Goal: Information Seeking & Learning: Learn about a topic

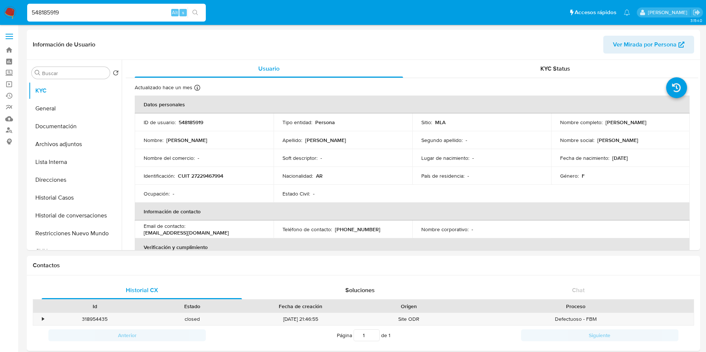
select select "10"
click at [148, 14] on input "548185919" at bounding box center [116, 13] width 179 height 10
click at [433, 184] on td "País de residencia : -" at bounding box center [481, 176] width 139 height 18
click at [190, 173] on p "CUIT 27229467994" at bounding box center [200, 176] width 45 height 7
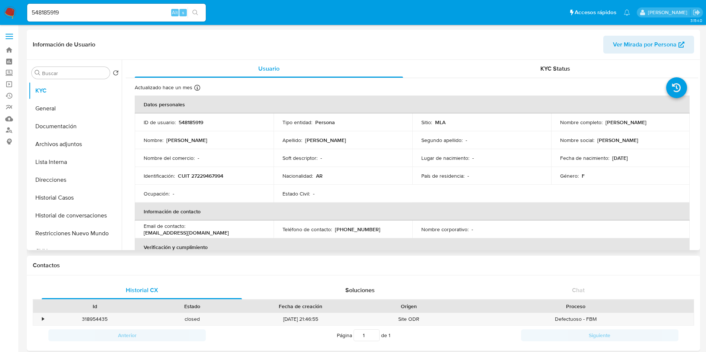
click at [196, 174] on p "CUIT 27229467994" at bounding box center [200, 176] width 45 height 7
copy p "27229467994"
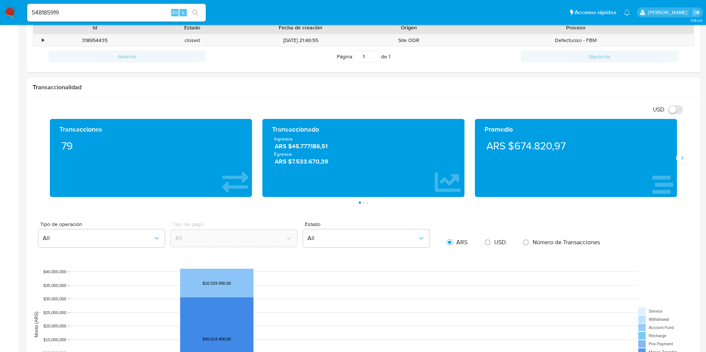
click at [0, 184] on aside "Bandeja Tablero Screening Búsqueda en Listas Watchlist Herramientas Operaciones…" at bounding box center [9, 265] width 18 height 1088
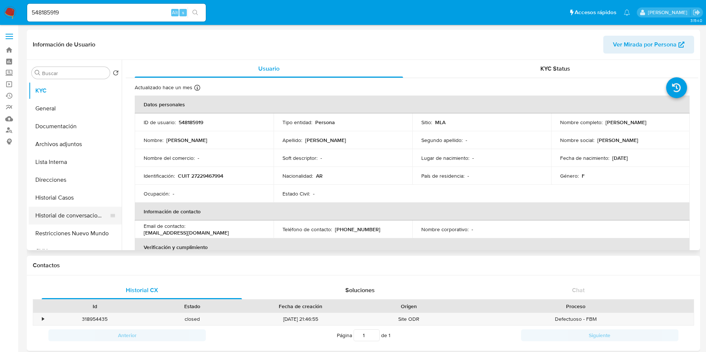
click at [74, 209] on button "Historial de conversaciones" at bounding box center [72, 216] width 87 height 18
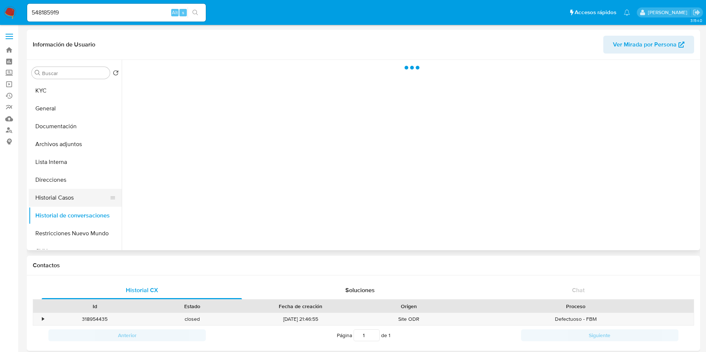
click at [53, 197] on button "Historial Casos" at bounding box center [72, 198] width 87 height 18
click at [60, 188] on button "Direcciones" at bounding box center [72, 180] width 87 height 18
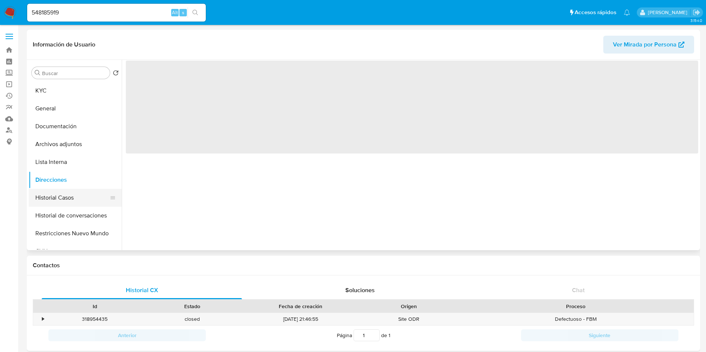
click at [69, 198] on button "Historial Casos" at bounding box center [72, 198] width 87 height 18
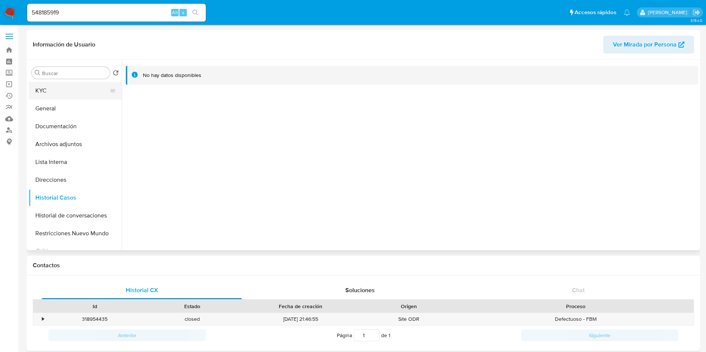
click at [67, 91] on button "KYC" at bounding box center [72, 91] width 87 height 18
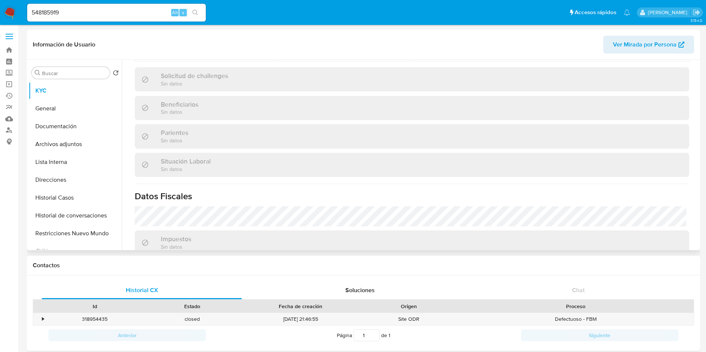
scroll to position [385, 0]
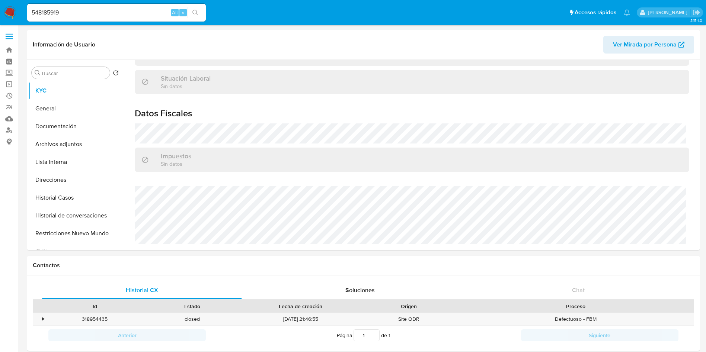
click at [66, 181] on button "Direcciones" at bounding box center [72, 180] width 87 height 18
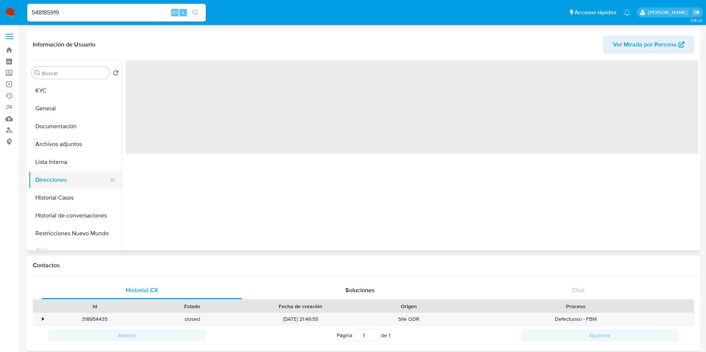
scroll to position [0, 0]
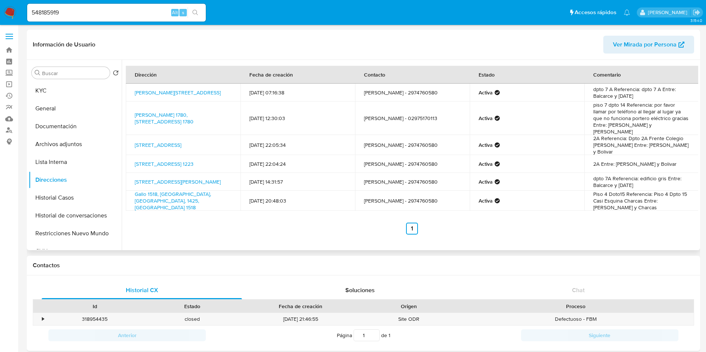
drag, startPoint x: 158, startPoint y: 101, endPoint x: 129, endPoint y: 87, distance: 32.0
click at [129, 87] on td "Alsina 757, Salta, Salta, 4400, Argentina 757" at bounding box center [183, 93] width 115 height 18
copy link "Alsina 757, Salta, Salta, 4400, Argentina 757"
click at [114, 14] on input "548185919" at bounding box center [116, 13] width 179 height 10
click at [114, 13] on input "548185919" at bounding box center [116, 13] width 179 height 10
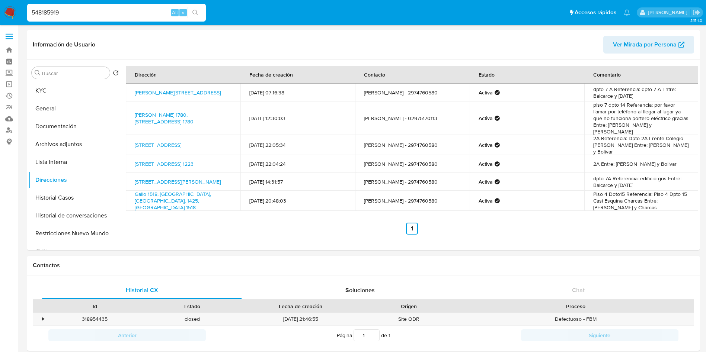
paste input "64907274"
type input "64907274"
click at [209, 17] on ul "Pausado Ver notificaciones 64907274 Alt s Accesos rápidos Presiona las siguient…" at bounding box center [328, 12] width 610 height 19
click at [177, 9] on span "Alt" at bounding box center [175, 12] width 6 height 7
click at [196, 9] on button "search-icon" at bounding box center [195, 12] width 15 height 10
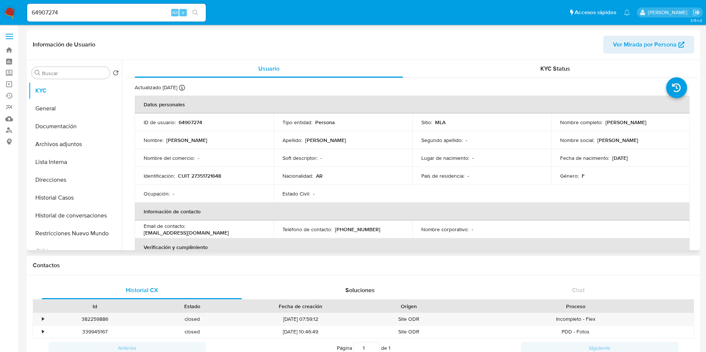
select select "10"
drag, startPoint x: 605, startPoint y: 122, endPoint x: 643, endPoint y: 127, distance: 38.3
click at [643, 127] on td "Nombre completo : Dafne Iacub" at bounding box center [620, 123] width 139 height 18
click at [606, 130] on td "Nombre completo : Dafne Iacub" at bounding box center [620, 123] width 139 height 18
drag, startPoint x: 603, startPoint y: 121, endPoint x: 651, endPoint y: 126, distance: 48.7
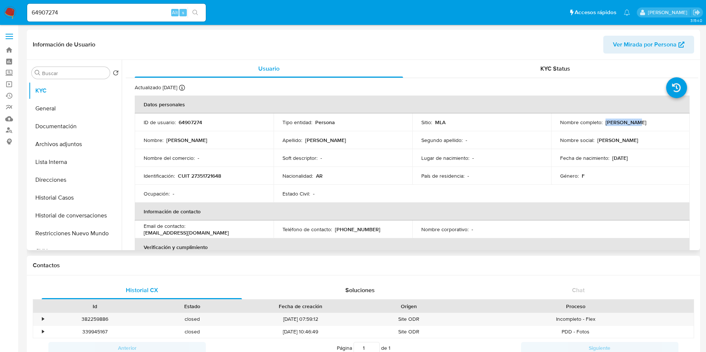
click at [662, 121] on div "Nombre completo : Dafne Iacub" at bounding box center [620, 122] width 121 height 7
copy p "Dafne Iacub"
click at [182, 118] on td "ID de usuario : 64907274" at bounding box center [204, 123] width 139 height 18
click at [195, 119] on p "64907274" at bounding box center [190, 122] width 23 height 7
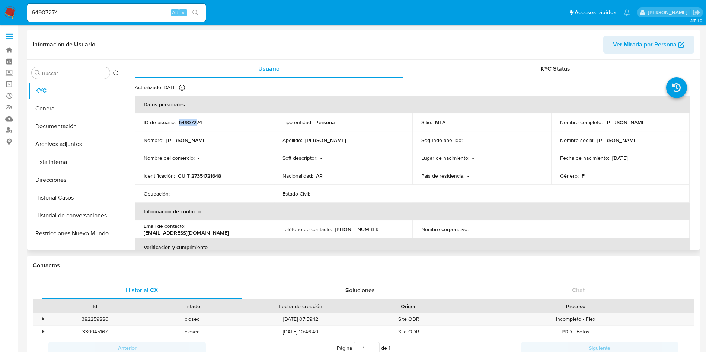
click at [198, 119] on p "64907274" at bounding box center [190, 122] width 23 height 7
click at [209, 176] on p "CUIT 27351721648" at bounding box center [199, 176] width 43 height 7
copy p "27351721648"
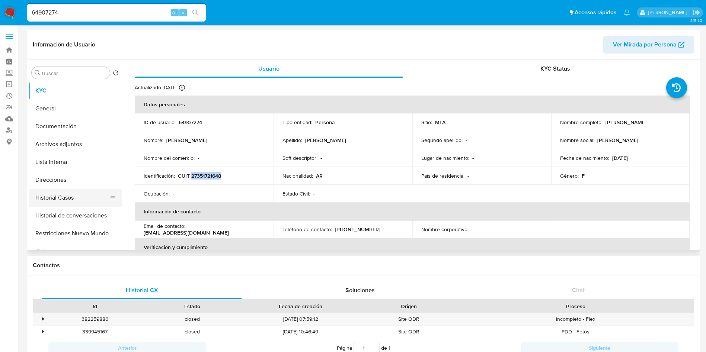
click at [73, 203] on button "Historial Casos" at bounding box center [72, 198] width 87 height 18
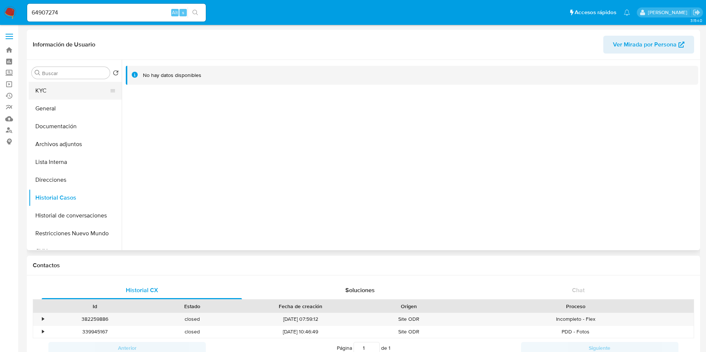
click at [59, 95] on button "KYC" at bounding box center [72, 91] width 87 height 18
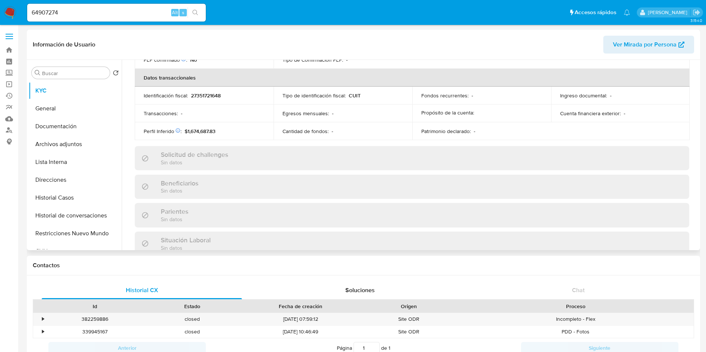
scroll to position [385, 0]
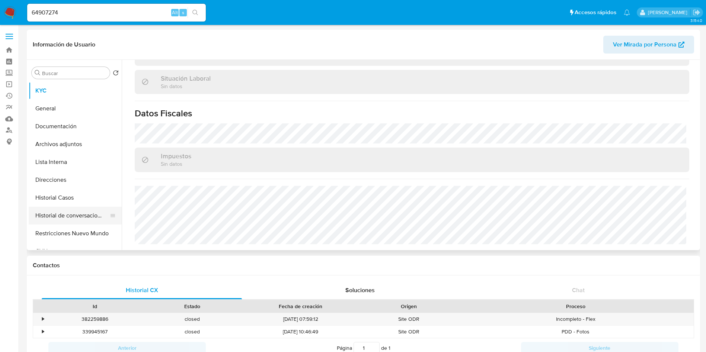
click at [93, 207] on button "Historial de conversaciones" at bounding box center [72, 216] width 87 height 18
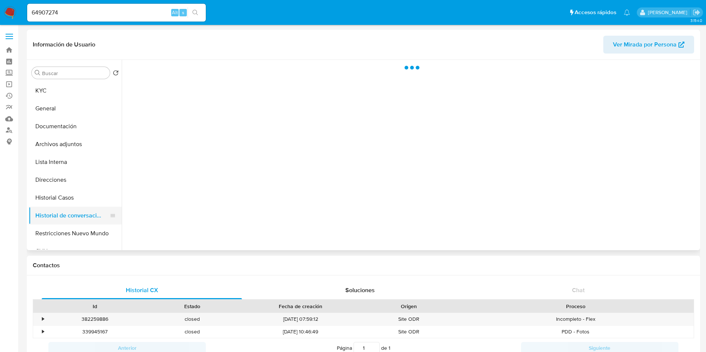
scroll to position [0, 0]
click at [86, 182] on button "Direcciones" at bounding box center [72, 180] width 87 height 18
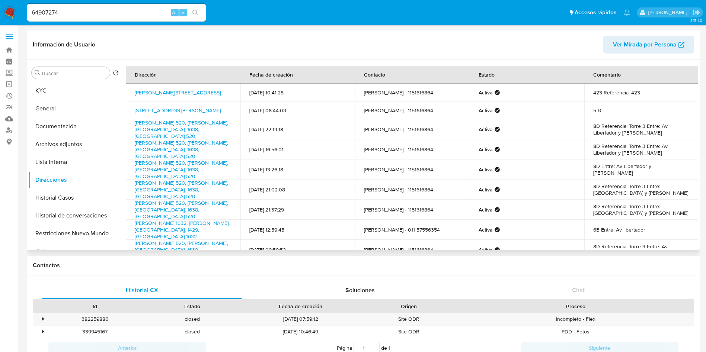
scroll to position [48, 0]
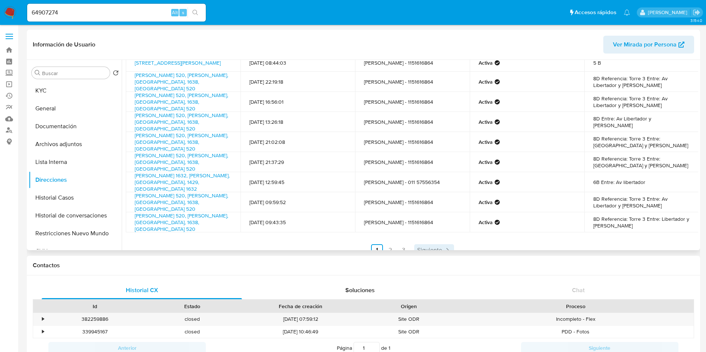
click at [424, 248] on span "Siguiente" at bounding box center [429, 251] width 25 height 6
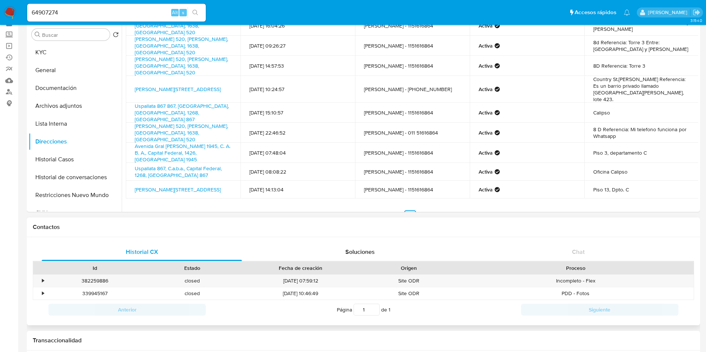
scroll to position [56, 0]
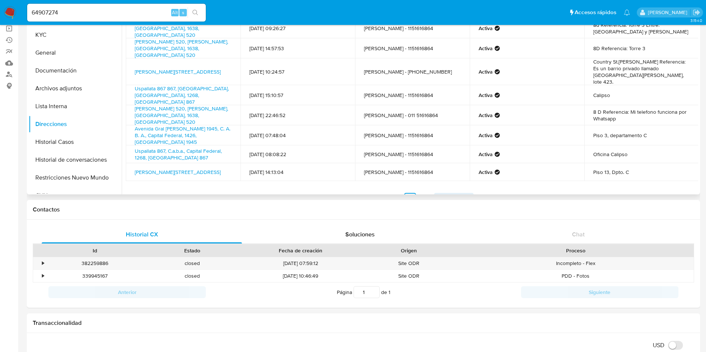
click at [439, 196] on span "Siguiente" at bounding box center [449, 199] width 25 height 6
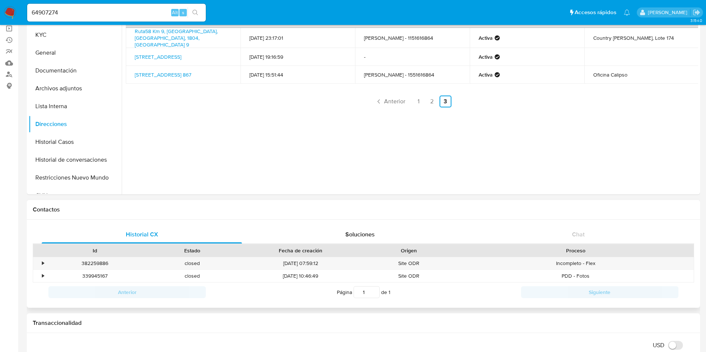
scroll to position [0, 0]
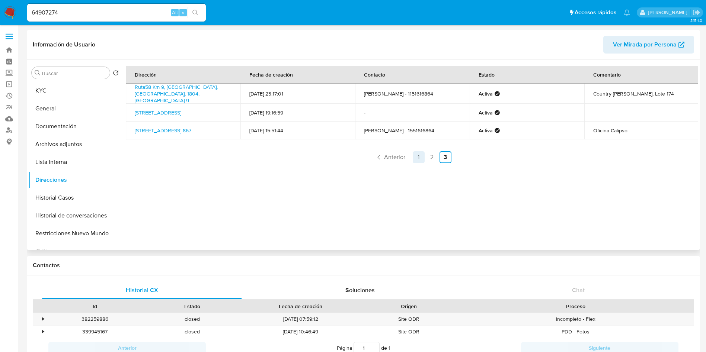
click at [419, 151] on link "1" at bounding box center [419, 157] width 12 height 12
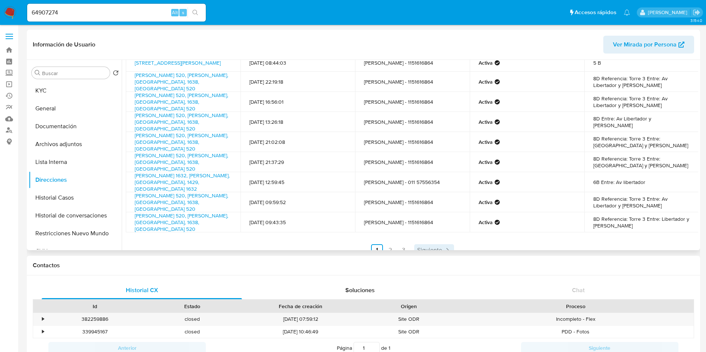
click at [421, 248] on span "Siguiente" at bounding box center [429, 251] width 25 height 6
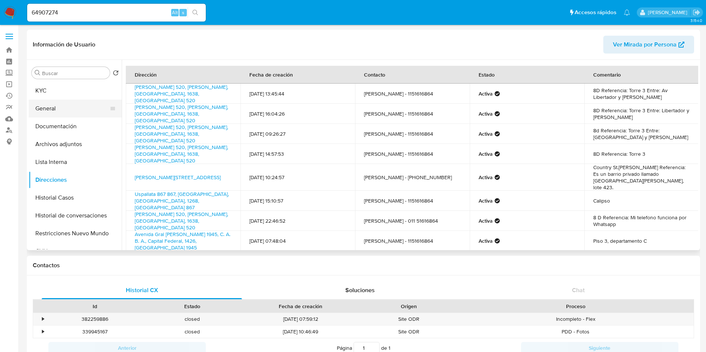
click at [29, 117] on ul "KYC General Documentación Archivos adjuntos Lista Interna Direcciones Historial…" at bounding box center [75, 166] width 93 height 168
click at [69, 125] on button "Documentación" at bounding box center [72, 127] width 87 height 18
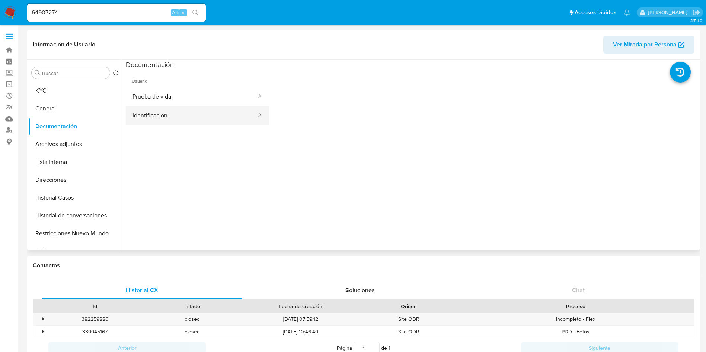
click at [161, 114] on button "Identificación" at bounding box center [191, 115] width 131 height 19
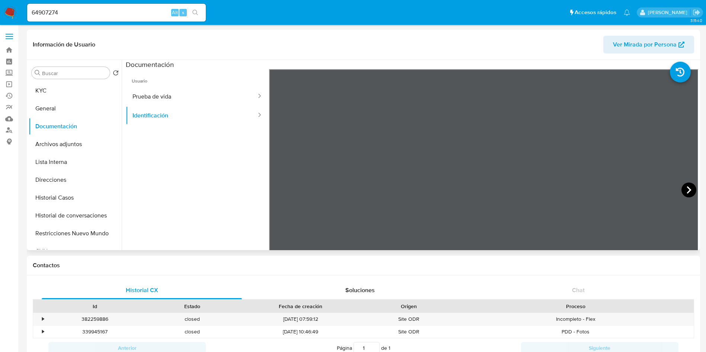
click at [683, 187] on icon at bounding box center [689, 190] width 15 height 15
click at [58, 84] on button "KYC" at bounding box center [72, 91] width 87 height 18
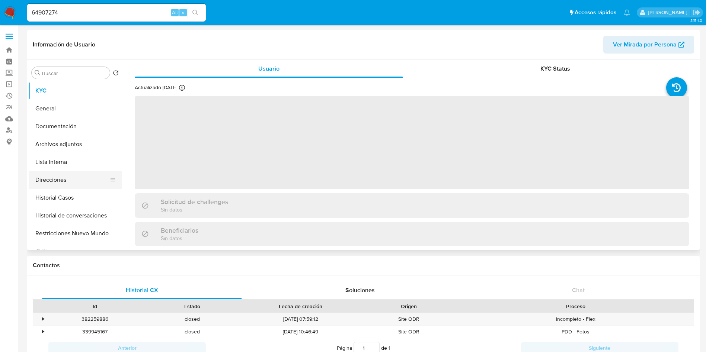
click at [101, 182] on button "Direcciones" at bounding box center [72, 180] width 87 height 18
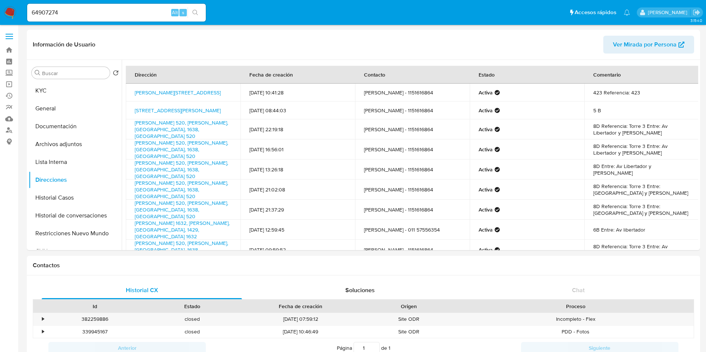
scroll to position [48, 0]
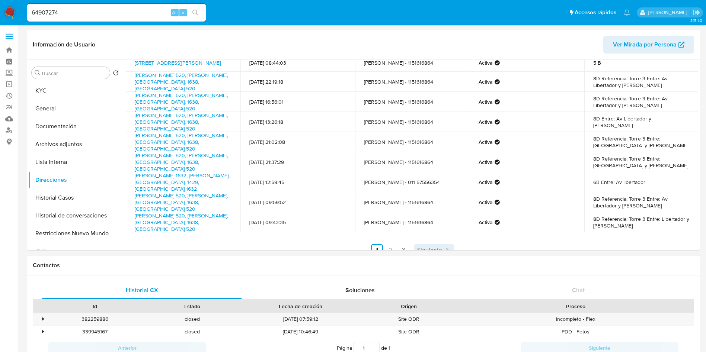
click at [424, 248] on span "Siguiente" at bounding box center [429, 251] width 25 height 6
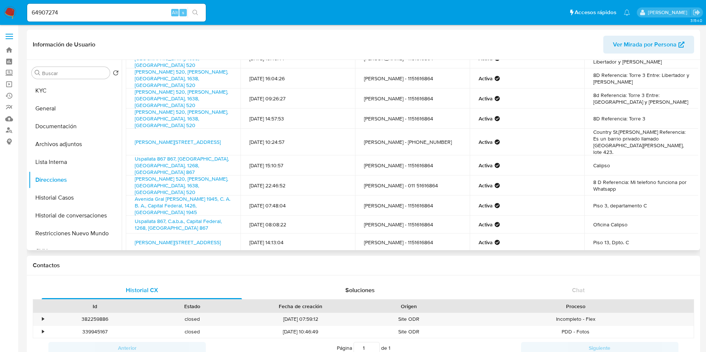
scroll to position [50, 0]
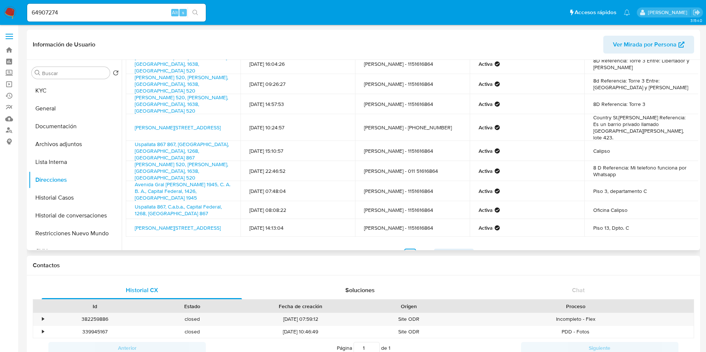
click at [451, 252] on span "Siguiente" at bounding box center [449, 255] width 25 height 6
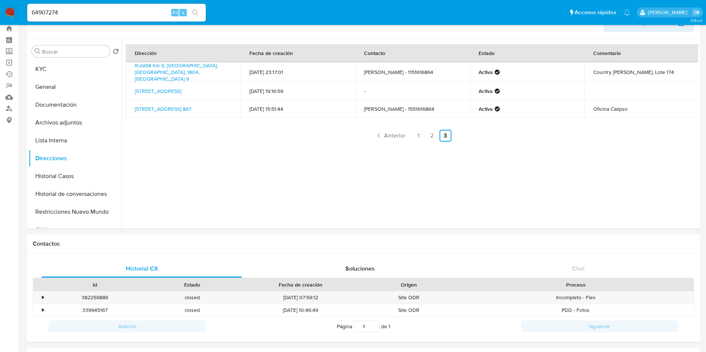
scroll to position [0, 0]
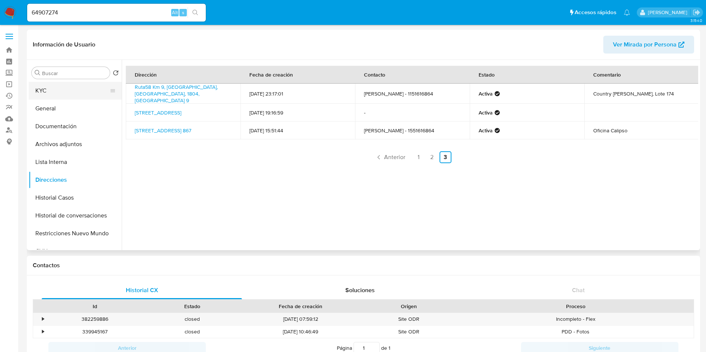
click at [67, 93] on button "KYC" at bounding box center [72, 91] width 87 height 18
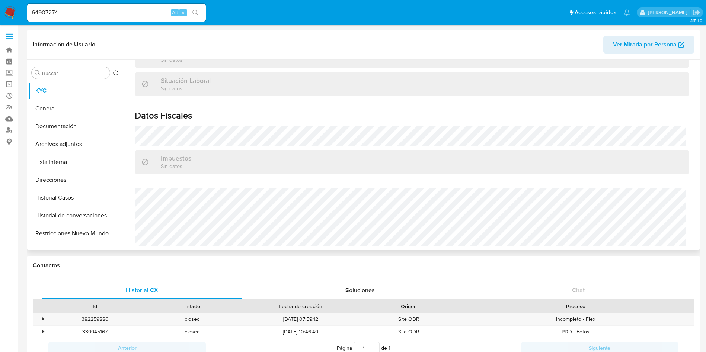
scroll to position [385, 0]
click at [71, 169] on button "Lista Interna" at bounding box center [72, 162] width 87 height 18
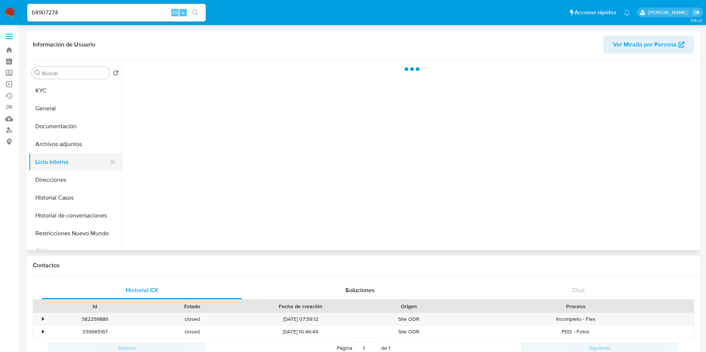
scroll to position [0, 0]
click at [70, 173] on button "Direcciones" at bounding box center [72, 180] width 87 height 18
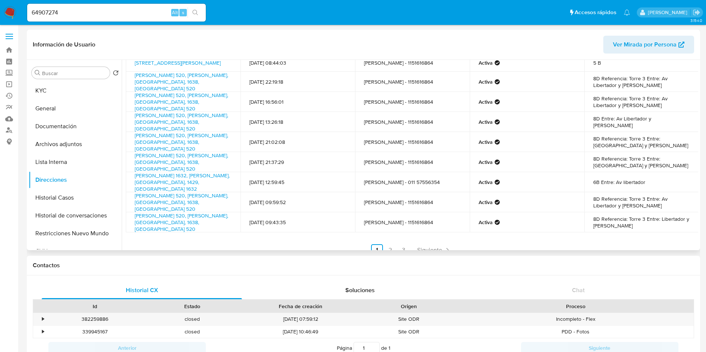
click at [387, 245] on link "2" at bounding box center [391, 251] width 12 height 12
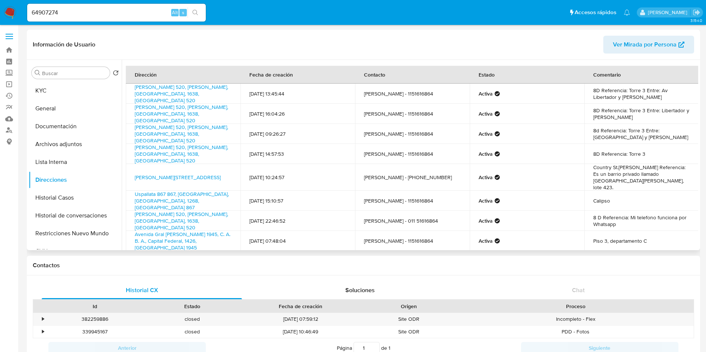
scroll to position [50, 0]
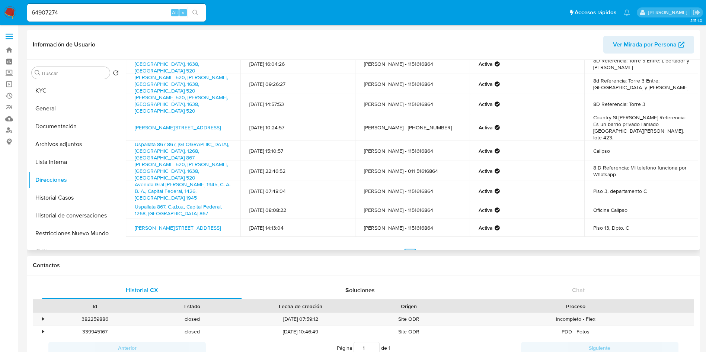
click at [413, 249] on link "2" at bounding box center [410, 255] width 12 height 12
click at [426, 228] on div "Dirección Fecha de creación Contacto Estado Comentario Vernet 520, Vicente Lópe…" at bounding box center [412, 138] width 572 height 245
click at [426, 249] on link "3" at bounding box center [424, 255] width 12 height 12
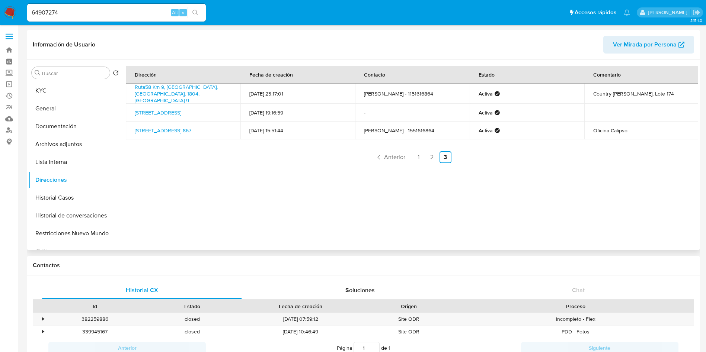
click at [422, 234] on div "Dirección Fecha de creación Contacto Estado Comentario Ruta58 Km 9, Canning, Bu…" at bounding box center [410, 155] width 577 height 191
click at [81, 123] on button "Documentación" at bounding box center [72, 127] width 87 height 18
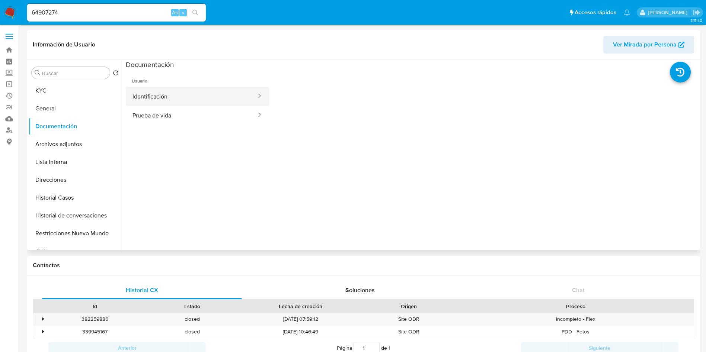
click at [162, 99] on button "Identificación" at bounding box center [191, 96] width 131 height 19
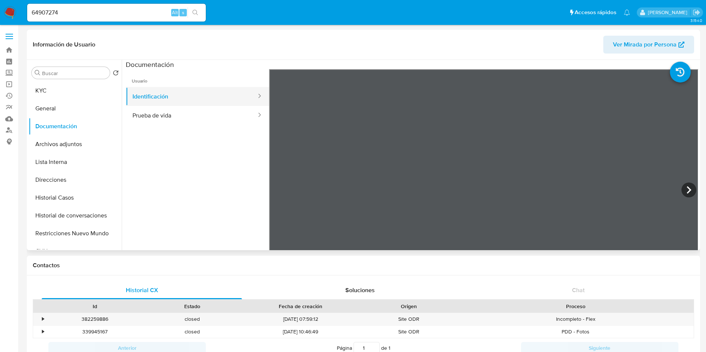
click at [174, 105] on button "Identificación" at bounding box center [191, 96] width 131 height 19
click at [162, 118] on button "Prueba de vida" at bounding box center [191, 115] width 131 height 19
click at [139, 95] on button "Identificación" at bounding box center [191, 96] width 131 height 19
click at [100, 86] on button "KYC" at bounding box center [72, 91] width 87 height 18
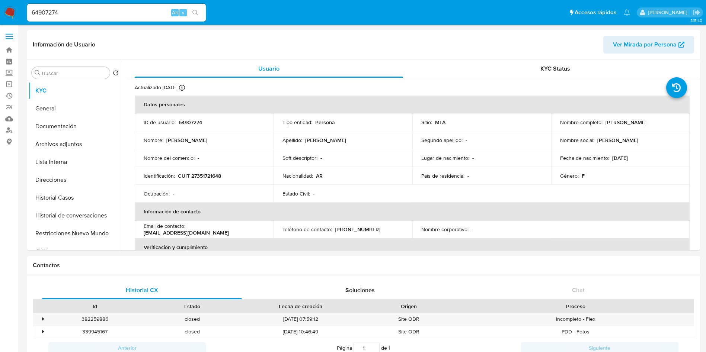
click at [101, 16] on input "64907274" at bounding box center [116, 13] width 179 height 10
paste input "4731463"
type input "47314634"
click at [176, 17] on div "47314634 Alt s" at bounding box center [116, 13] width 179 height 18
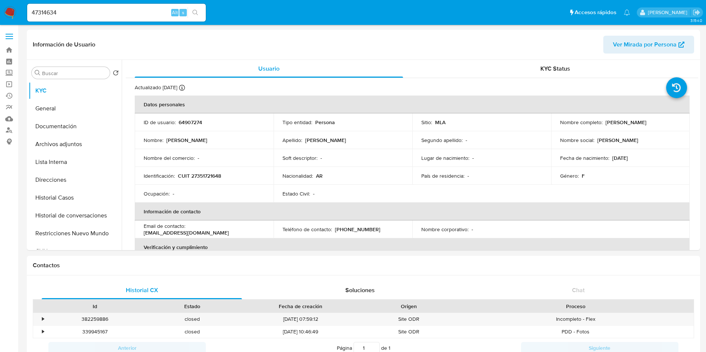
click at [194, 13] on icon "search-icon" at bounding box center [195, 13] width 6 height 6
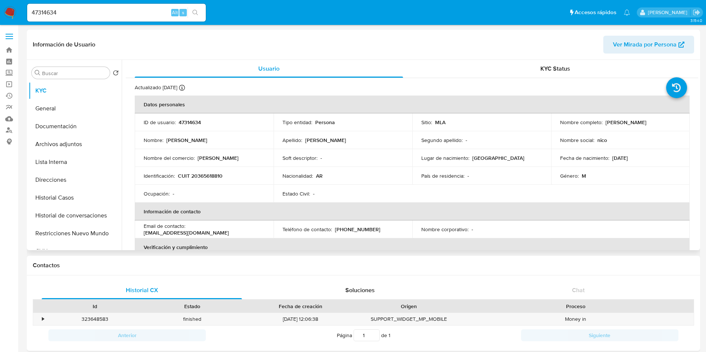
select select "10"
click at [263, 221] on td "Email de contacto : nicolaslanfranchi91@gmail.com" at bounding box center [204, 230] width 139 height 18
drag, startPoint x: 604, startPoint y: 121, endPoint x: 683, endPoint y: 119, distance: 78.6
click at [683, 119] on td "Nombre completo : Nicolas Gabriel Lanfranchi" at bounding box center [620, 123] width 139 height 18
copy p "Nicolas Gabriel Lanfranchi"
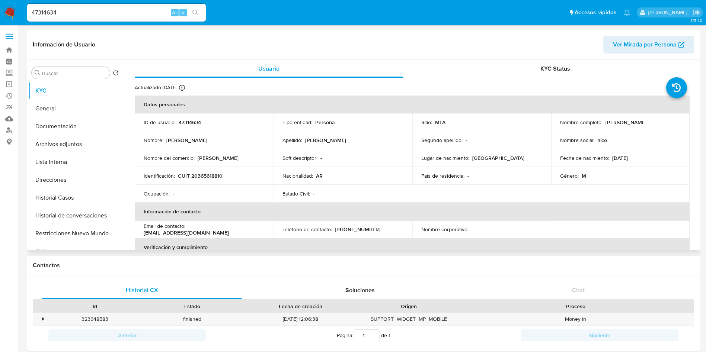
click at [208, 177] on p "CUIT 20365618810" at bounding box center [200, 176] width 45 height 7
copy p "20365618810"
click at [185, 124] on p "47314634" at bounding box center [190, 122] width 22 height 7
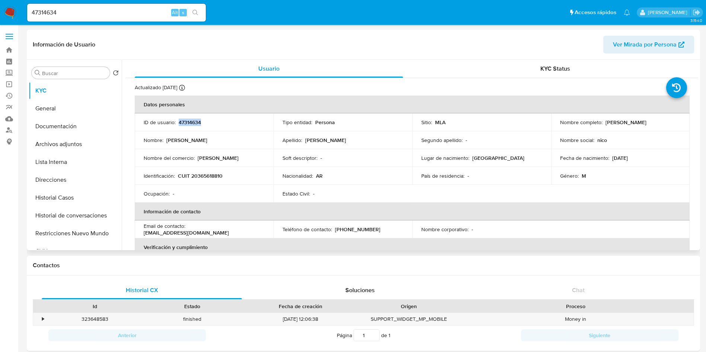
copy p "47314634"
click at [66, 121] on button "Documentación" at bounding box center [72, 127] width 87 height 18
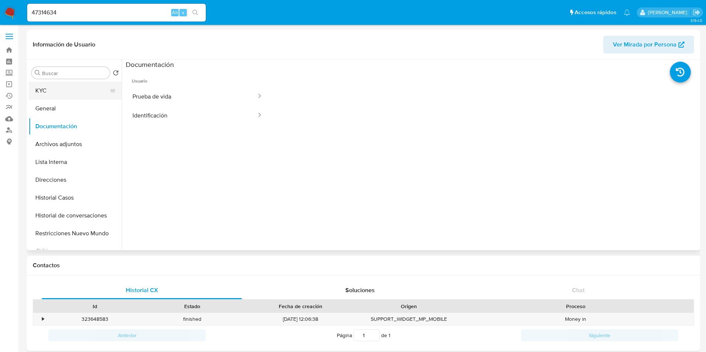
click at [103, 96] on button "KYC" at bounding box center [72, 91] width 87 height 18
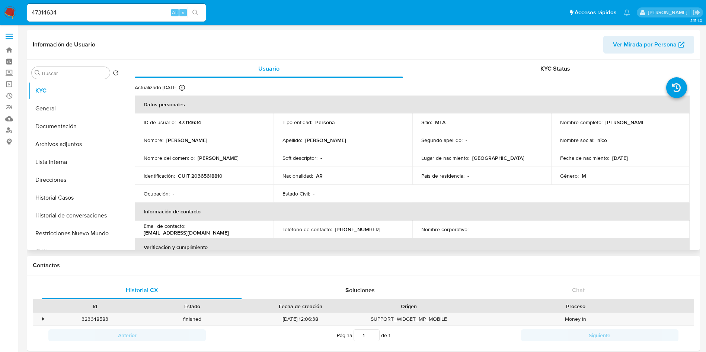
drag, startPoint x: 603, startPoint y: 125, endPoint x: 680, endPoint y: 125, distance: 77.1
click at [680, 125] on td "Nombre completo : Nicolas Gabriel Lanfranchi" at bounding box center [620, 123] width 139 height 18
copy p "Nicolas Gabriel Lanfranchi"
click at [94, 104] on button "General" at bounding box center [72, 109] width 87 height 18
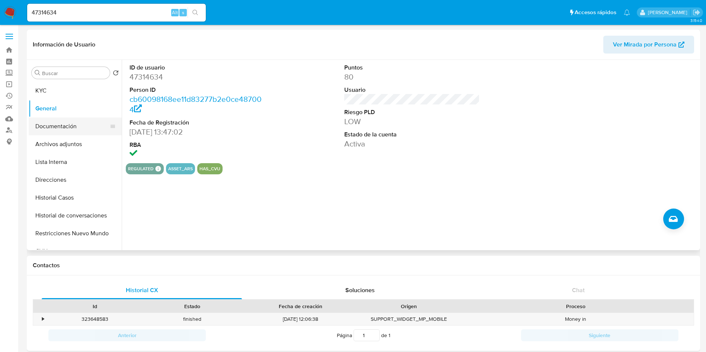
click at [82, 125] on button "Documentación" at bounding box center [72, 127] width 87 height 18
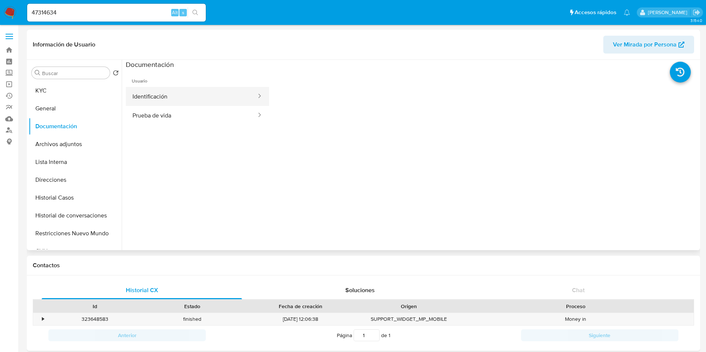
click at [198, 92] on button "Identificación" at bounding box center [191, 96] width 131 height 19
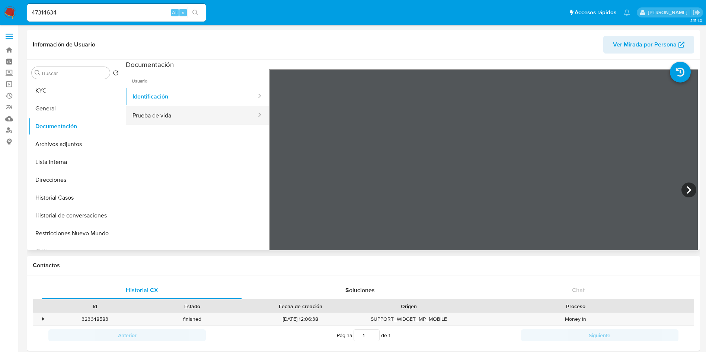
click at [183, 121] on button "Prueba de vida" at bounding box center [191, 115] width 131 height 19
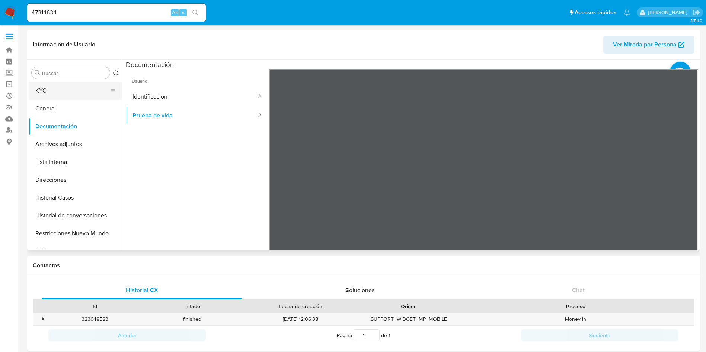
click at [88, 93] on button "KYC" at bounding box center [72, 91] width 87 height 18
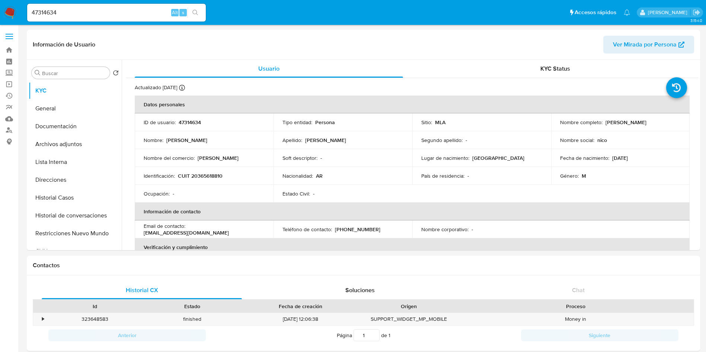
click at [105, 9] on input "47314634" at bounding box center [116, 13] width 179 height 10
paste input "1272568833"
type input "1272568833"
click at [195, 12] on icon "search-icon" at bounding box center [195, 13] width 6 height 6
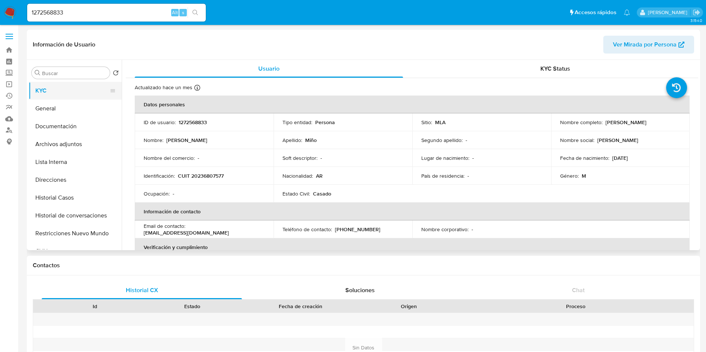
select select "10"
click at [54, 230] on button "Restricciones Nuevo Mundo" at bounding box center [75, 234] width 93 height 18
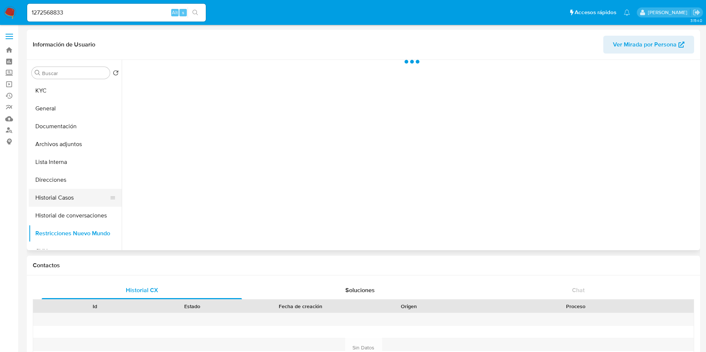
click at [58, 197] on button "Historial Casos" at bounding box center [72, 198] width 87 height 18
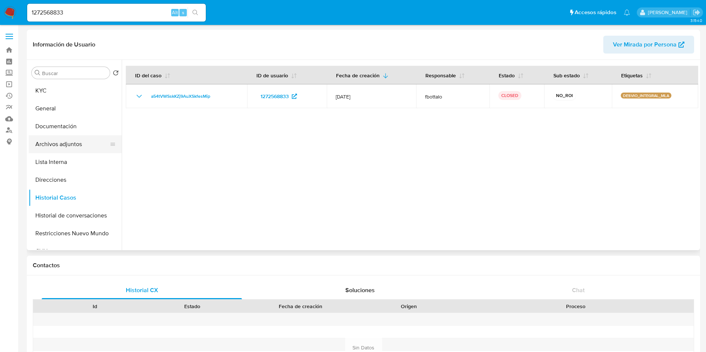
click at [65, 148] on button "Archivos adjuntos" at bounding box center [72, 144] width 87 height 18
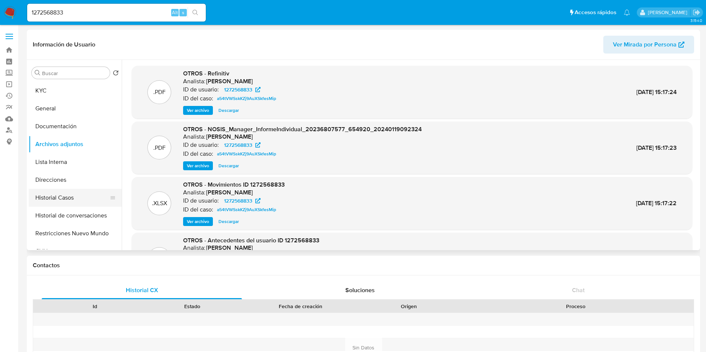
click at [97, 201] on button "Historial Casos" at bounding box center [72, 198] width 87 height 18
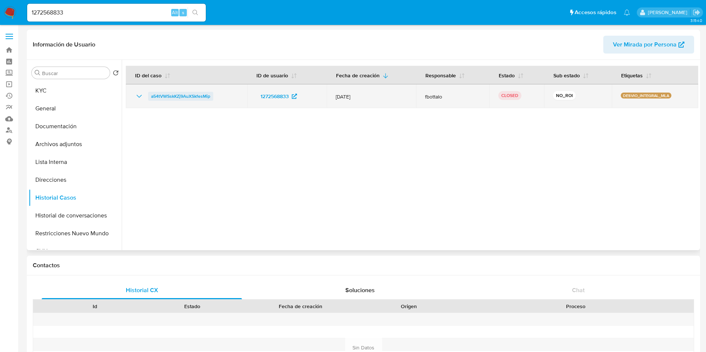
click at [152, 100] on span "a54tVWSskKZj9AuXSkfesMip" at bounding box center [180, 96] width 59 height 9
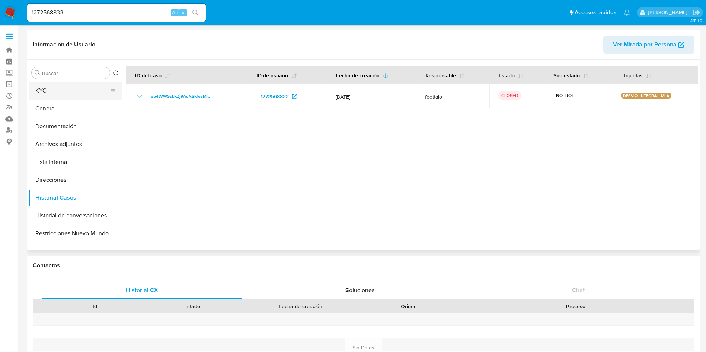
click at [69, 86] on button "KYC" at bounding box center [72, 91] width 87 height 18
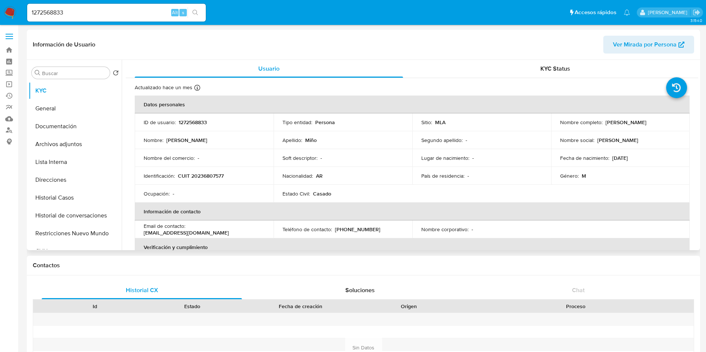
click at [186, 176] on p "CUIT 20236807577" at bounding box center [201, 176] width 46 height 7
drag, startPoint x: 214, startPoint y: 181, endPoint x: 202, endPoint y: 170, distance: 15.8
click at [202, 170] on td "Identificación : CUIT 20236807577" at bounding box center [204, 176] width 139 height 18
click at [203, 178] on p "CUIT 20236807577" at bounding box center [201, 176] width 46 height 7
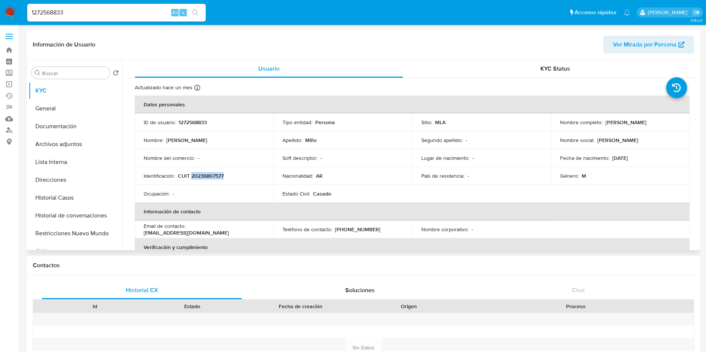
click at [203, 178] on p "CUIT 20236807577" at bounding box center [201, 176] width 46 height 7
copy p "20236807577"
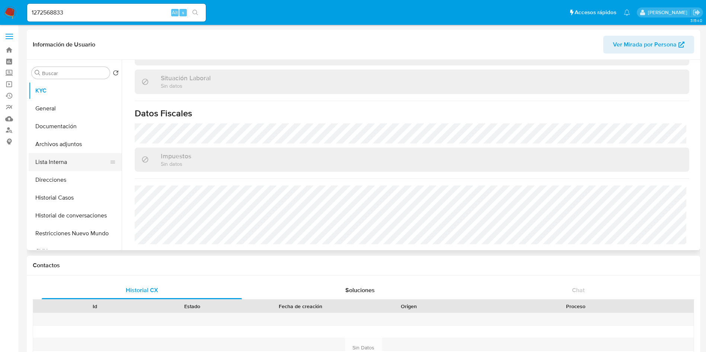
click at [66, 166] on button "Lista Interna" at bounding box center [72, 162] width 87 height 18
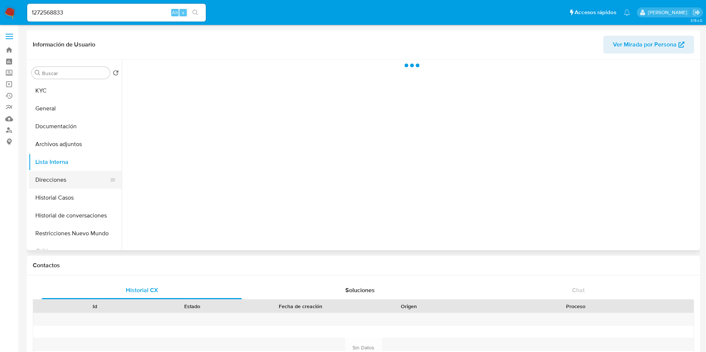
scroll to position [0, 0]
click at [61, 178] on button "Direcciones" at bounding box center [72, 180] width 87 height 18
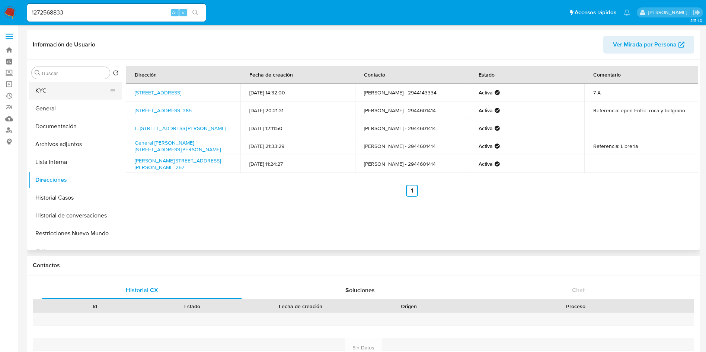
click at [75, 88] on button "KYC" at bounding box center [72, 91] width 87 height 18
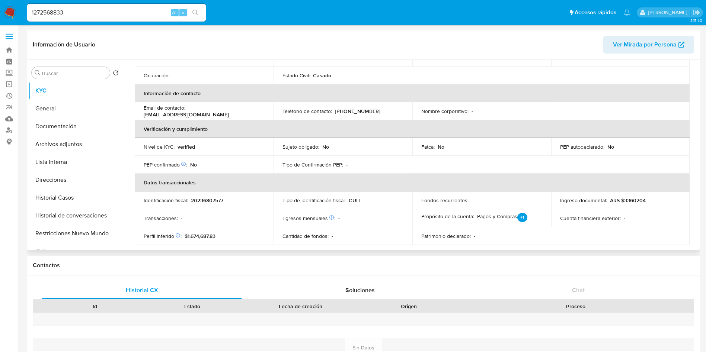
scroll to position [43, 0]
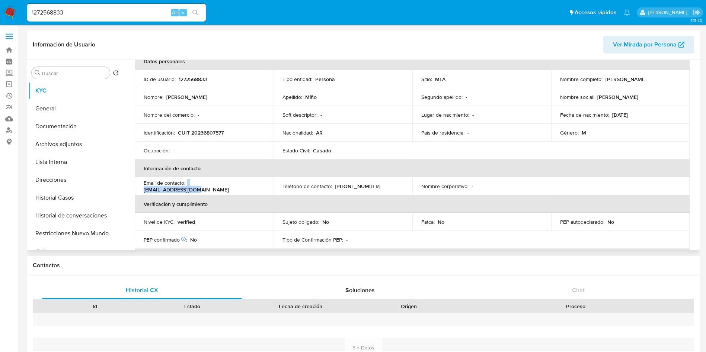
drag, startPoint x: 187, startPoint y: 186, endPoint x: 258, endPoint y: 187, distance: 71.5
click at [258, 187] on div "Email de contacto : iminiosma@gmail.com" at bounding box center [204, 186] width 121 height 13
click at [212, 192] on td "Email de contacto : iminiosma@gmail.com" at bounding box center [204, 187] width 139 height 18
click at [199, 187] on p "iminiosma@gmail.com" at bounding box center [186, 189] width 85 height 7
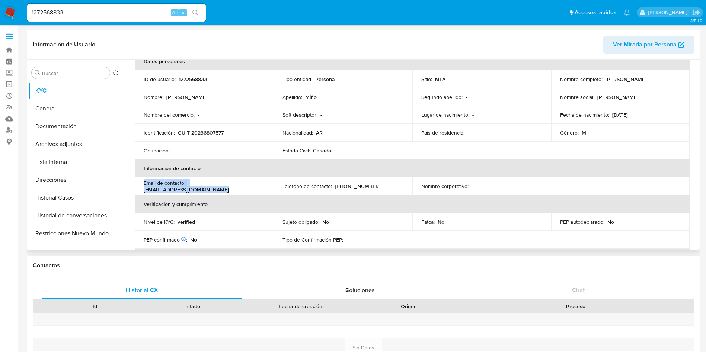
click at [199, 187] on p "iminiosma@gmail.com" at bounding box center [186, 189] width 85 height 7
click at [203, 192] on td "Email de contacto : iminiosma@gmail.com" at bounding box center [204, 187] width 139 height 18
drag, startPoint x: 191, startPoint y: 186, endPoint x: 258, endPoint y: 192, distance: 66.6
click at [258, 192] on td "Email de contacto : iminiosma@gmail.com" at bounding box center [204, 187] width 139 height 18
copy p "iminiosma@gmail.com"
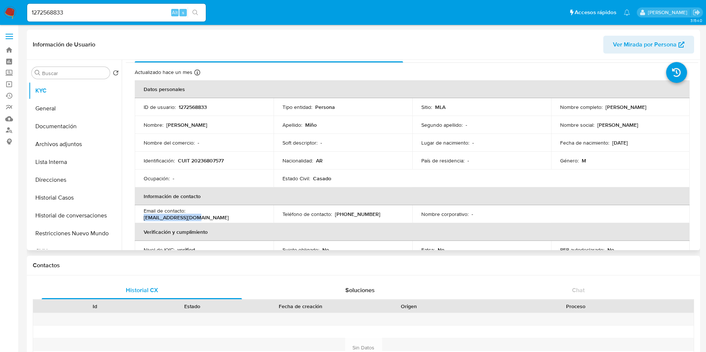
scroll to position [0, 0]
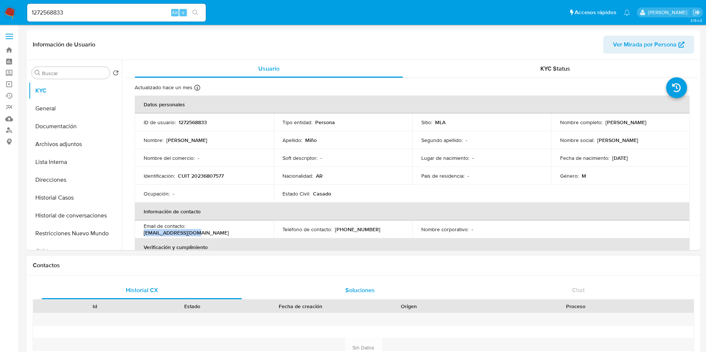
click at [447, 284] on div "Soluciones" at bounding box center [360, 291] width 200 height 18
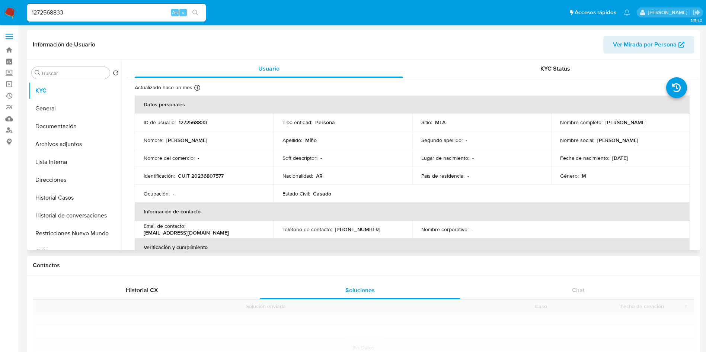
click at [402, 203] on th "Información de contacto" at bounding box center [412, 212] width 555 height 18
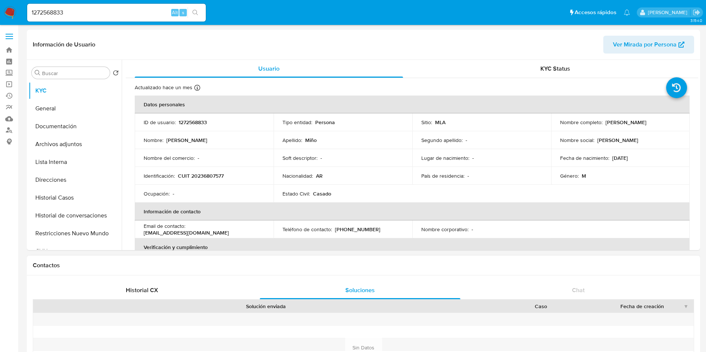
click at [198, 281] on div "Historial CX Soluciones Chat Id Estado Fecha de creación Origen Proceso Anterio…" at bounding box center [363, 339] width 673 height 126
click at [164, 279] on div "Historial CX Soluciones Chat Id Estado Fecha de creación Origen Proceso Anterio…" at bounding box center [363, 339] width 673 height 126
click at [168, 290] on div "Historial CX" at bounding box center [142, 291] width 200 height 18
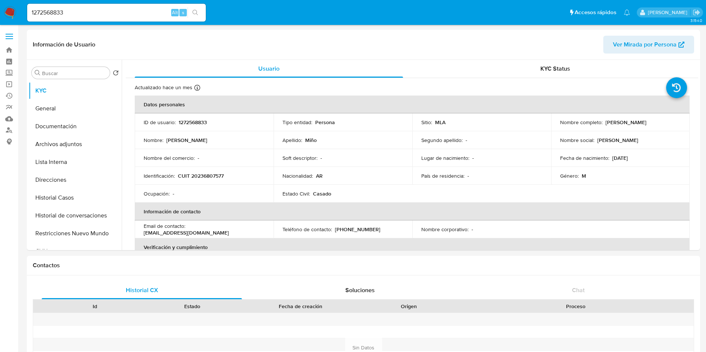
click at [140, 17] on div "1272568833 Alt s" at bounding box center [116, 13] width 179 height 18
click at [140, 17] on input "1272568833" at bounding box center [116, 13] width 179 height 10
click at [145, 13] on input "1272568833" at bounding box center [116, 13] width 179 height 10
drag, startPoint x: 145, startPoint y: 13, endPoint x: 136, endPoint y: 10, distance: 9.7
click at [145, 13] on input "1272568833" at bounding box center [116, 13] width 179 height 10
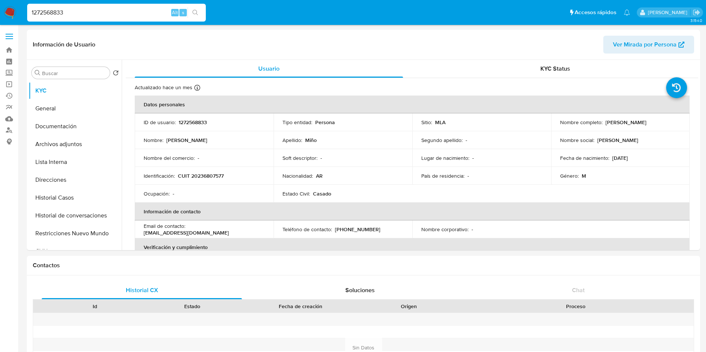
paste input "758847251"
type input "758847251"
select select "10"
drag, startPoint x: 603, startPoint y: 125, endPoint x: 666, endPoint y: 121, distance: 63.0
click at [666, 121] on div "Nombre completo : Liliana Beatriz Gomez" at bounding box center [620, 122] width 121 height 7
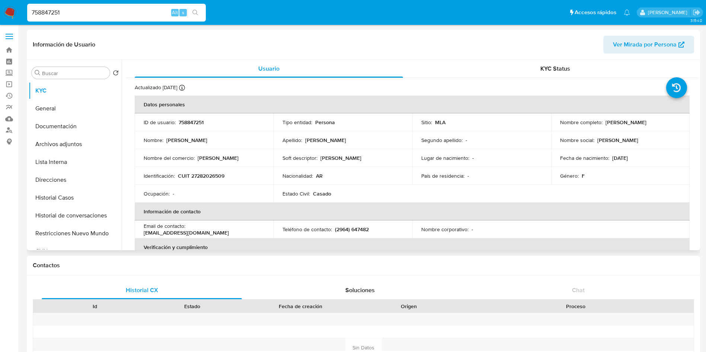
click at [195, 123] on p "758847251" at bounding box center [191, 122] width 25 height 7
click at [203, 175] on p "CUIT 27282026509" at bounding box center [201, 176] width 47 height 7
click at [101, 216] on button "Historial de conversaciones" at bounding box center [72, 216] width 87 height 18
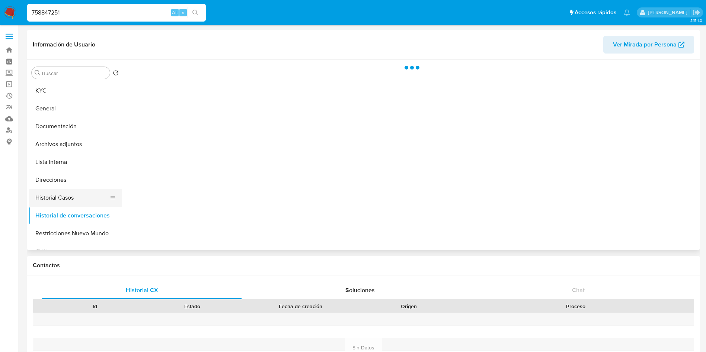
click at [94, 200] on button "Historial Casos" at bounding box center [72, 198] width 87 height 18
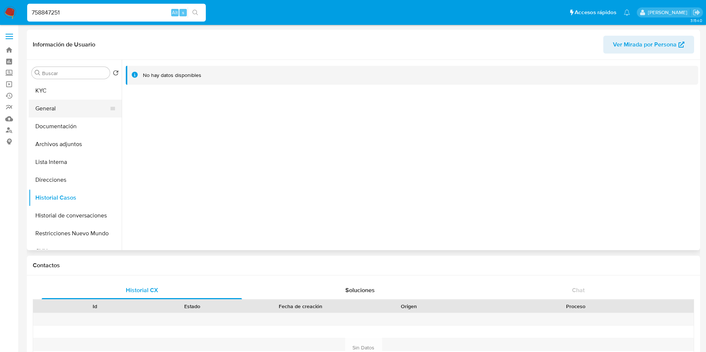
click at [87, 101] on button "General" at bounding box center [72, 109] width 87 height 18
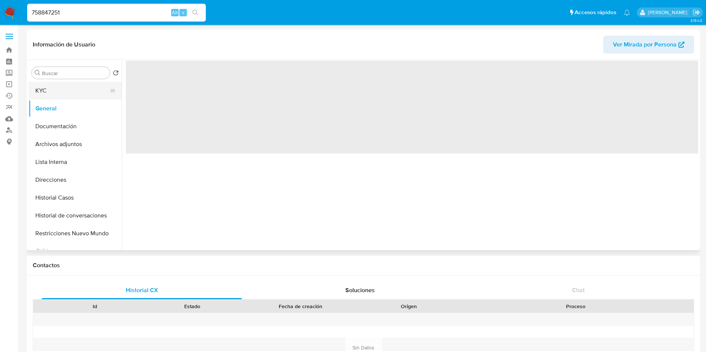
click at [83, 93] on button "KYC" at bounding box center [72, 91] width 87 height 18
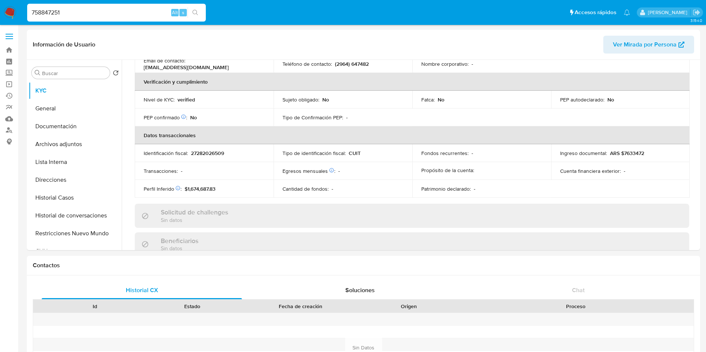
scroll to position [385, 0]
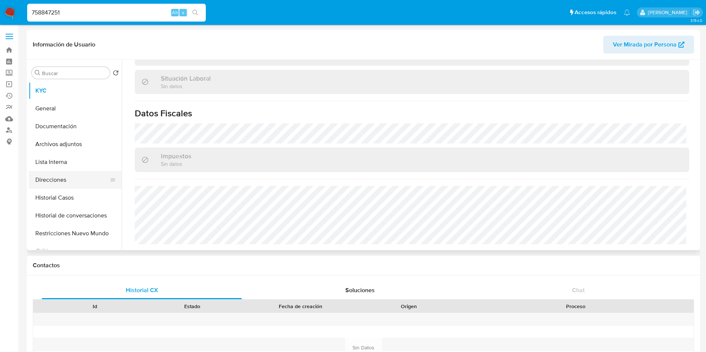
click at [76, 183] on button "Direcciones" at bounding box center [72, 180] width 87 height 18
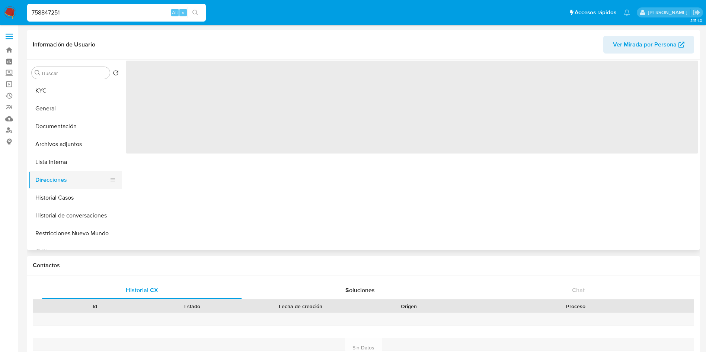
scroll to position [0, 0]
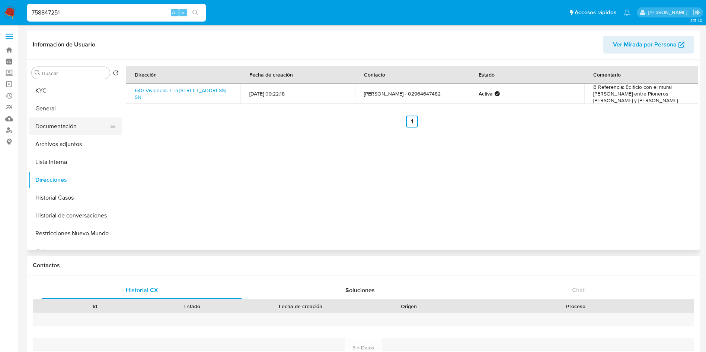
click at [71, 133] on button "Documentación" at bounding box center [72, 127] width 87 height 18
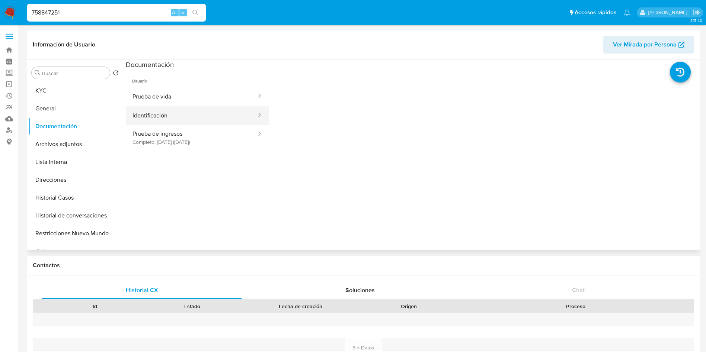
click at [170, 121] on button "Identificación" at bounding box center [191, 115] width 131 height 19
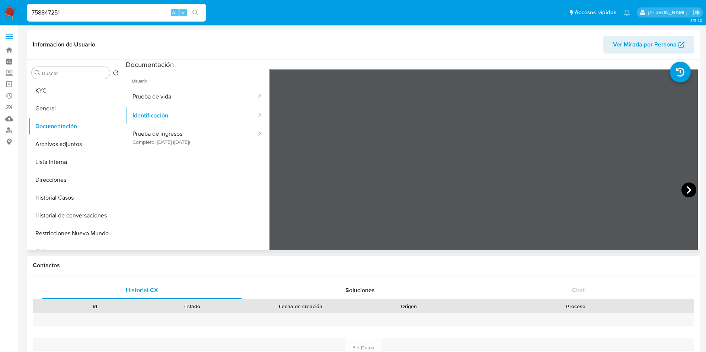
click at [692, 190] on icon at bounding box center [689, 190] width 15 height 15
click at [93, 15] on input "758847251" at bounding box center [116, 13] width 179 height 10
paste input "1250746326"
type input "1250746326"
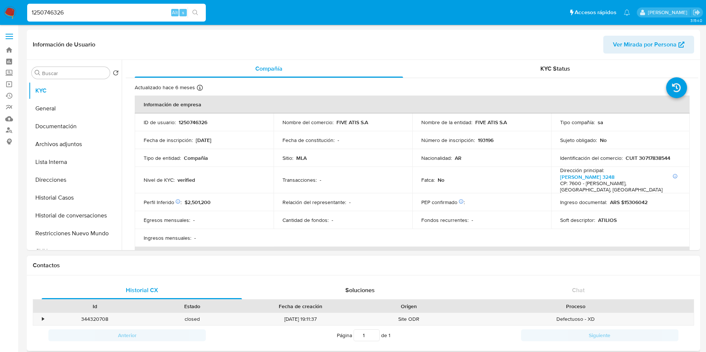
select select "10"
click at [573, 144] on td "Sujeto obligado : No" at bounding box center [620, 140] width 139 height 18
drag, startPoint x: 491, startPoint y: 124, endPoint x: 511, endPoint y: 121, distance: 19.9
click at [511, 121] on div "Nombre de la entidad : FIVE ATIS S.A" at bounding box center [481, 122] width 121 height 7
click at [188, 123] on p "1250746326" at bounding box center [193, 122] width 29 height 7
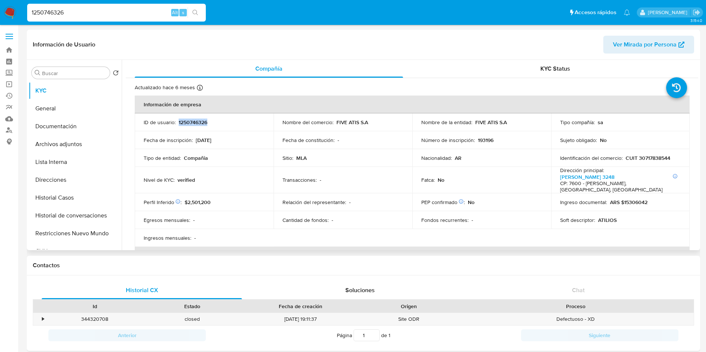
click at [188, 123] on p "1250746326" at bounding box center [193, 122] width 29 height 7
click at [667, 157] on p "CUIT 30717838544" at bounding box center [648, 158] width 45 height 7
click at [638, 155] on p "CUIT 30717838544" at bounding box center [648, 158] width 45 height 7
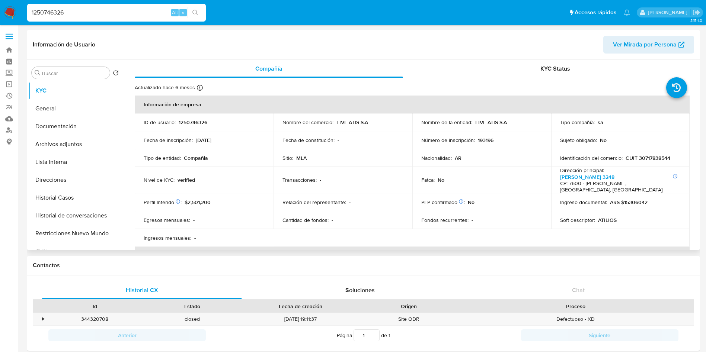
click at [648, 158] on p "CUIT 30717838544" at bounding box center [648, 158] width 45 height 7
click at [67, 199] on button "Historial Casos" at bounding box center [72, 198] width 87 height 18
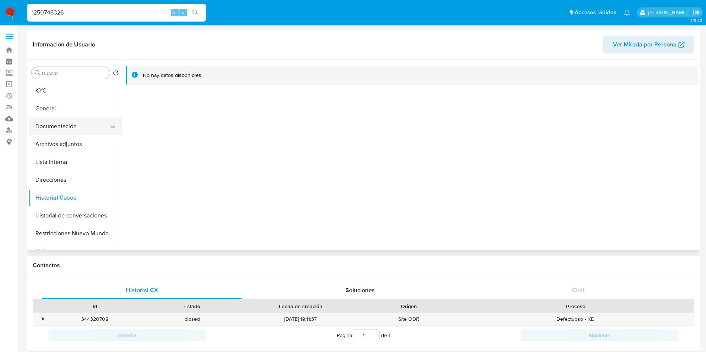
click at [61, 121] on button "Documentación" at bounding box center [72, 127] width 87 height 18
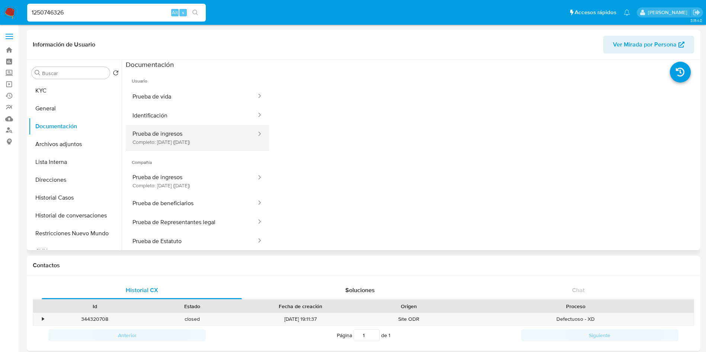
click at [211, 144] on button "Prueba de ingresos Completo: 22/02/2024 (hace un año)" at bounding box center [191, 137] width 131 height 25
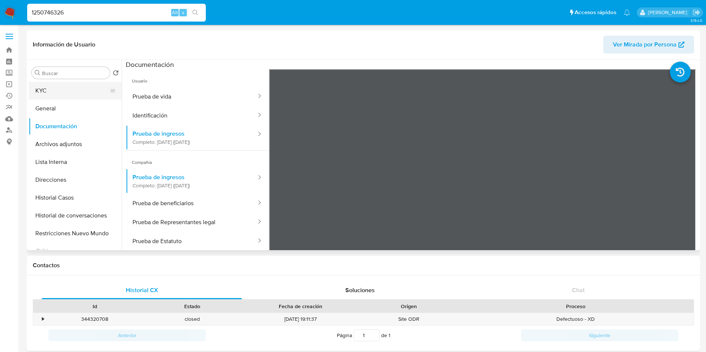
click at [51, 96] on button "KYC" at bounding box center [72, 91] width 87 height 18
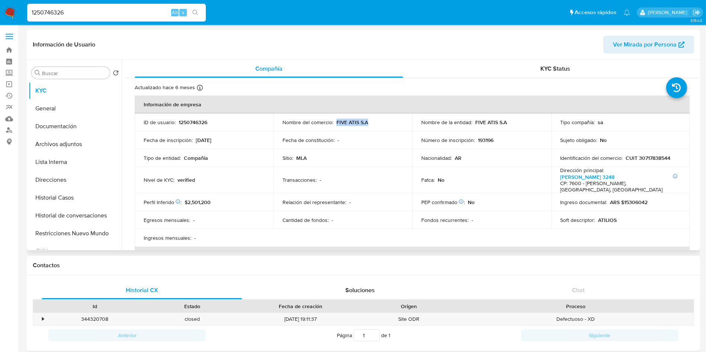
drag, startPoint x: 335, startPoint y: 126, endPoint x: 390, endPoint y: 122, distance: 54.5
click at [390, 122] on div "Nombre del comercio : FIVE ATIS S.A" at bounding box center [343, 122] width 121 height 7
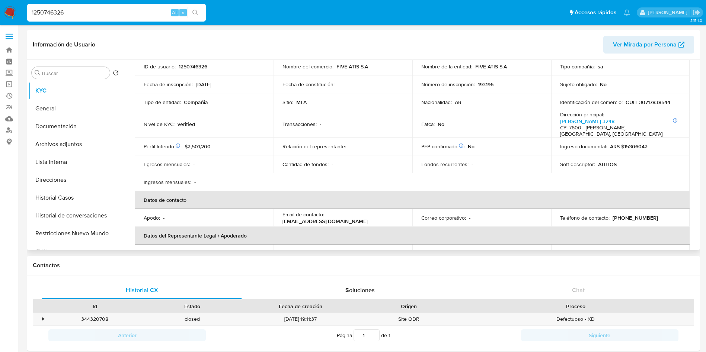
click at [380, 127] on td "Transacciones : -" at bounding box center [343, 124] width 139 height 26
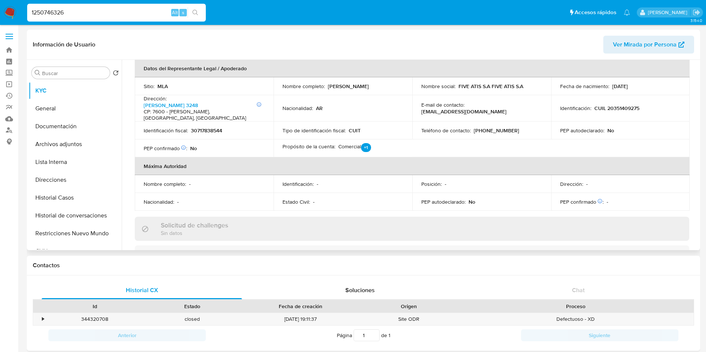
scroll to position [335, 0]
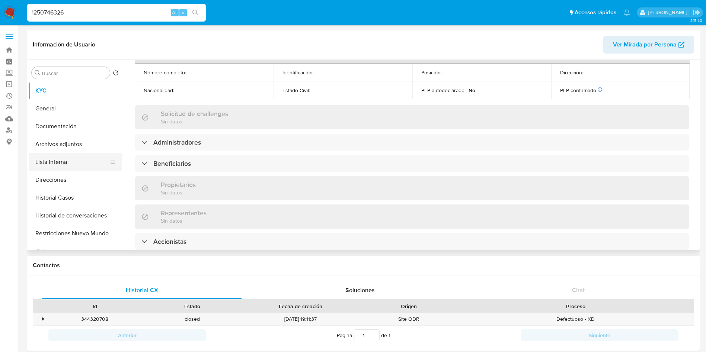
click at [87, 169] on button "Lista Interna" at bounding box center [72, 162] width 87 height 18
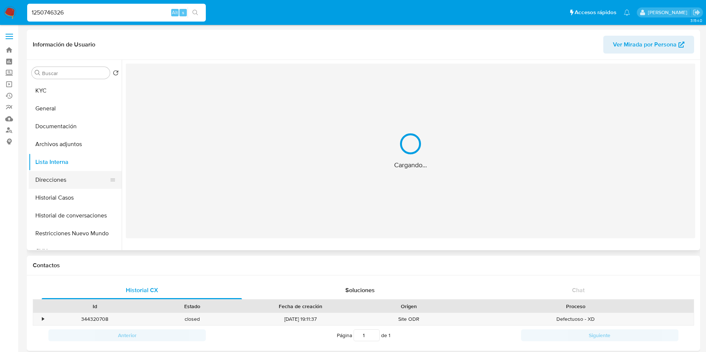
scroll to position [0, 0]
click at [72, 184] on button "Direcciones" at bounding box center [72, 180] width 87 height 18
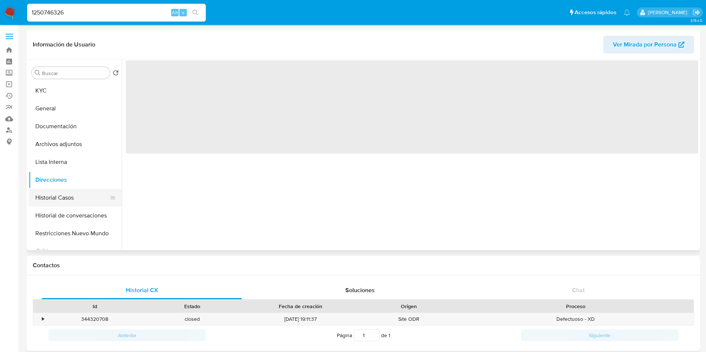
click at [64, 195] on button "Historial Casos" at bounding box center [72, 198] width 87 height 18
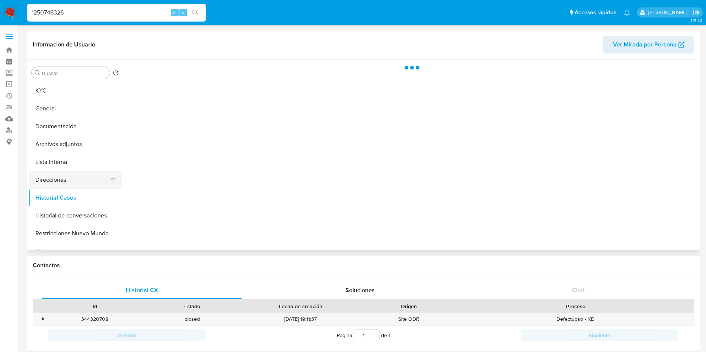
click at [72, 185] on button "Direcciones" at bounding box center [72, 180] width 87 height 18
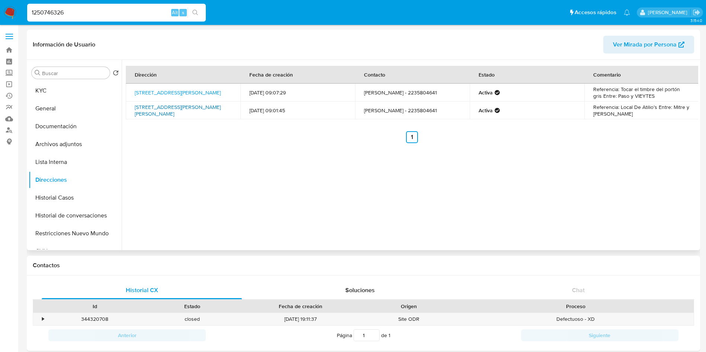
click at [205, 115] on link "Calle Alvarado 2824, Mar Del Plata, Buenos Aires, 7600, Argentina 2824" at bounding box center [178, 110] width 86 height 14
click at [96, 16] on input "1250746326" at bounding box center [116, 13] width 179 height 10
click at [89, 14] on input "1250746326" at bounding box center [116, 13] width 179 height 10
paste input "153915827"
click at [89, 14] on input "1250746326153915827" at bounding box center [116, 13] width 179 height 10
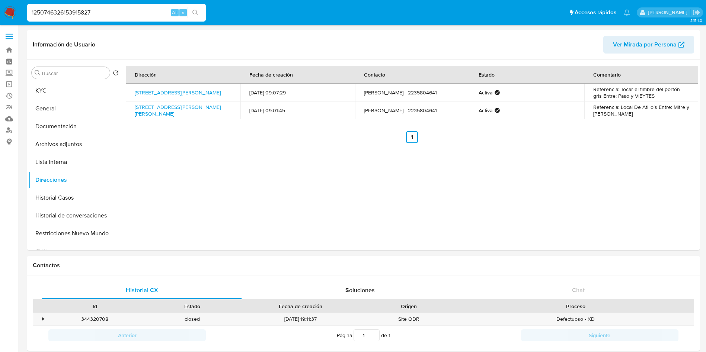
click at [89, 14] on input "1250746326153915827" at bounding box center [116, 13] width 179 height 10
paste input
type input "153915827"
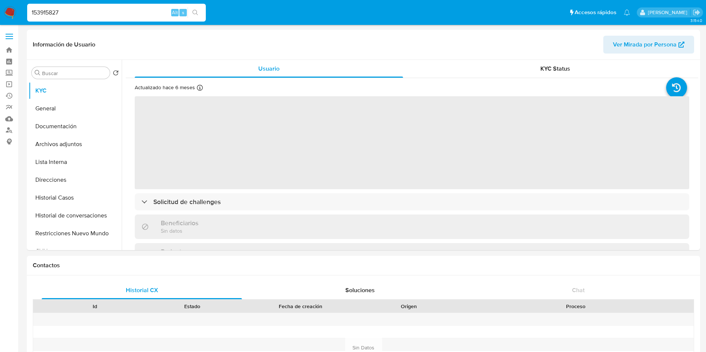
select select "10"
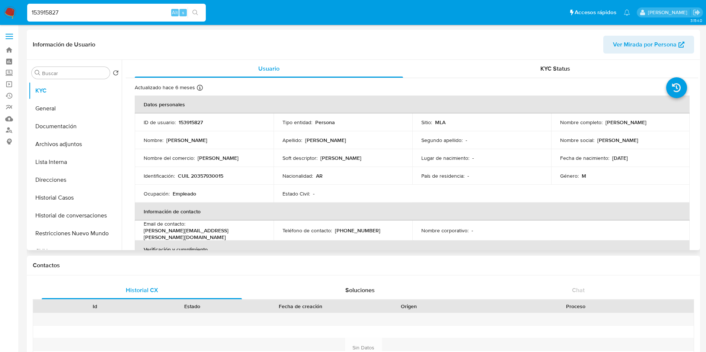
drag, startPoint x: 606, startPoint y: 121, endPoint x: 669, endPoint y: 125, distance: 63.0
click at [669, 125] on div "Nombre completo : Marino Bernabo" at bounding box center [620, 122] width 121 height 7
click at [625, 135] on td "Nombre social : marino" at bounding box center [620, 140] width 139 height 18
click at [608, 122] on p "Marino Bernabo" at bounding box center [626, 122] width 41 height 7
drag, startPoint x: 603, startPoint y: 122, endPoint x: 662, endPoint y: 119, distance: 58.9
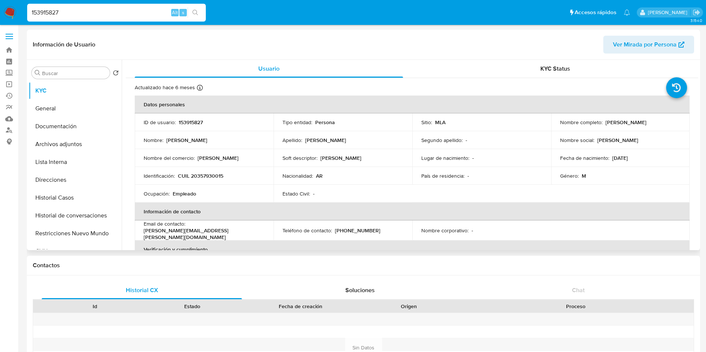
click at [661, 119] on div "Nombre completo : Marino Bernabo" at bounding box center [620, 122] width 121 height 7
click at [194, 120] on p "153915827" at bounding box center [191, 122] width 24 height 7
click at [214, 171] on td "Identificación : CUIL 20357930015" at bounding box center [204, 176] width 139 height 18
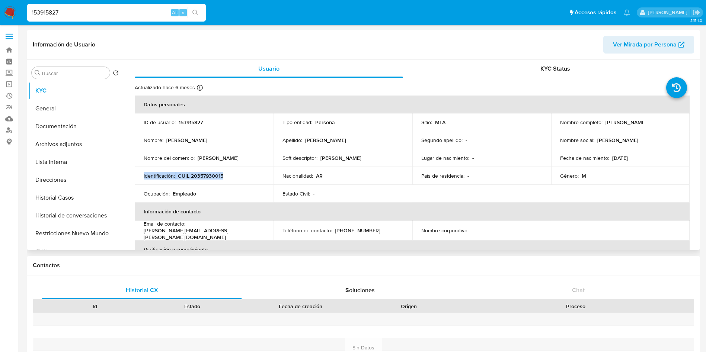
click at [214, 172] on td "Identificación : CUIL 20357930015" at bounding box center [204, 176] width 139 height 18
click at [212, 179] on p "CUIL 20357930015" at bounding box center [200, 176] width 45 height 7
click at [212, 180] on td "Identificación : CUIL 20357930015" at bounding box center [204, 176] width 139 height 18
click at [356, 185] on td "Estado Civil : -" at bounding box center [343, 194] width 139 height 18
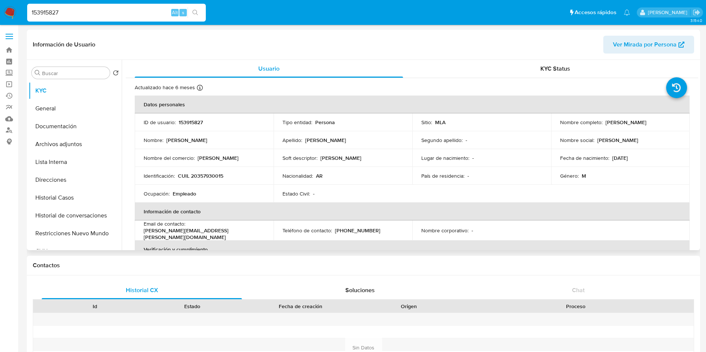
scroll to position [378, 0]
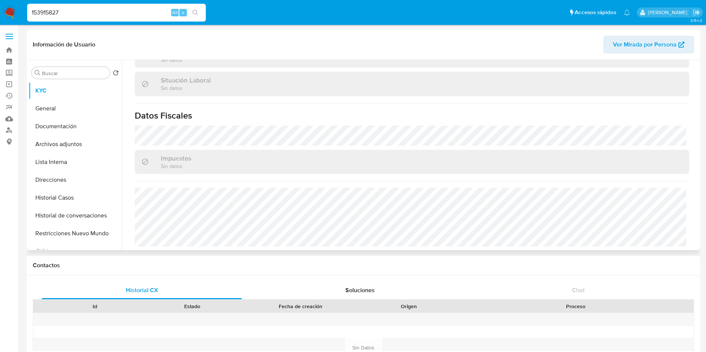
click at [81, 183] on button "Direcciones" at bounding box center [72, 180] width 87 height 18
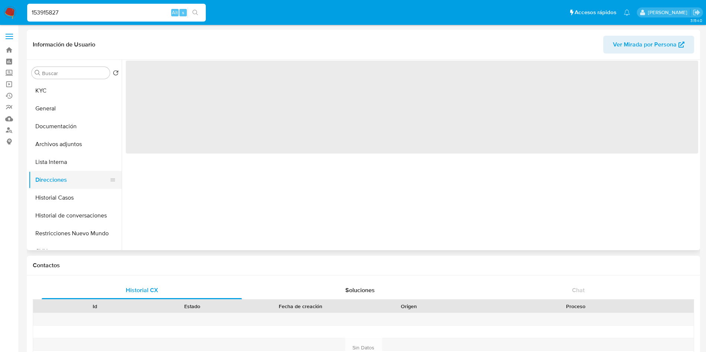
scroll to position [0, 0]
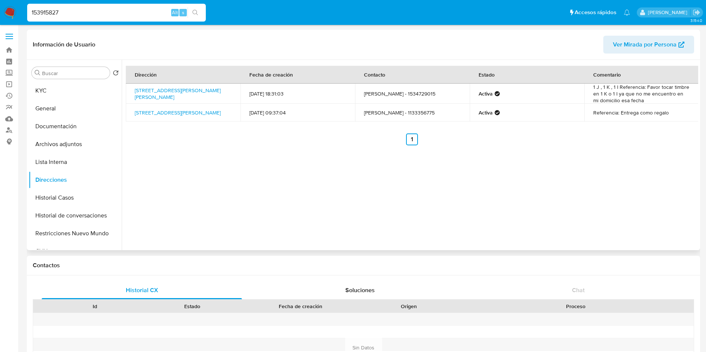
click at [422, 172] on div "Dirección Fecha de creación Contacto Estado Comentario Calle Cramer 760, Ramos …" at bounding box center [410, 155] width 577 height 191
click at [53, 90] on button "KYC" at bounding box center [72, 91] width 87 height 18
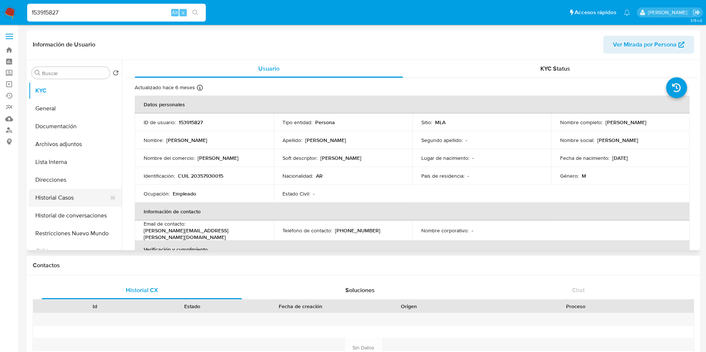
click at [92, 199] on button "Historial Casos" at bounding box center [72, 198] width 87 height 18
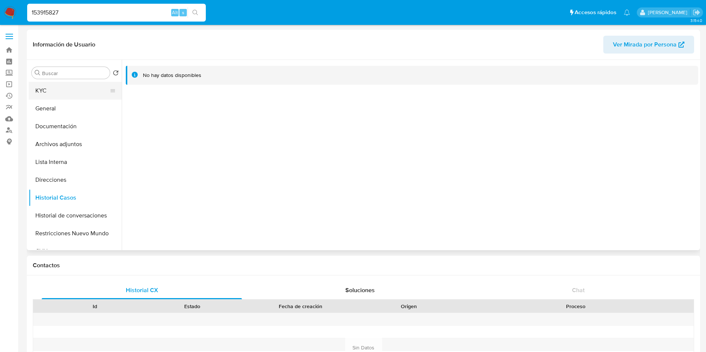
click at [42, 90] on button "KYC" at bounding box center [72, 91] width 87 height 18
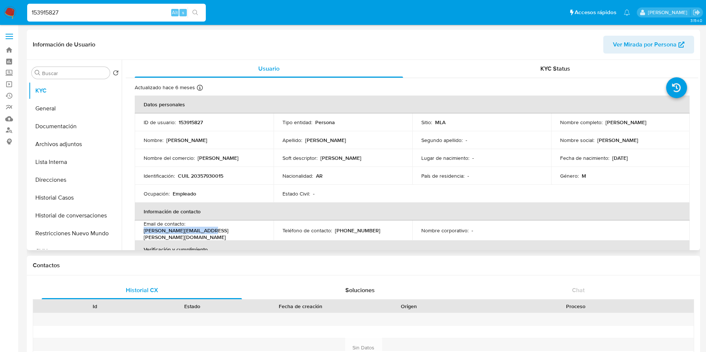
drag, startPoint x: 188, startPoint y: 228, endPoint x: 252, endPoint y: 229, distance: 64.0
click at [252, 229] on p "marino.berna@outlook.com" at bounding box center [203, 233] width 118 height 13
click at [104, 8] on input "153915827" at bounding box center [116, 13] width 179 height 10
paste input "76903819"
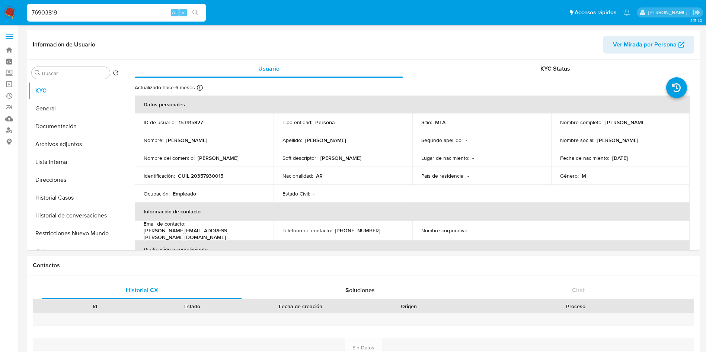
type input "76903819"
click at [192, 15] on button "search-icon" at bounding box center [195, 12] width 15 height 10
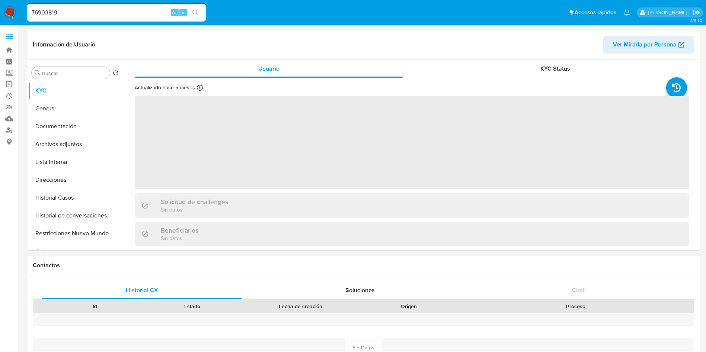
select select "10"
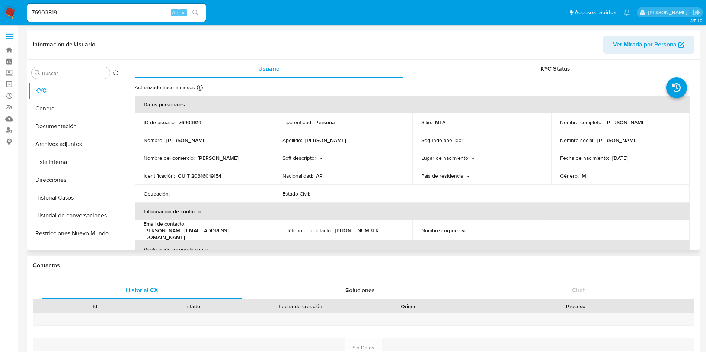
click at [205, 119] on div "ID de usuario : 76903819" at bounding box center [204, 122] width 121 height 7
click at [191, 119] on p "76903819" at bounding box center [190, 122] width 23 height 7
drag, startPoint x: 603, startPoint y: 125, endPoint x: 673, endPoint y: 124, distance: 70.4
click at [673, 124] on div "Nombre completo : Jose Francisco Galperin" at bounding box center [620, 122] width 121 height 7
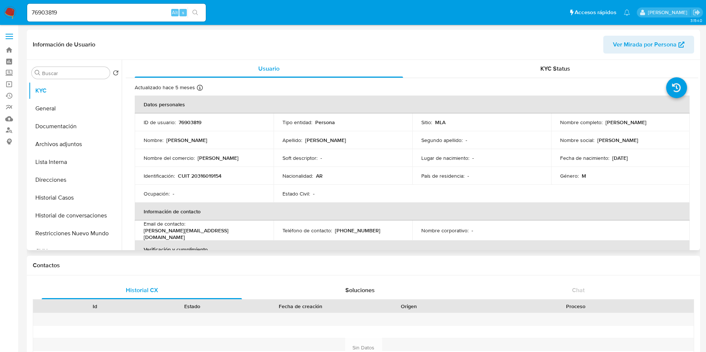
click at [197, 121] on p "76903819" at bounding box center [190, 122] width 23 height 7
click at [58, 113] on button "General" at bounding box center [72, 109] width 87 height 18
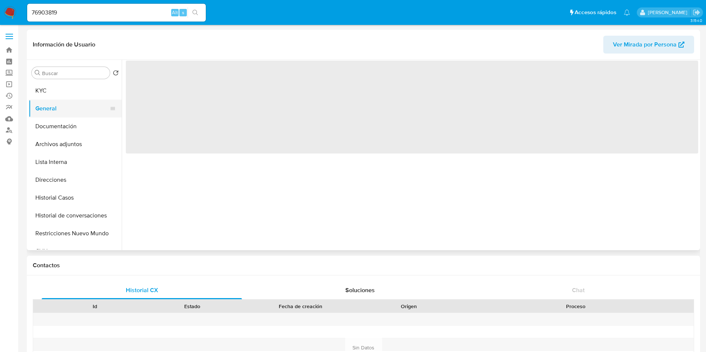
click at [58, 113] on button "General" at bounding box center [72, 109] width 87 height 18
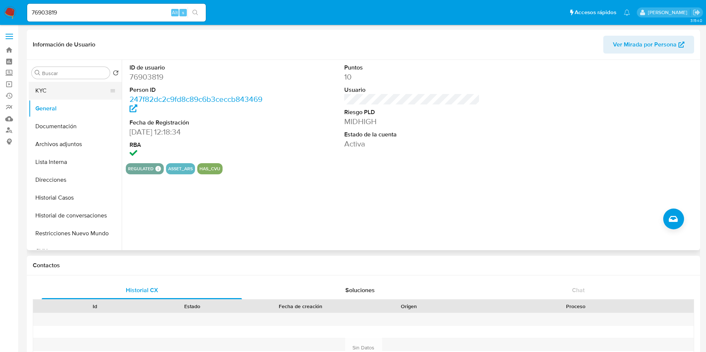
click at [58, 87] on button "KYC" at bounding box center [72, 91] width 87 height 18
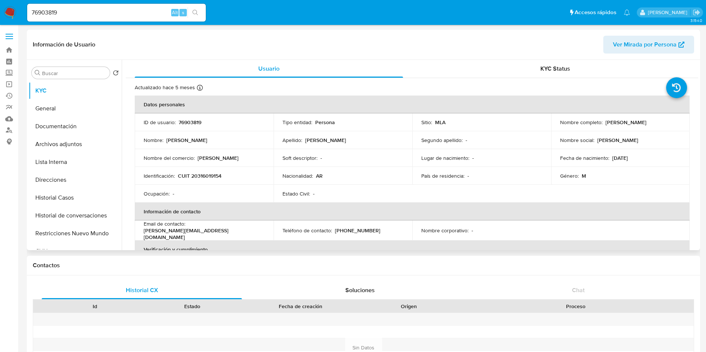
click at [200, 178] on p "CUIT 20316019154" at bounding box center [200, 176] width 44 height 7
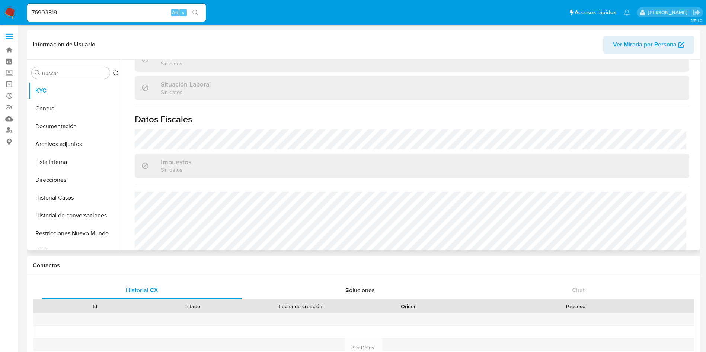
scroll to position [385, 0]
click at [58, 178] on button "Direcciones" at bounding box center [72, 180] width 87 height 18
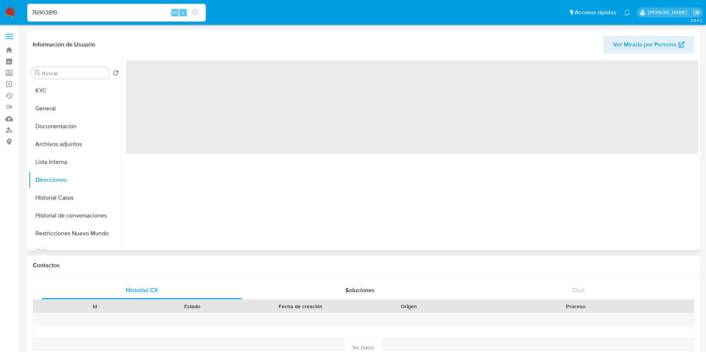
scroll to position [0, 0]
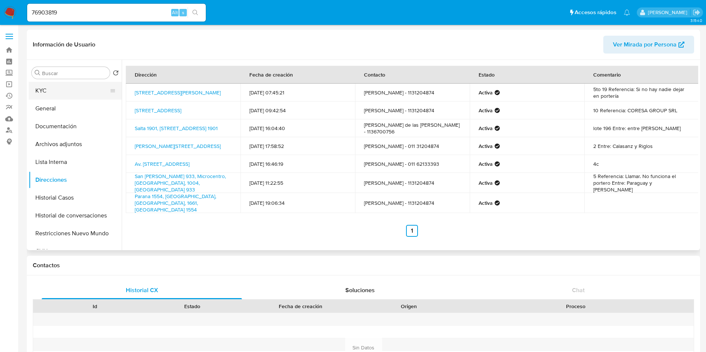
click at [95, 84] on button "KYC" at bounding box center [72, 91] width 87 height 18
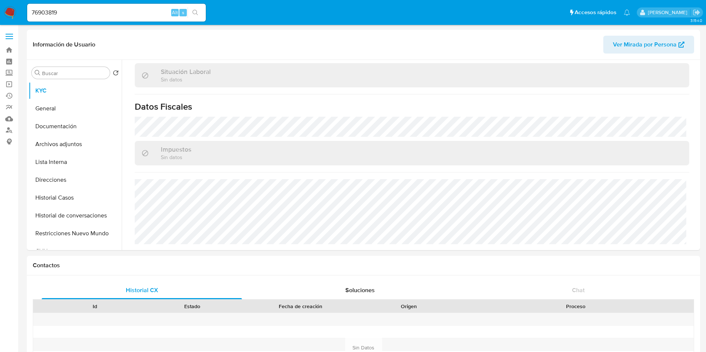
scroll to position [385, 0]
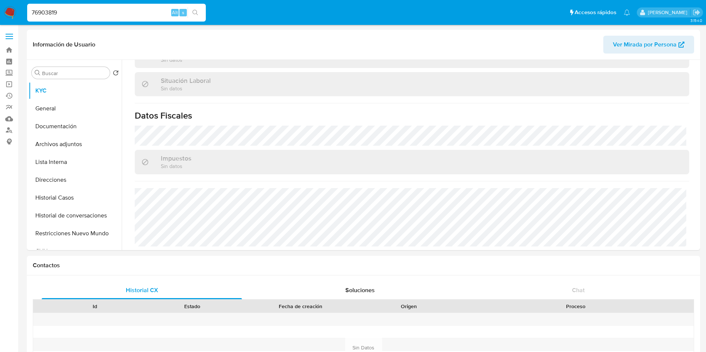
click at [130, 13] on input "76903819" at bounding box center [116, 13] width 179 height 10
paste input "1541728372"
type input "1541728372"
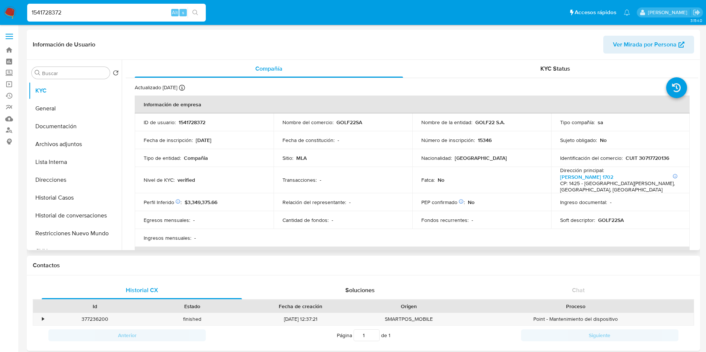
select select "10"
drag, startPoint x: 474, startPoint y: 124, endPoint x: 516, endPoint y: 127, distance: 41.8
click at [516, 127] on td "Nombre de la entidad : GOLF22 S.A." at bounding box center [481, 123] width 139 height 18
click at [199, 116] on td "ID de usuario : 1541728372" at bounding box center [204, 123] width 139 height 18
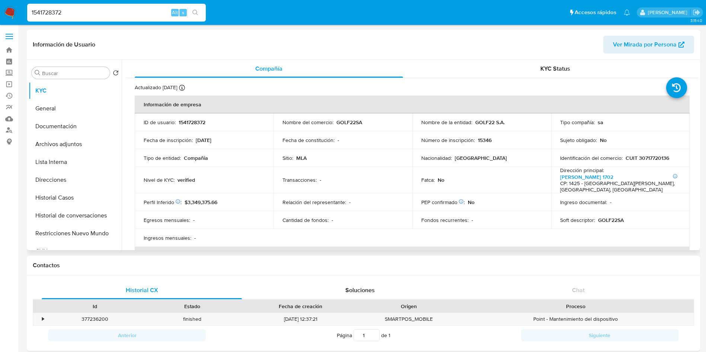
click at [641, 162] on td "Identificación del comercio : CUIT 30717720136" at bounding box center [620, 158] width 139 height 18
click at [651, 158] on p "CUIT 30717720136" at bounding box center [648, 158] width 44 height 7
click at [71, 202] on button "Historial Casos" at bounding box center [72, 198] width 87 height 18
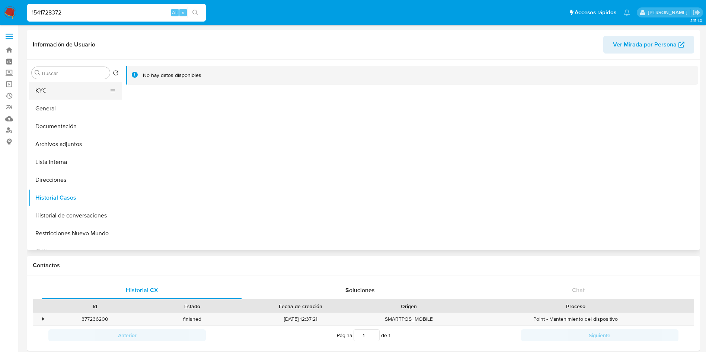
click at [97, 98] on button "KYC" at bounding box center [72, 91] width 87 height 18
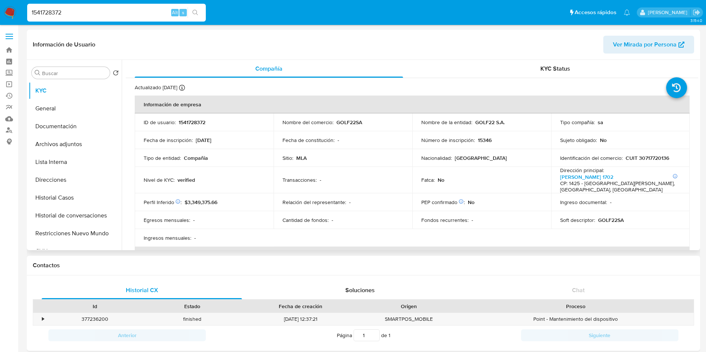
click at [347, 124] on p "GOLF22SA" at bounding box center [349, 122] width 26 height 7
click at [76, 103] on button "General" at bounding box center [72, 109] width 87 height 18
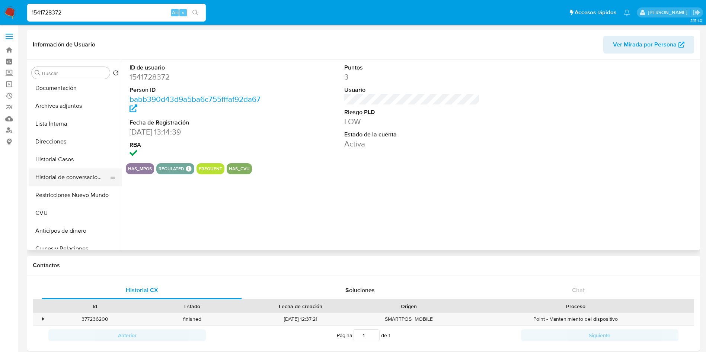
scroll to position [56, 0]
click at [61, 204] on button "CVU" at bounding box center [72, 196] width 87 height 18
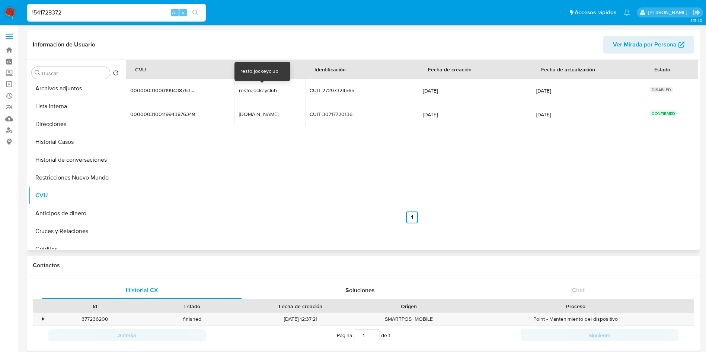
click at [240, 92] on div "resto.jockeyclub" at bounding box center [263, 90] width 48 height 7
drag, startPoint x: 238, startPoint y: 91, endPoint x: 286, endPoint y: 90, distance: 47.6
click at [286, 90] on div "resto.jockeyclub" at bounding box center [263, 90] width 48 height 7
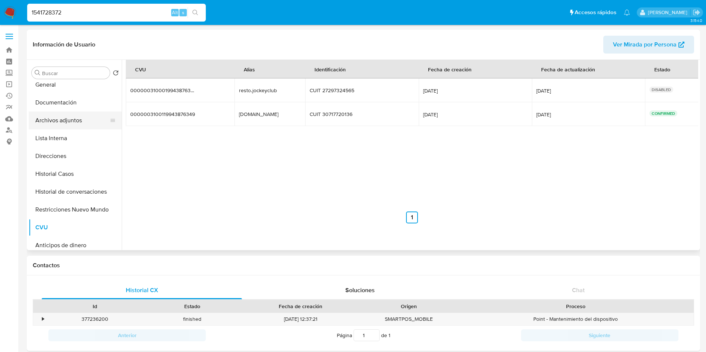
scroll to position [0, 0]
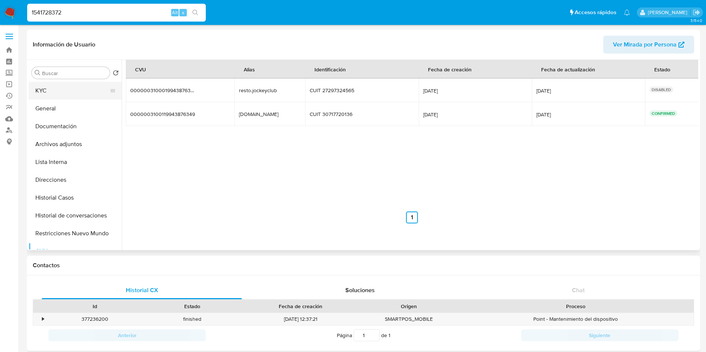
click at [100, 90] on button "KYC" at bounding box center [72, 91] width 87 height 18
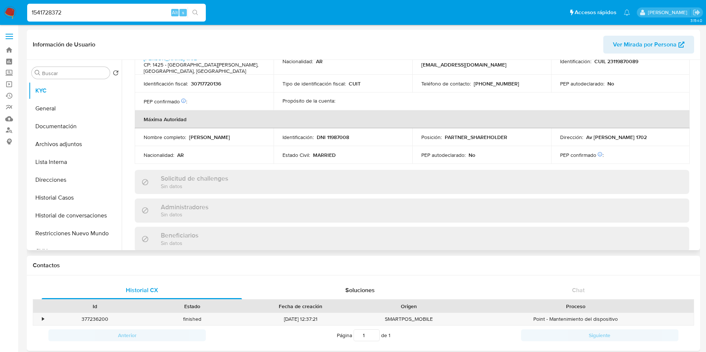
scroll to position [504, 0]
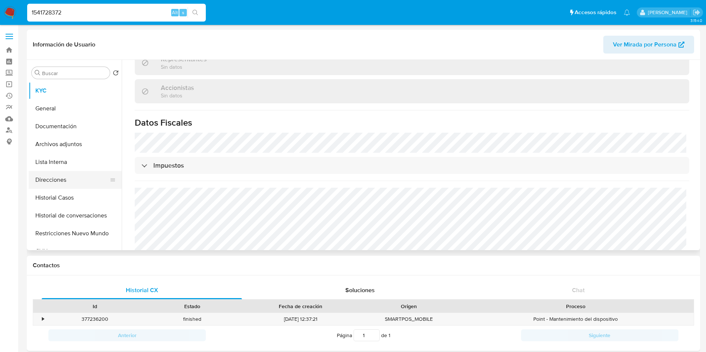
click at [52, 178] on button "Direcciones" at bounding box center [72, 180] width 87 height 18
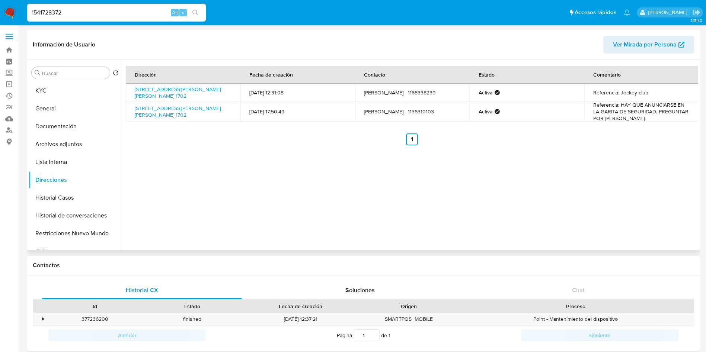
click at [272, 219] on div "Dirección Fecha de creación Contacto Estado Comentario Avenida Bernabe Marquez …" at bounding box center [410, 155] width 577 height 191
click at [61, 82] on button "KYC" at bounding box center [72, 91] width 87 height 18
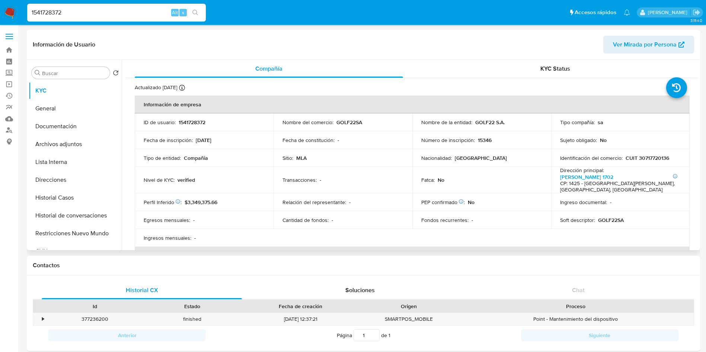
click at [637, 157] on p "CUIT 30717720136" at bounding box center [648, 158] width 44 height 7
click at [393, 234] on table "Información de empresa ID de usuario : 1541728372 Nombre del comercio : GOLF22S…" at bounding box center [412, 265] width 555 height 339
click at [115, 23] on div "1541728372 Alt s" at bounding box center [116, 12] width 179 height 21
click at [118, 15] on input "1541728372" at bounding box center [116, 13] width 179 height 10
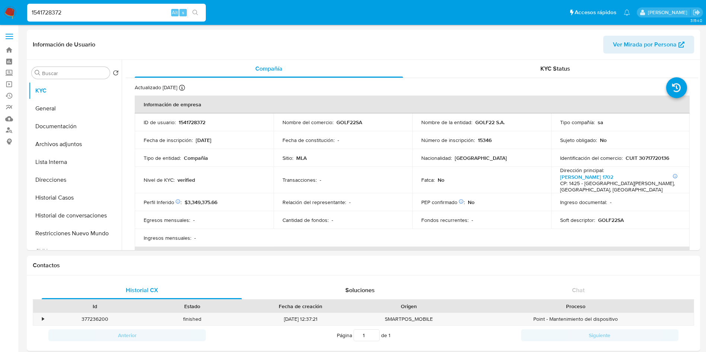
click at [118, 15] on input "1541728372" at bounding box center [116, 13] width 179 height 10
paste input "2404390524"
type input "2404390524"
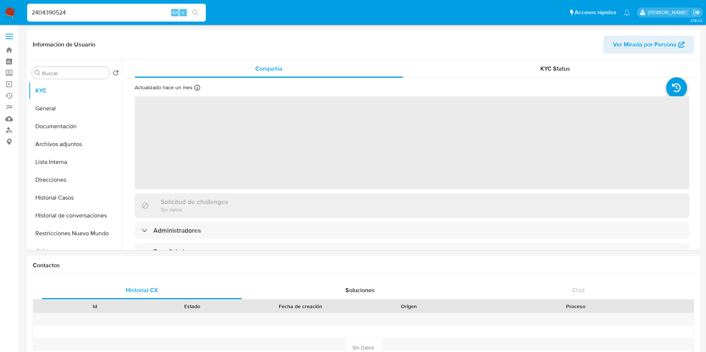
select select "10"
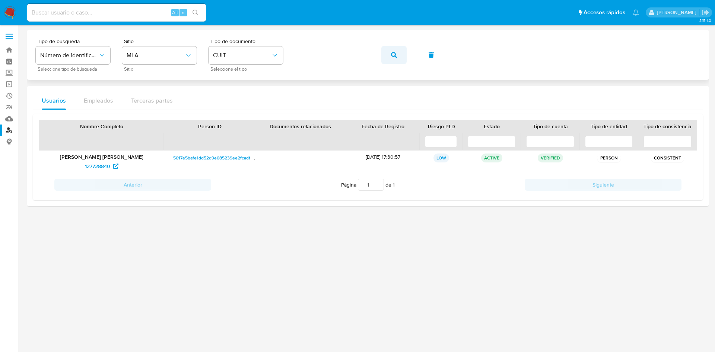
click at [392, 59] on span "button" at bounding box center [394, 55] width 6 height 16
click at [93, 164] on span "79920014" at bounding box center [97, 166] width 23 height 12
click at [391, 59] on span "button" at bounding box center [394, 55] width 6 height 16
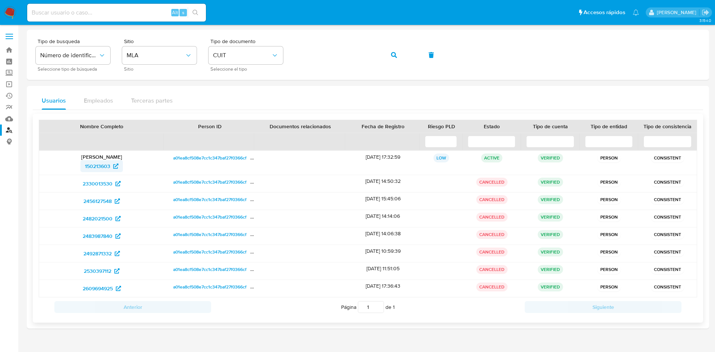
click at [112, 170] on span "150213603" at bounding box center [102, 166] width 34 height 12
click at [111, 185] on span "2330013530" at bounding box center [98, 184] width 30 height 12
click at [98, 203] on span "2456127548" at bounding box center [97, 201] width 28 height 12
click at [387, 58] on button "button" at bounding box center [393, 55] width 25 height 18
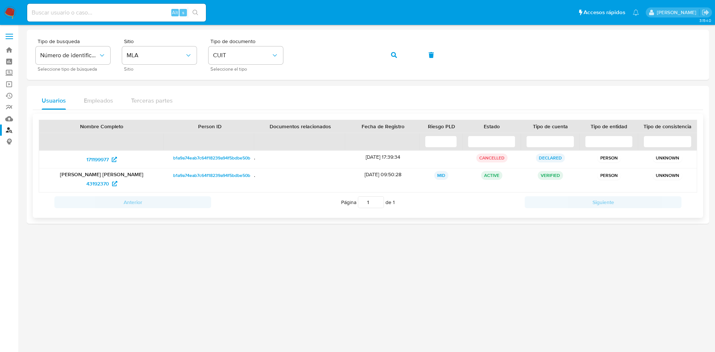
click at [97, 176] on p "Valentin Alberto Jara" at bounding box center [101, 174] width 115 height 7
click at [97, 157] on span "171199977" at bounding box center [97, 160] width 22 height 12
click at [98, 180] on span "43192370" at bounding box center [97, 184] width 23 height 12
click at [392, 55] on icon "button" at bounding box center [394, 55] width 6 height 6
click at [84, 184] on link "80085166" at bounding box center [102, 184] width 41 height 12
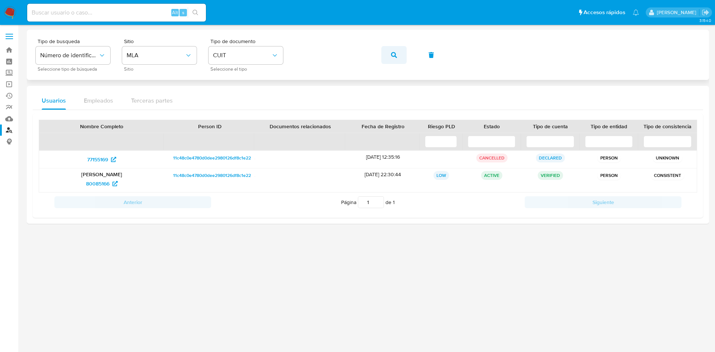
click at [383, 57] on button "button" at bounding box center [393, 55] width 25 height 18
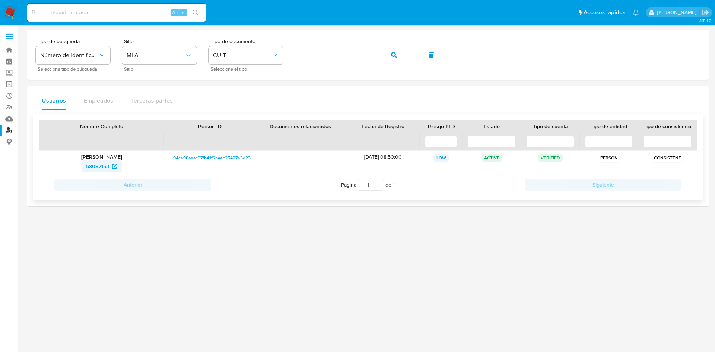
click at [103, 170] on span "58082153" at bounding box center [97, 166] width 23 height 12
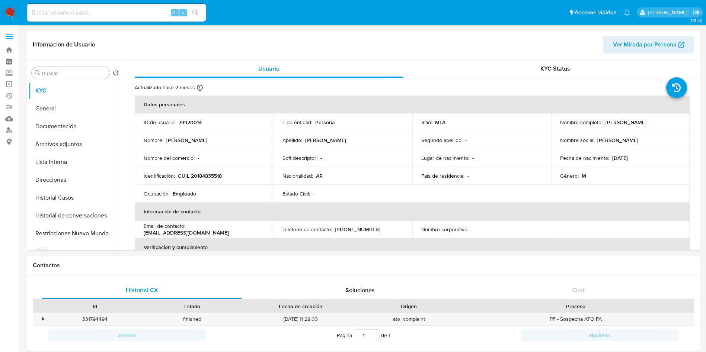
select select "10"
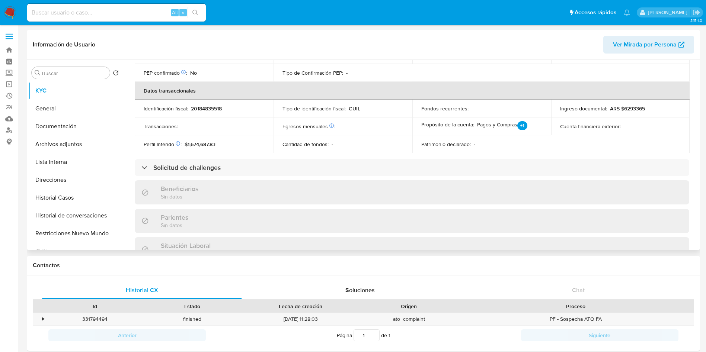
scroll to position [378, 0]
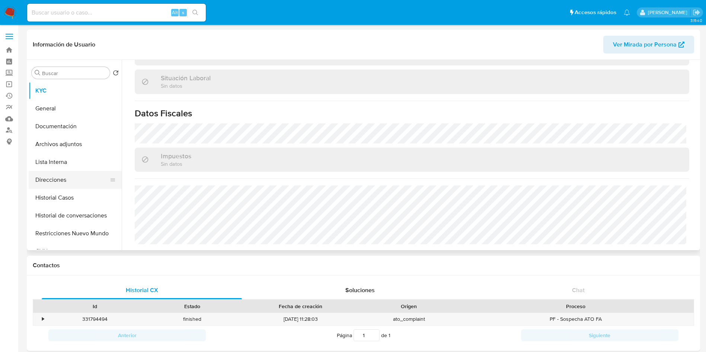
click at [47, 187] on button "Direcciones" at bounding box center [72, 180] width 87 height 18
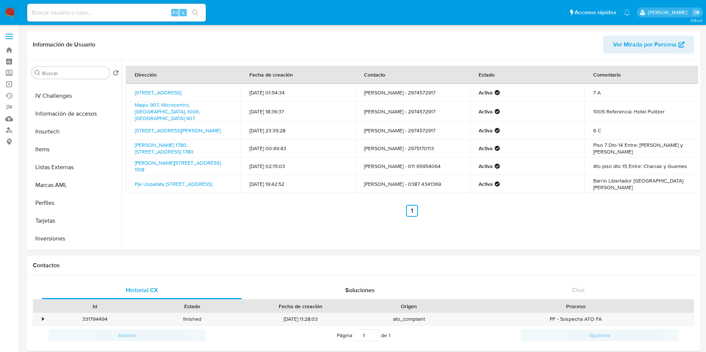
scroll to position [335, 0]
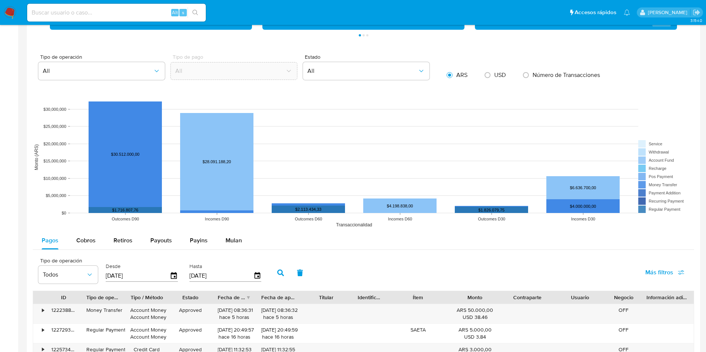
click at [7, 180] on aside "Bandeja Tablero Screening Búsqueda en Listas Watchlist Herramientas Operaciones…" at bounding box center [9, 97] width 18 height 1088
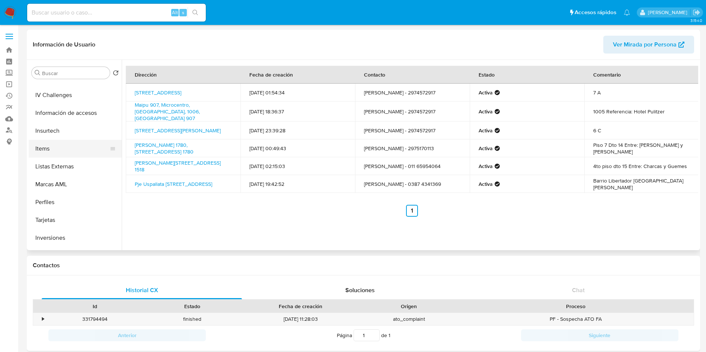
scroll to position [0, 0]
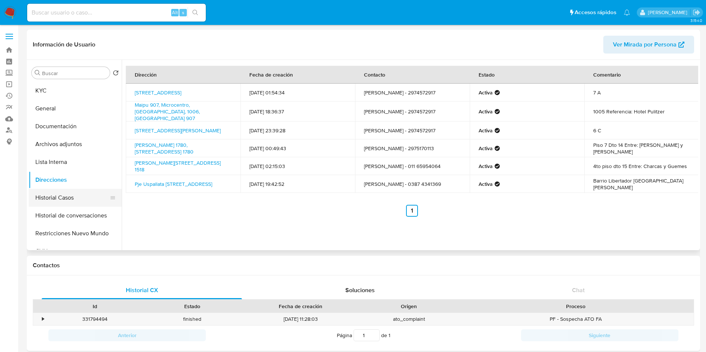
click at [56, 203] on button "Historial Casos" at bounding box center [72, 198] width 87 height 18
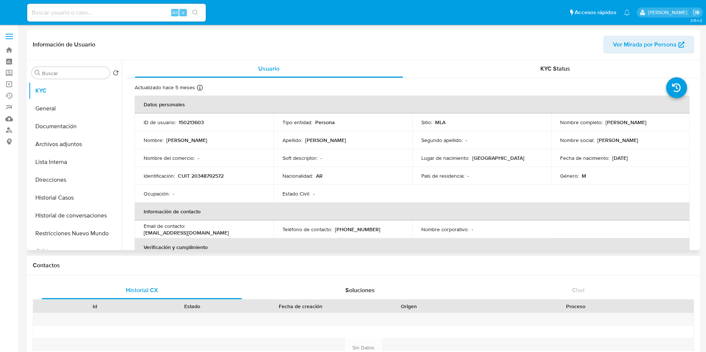
select select "10"
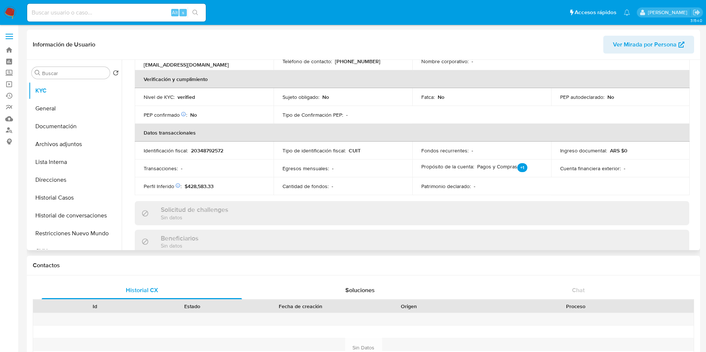
scroll to position [385, 0]
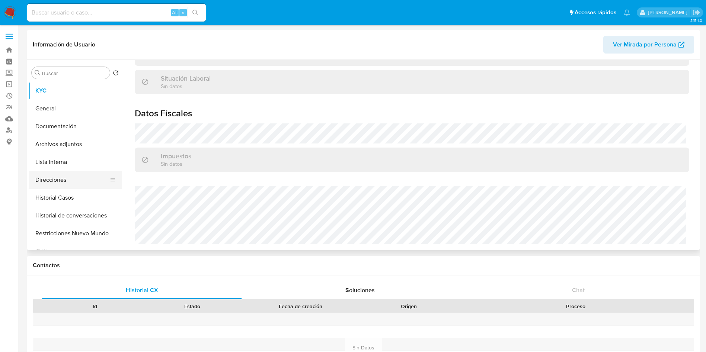
click at [73, 185] on button "Direcciones" at bounding box center [72, 180] width 87 height 18
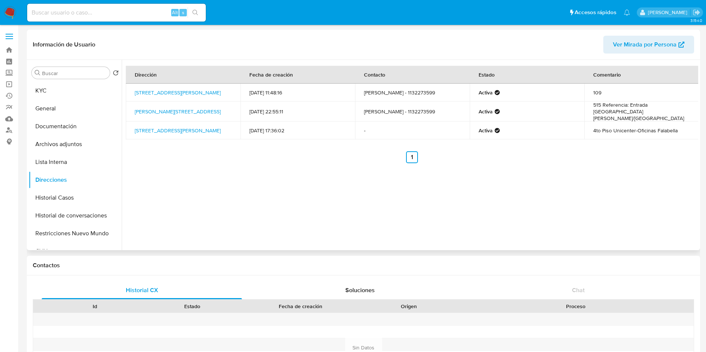
drag, startPoint x: 214, startPoint y: 115, endPoint x: 133, endPoint y: 109, distance: 81.4
click at [133, 109] on td "Mariano Castex 3350, Canning, Buenos Aires, 1804, Argentina 3350" at bounding box center [183, 112] width 115 height 20
copy link "Mariano Castex 3350, Canning, Buenos Aires, 1804, Argentina 3350"
click at [87, 105] on button "General" at bounding box center [72, 109] width 87 height 18
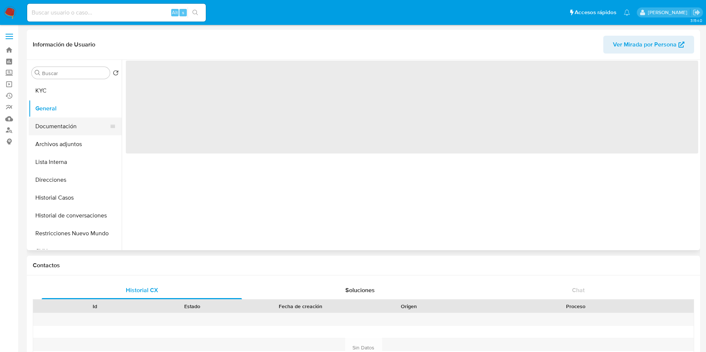
click at [68, 127] on button "Documentación" at bounding box center [72, 127] width 87 height 18
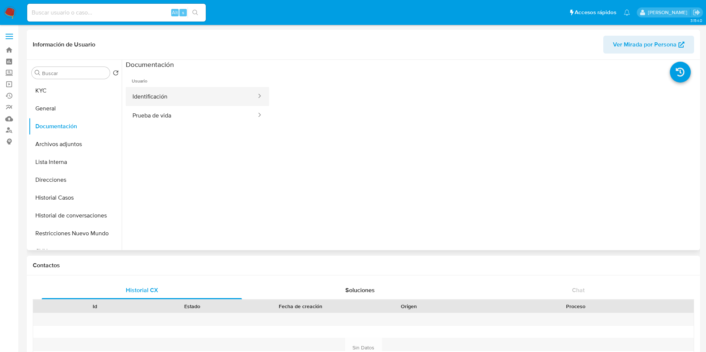
click at [205, 95] on button "Identificación" at bounding box center [191, 96] width 131 height 19
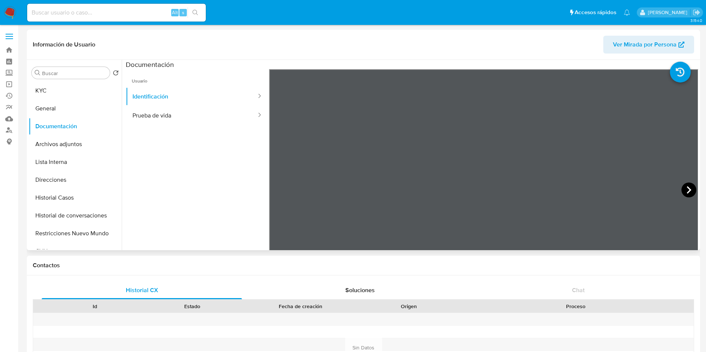
click at [688, 187] on icon at bounding box center [689, 190] width 15 height 15
click at [67, 175] on button "Direcciones" at bounding box center [72, 180] width 87 height 18
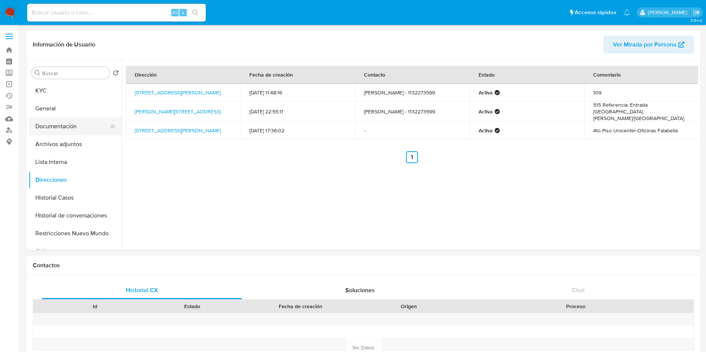
click at [94, 126] on button "Documentación" at bounding box center [72, 127] width 87 height 18
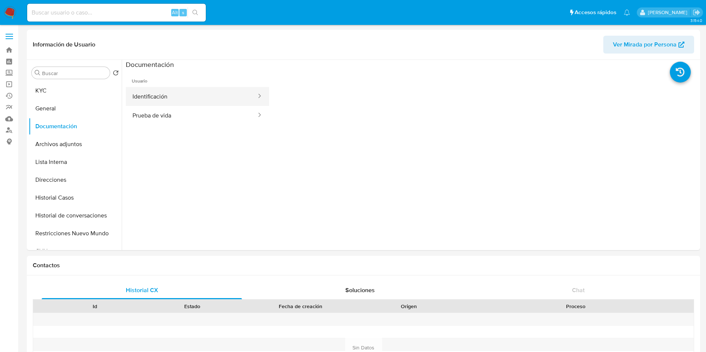
click at [169, 87] on button "Identificación" at bounding box center [191, 96] width 131 height 19
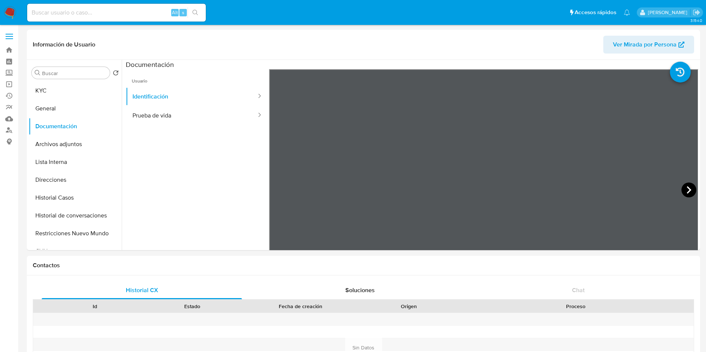
click at [688, 187] on icon at bounding box center [689, 190] width 15 height 15
click at [58, 87] on button "KYC" at bounding box center [72, 91] width 87 height 18
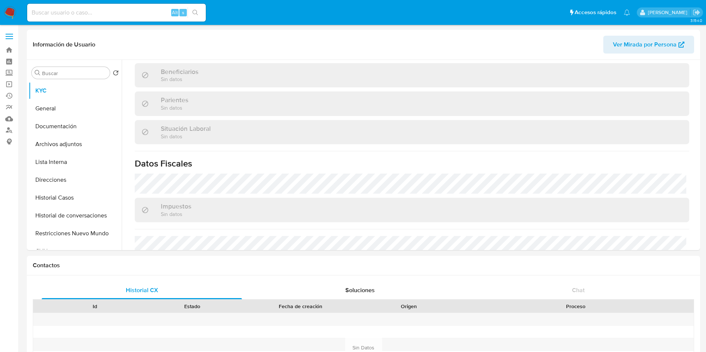
scroll to position [385, 0]
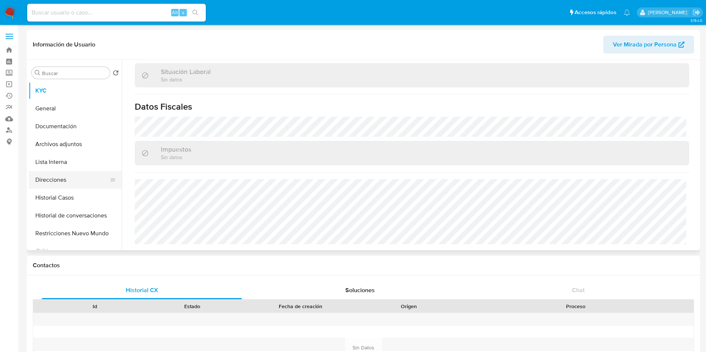
scroll to position [385, 0]
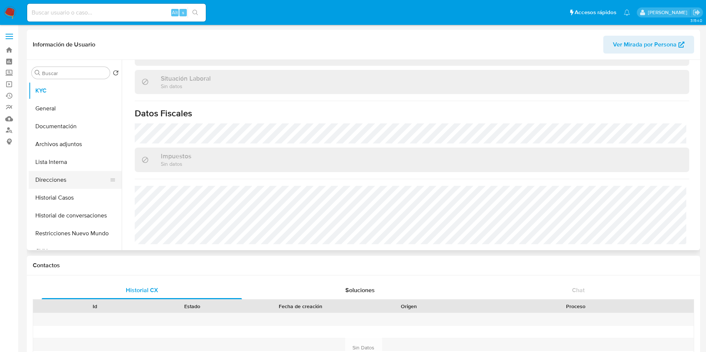
select select "10"
click at [51, 178] on button "Direcciones" at bounding box center [72, 180] width 87 height 18
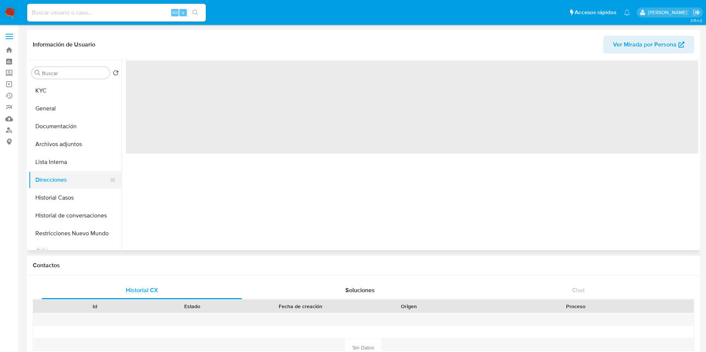
scroll to position [0, 0]
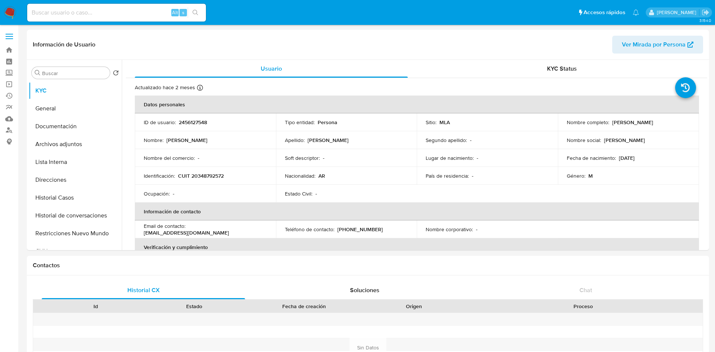
select select "10"
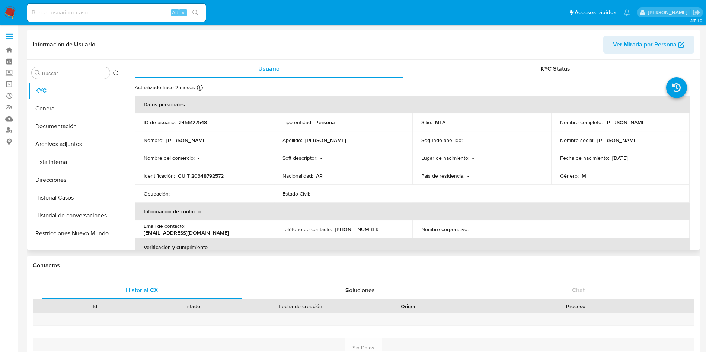
scroll to position [385, 0]
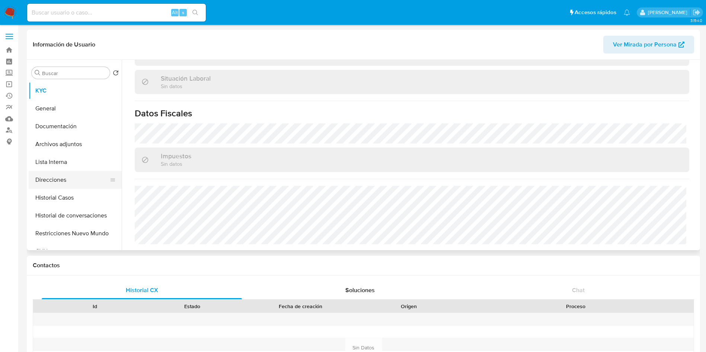
click at [98, 179] on button "Direcciones" at bounding box center [72, 180] width 87 height 18
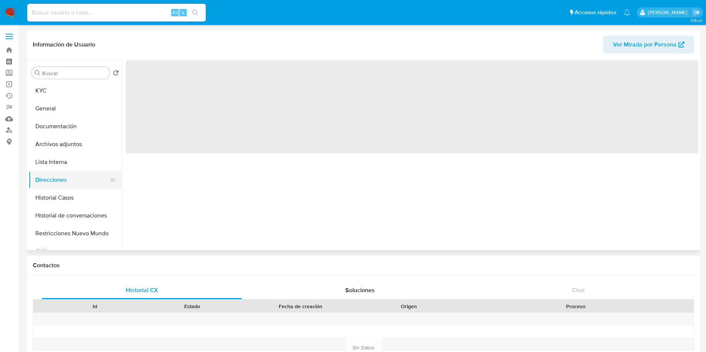
scroll to position [0, 0]
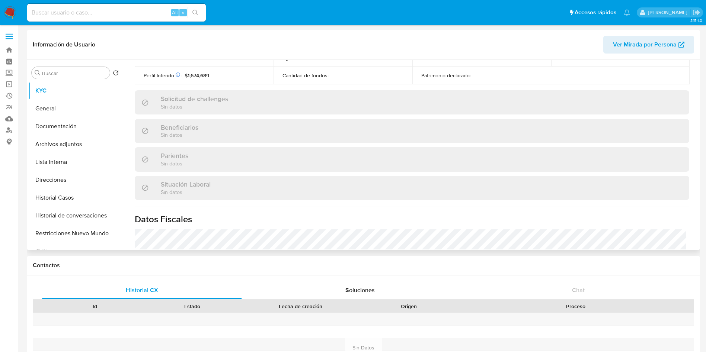
select select "10"
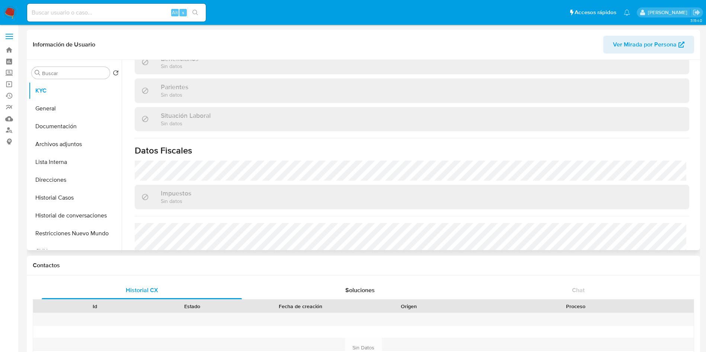
scroll to position [385, 0]
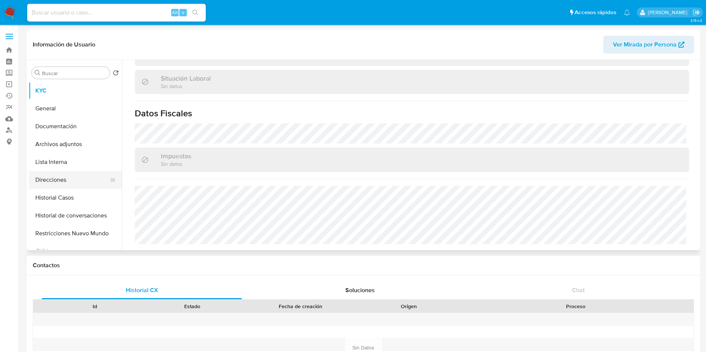
click at [75, 179] on button "Direcciones" at bounding box center [72, 180] width 87 height 18
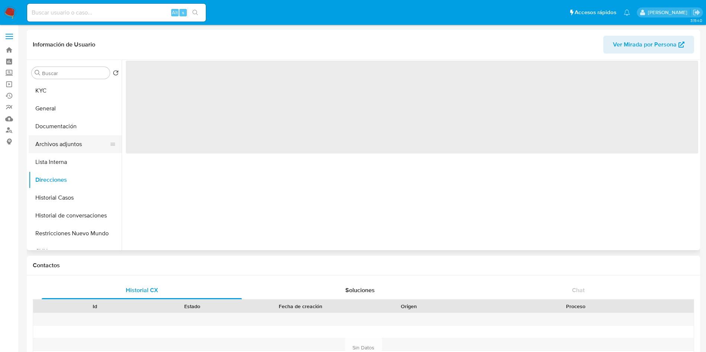
scroll to position [0, 0]
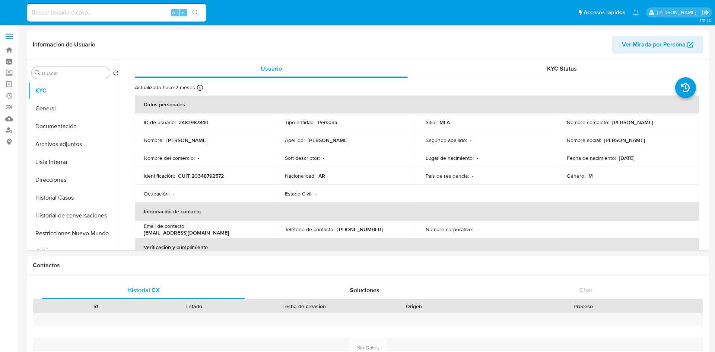
select select "10"
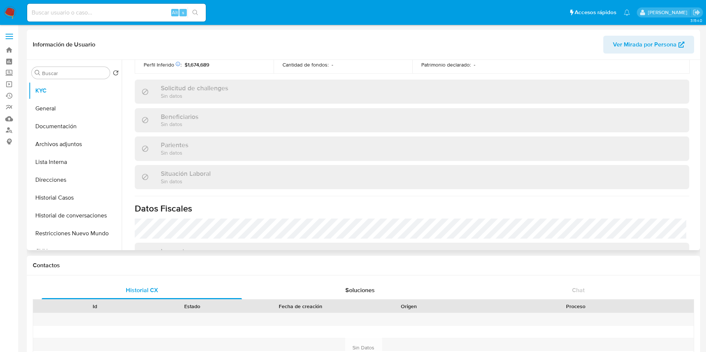
scroll to position [385, 0]
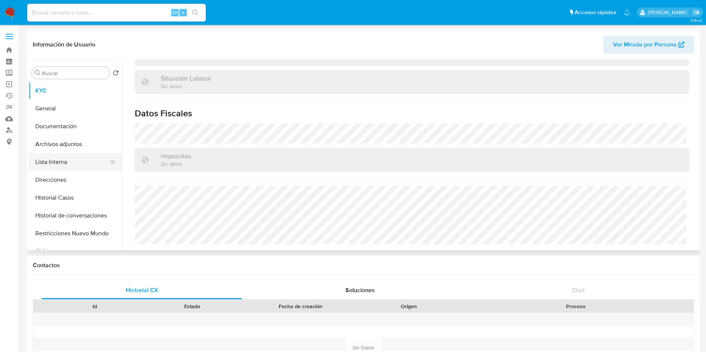
click at [73, 169] on button "Lista Interna" at bounding box center [72, 162] width 87 height 18
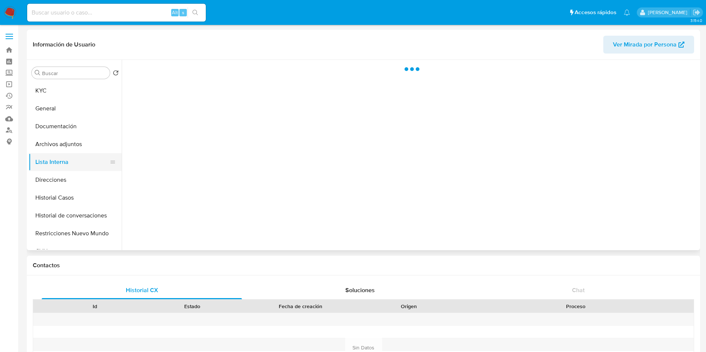
scroll to position [0, 0]
click at [73, 175] on button "Direcciones" at bounding box center [72, 180] width 87 height 18
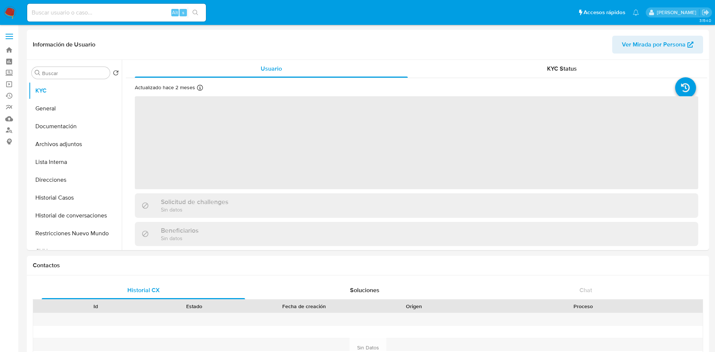
select select "10"
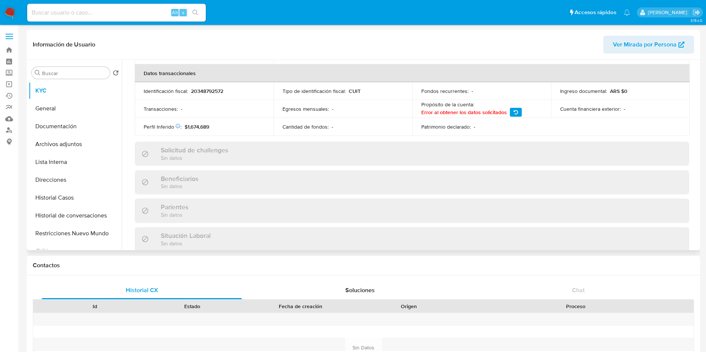
scroll to position [385, 0]
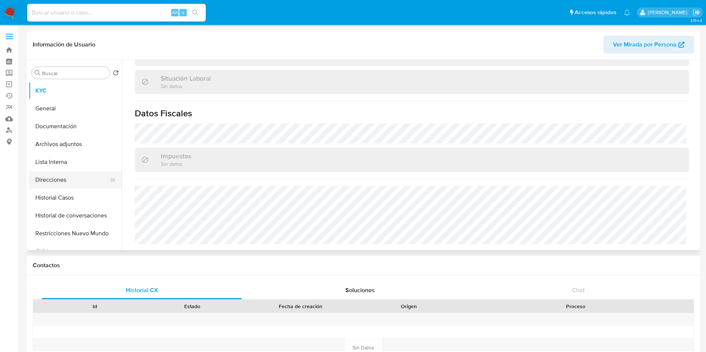
click at [82, 181] on button "Direcciones" at bounding box center [72, 180] width 87 height 18
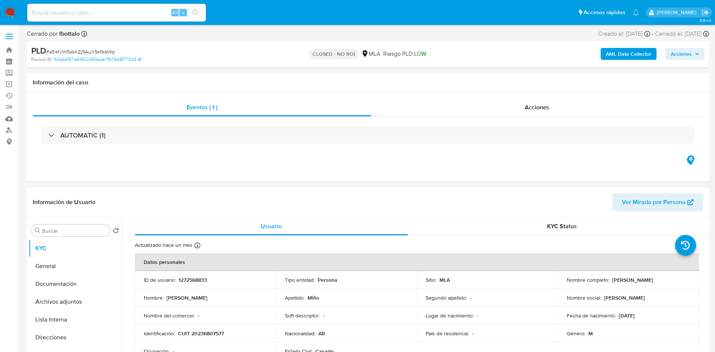
select select "10"
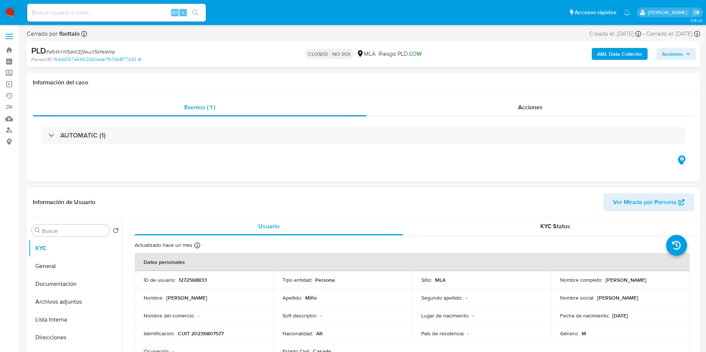
drag, startPoint x: 604, startPoint y: 279, endPoint x: 641, endPoint y: 282, distance: 36.6
click at [648, 282] on div "Nombre completo : Hugo Ivan Miño" at bounding box center [620, 280] width 121 height 7
copy p "Hugo Ivan Miño"
click at [536, 112] on div "Acciones" at bounding box center [531, 108] width 328 height 18
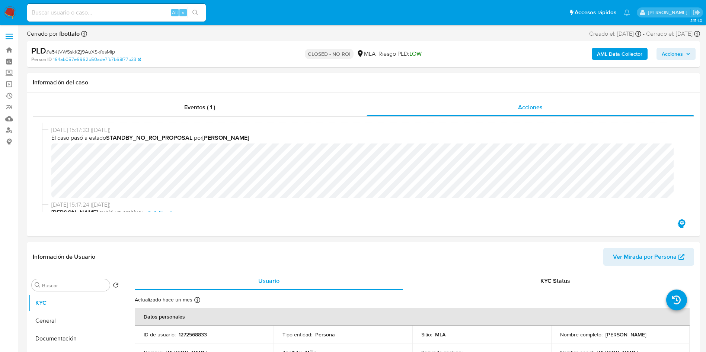
scroll to position [168, 0]
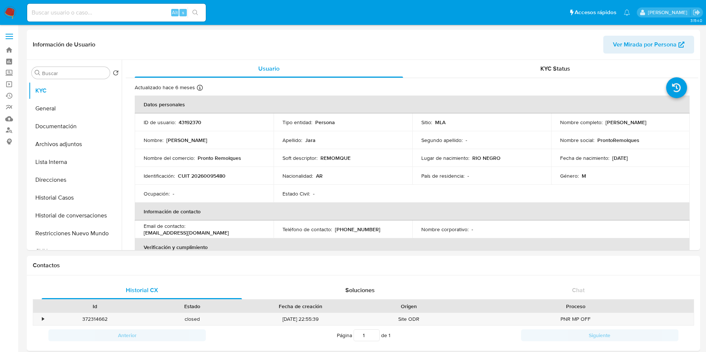
select select "10"
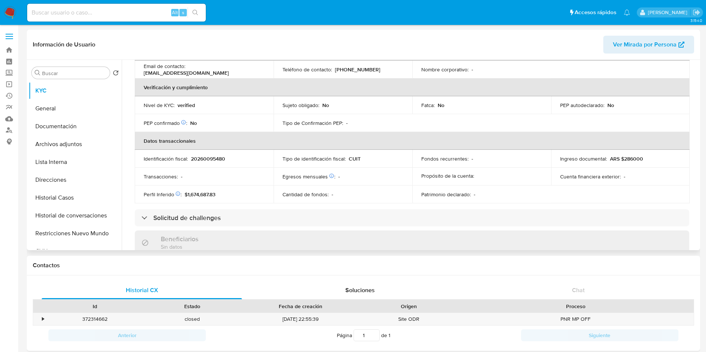
scroll to position [371, 0]
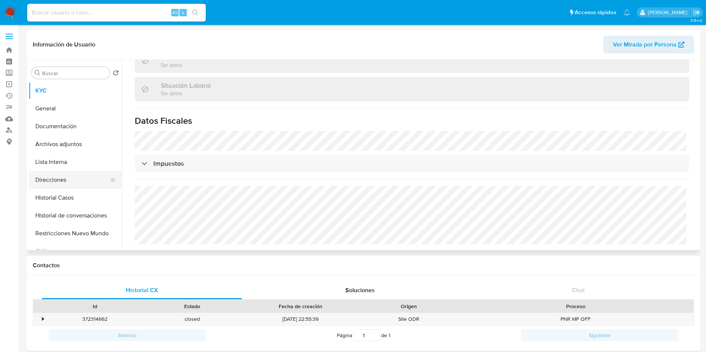
click at [80, 180] on button "Direcciones" at bounding box center [72, 180] width 87 height 18
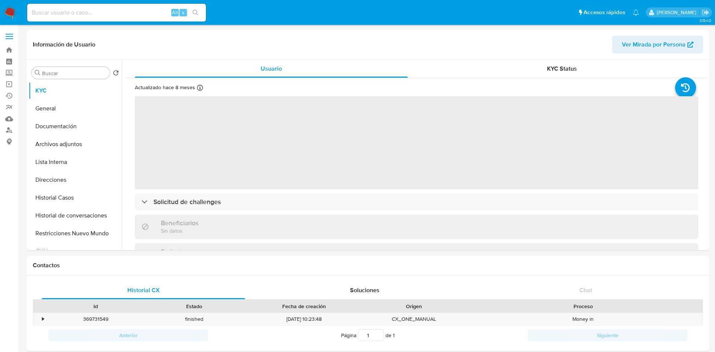
select select "10"
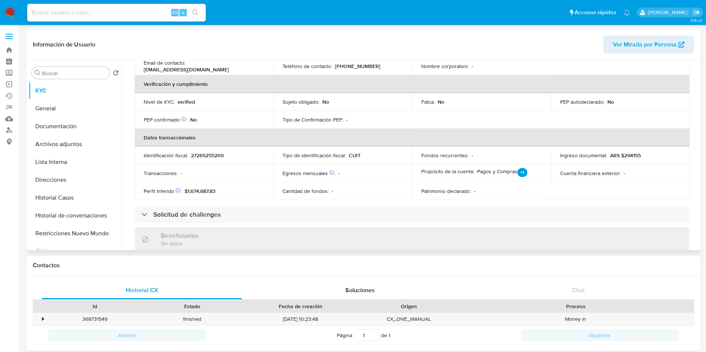
scroll to position [406, 0]
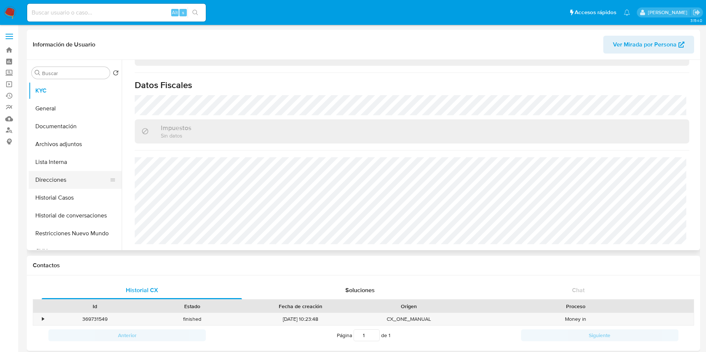
click at [77, 180] on button "Direcciones" at bounding box center [72, 180] width 87 height 18
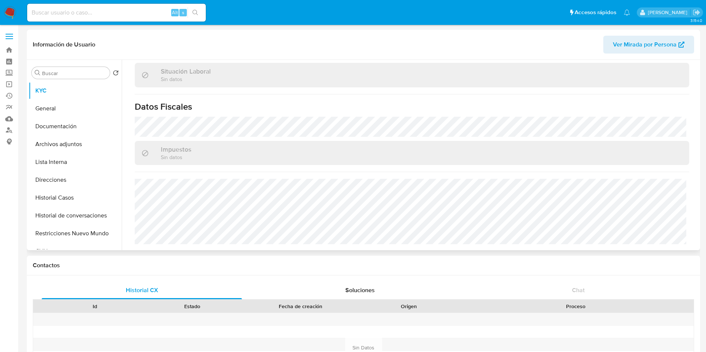
scroll to position [378, 0]
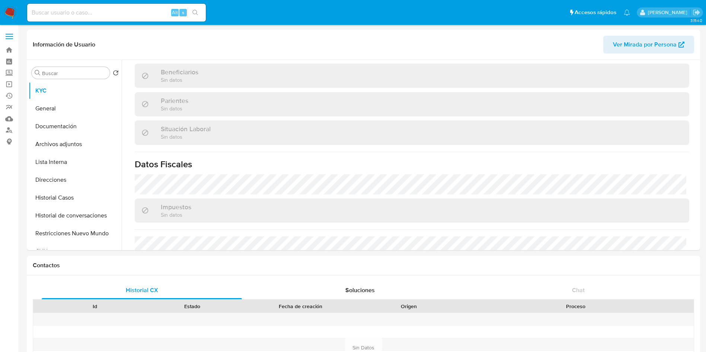
select select "10"
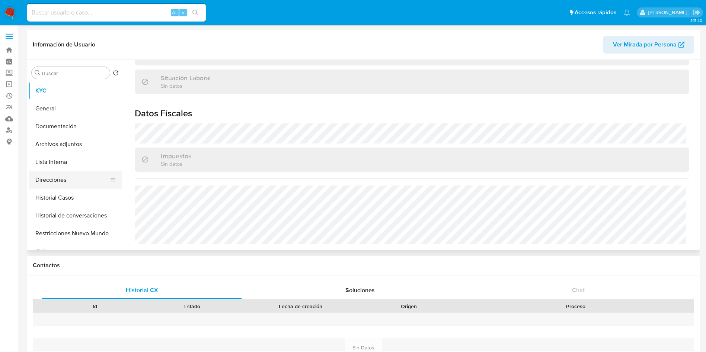
click at [53, 185] on button "Direcciones" at bounding box center [72, 180] width 87 height 18
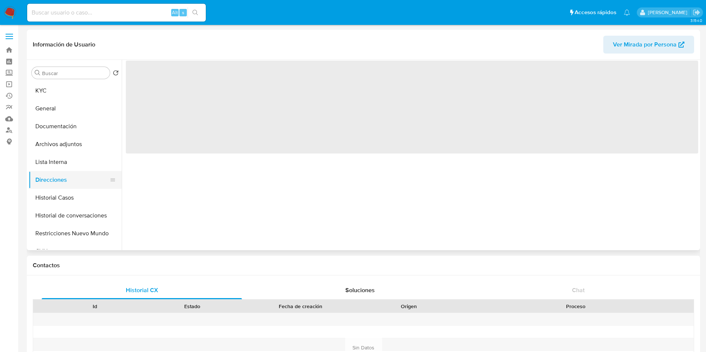
scroll to position [0, 0]
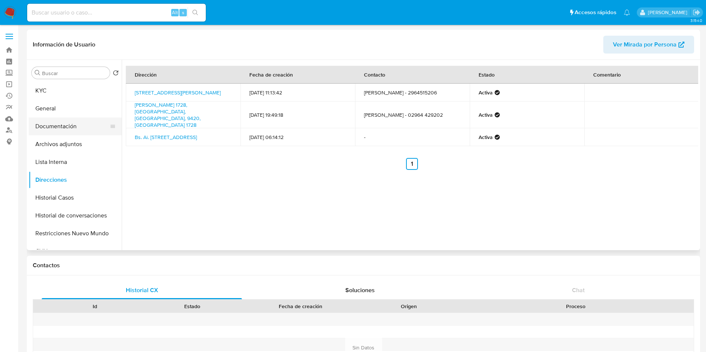
click at [51, 124] on button "Documentación" at bounding box center [72, 127] width 87 height 18
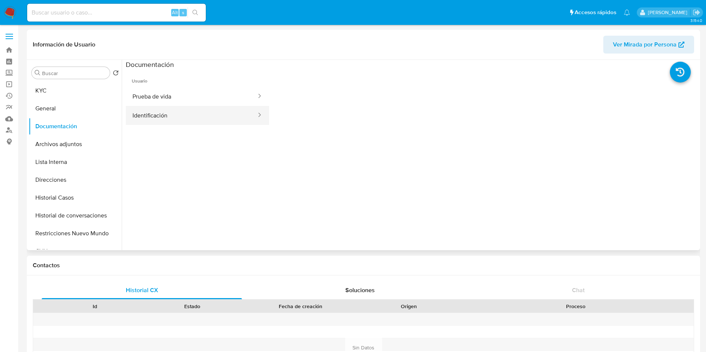
click at [176, 110] on button "Identificación" at bounding box center [191, 115] width 131 height 19
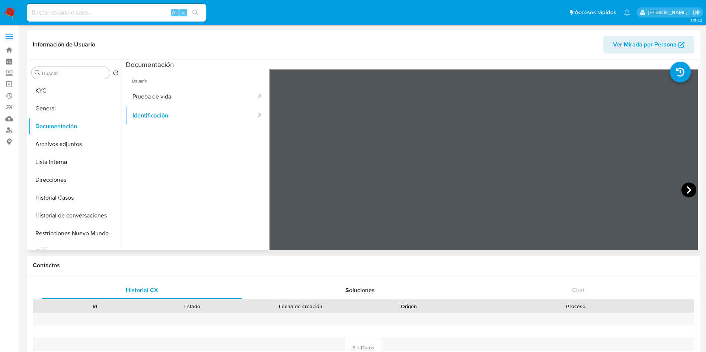
click at [682, 188] on icon at bounding box center [689, 190] width 15 height 15
click at [62, 85] on button "KYC" at bounding box center [72, 91] width 87 height 18
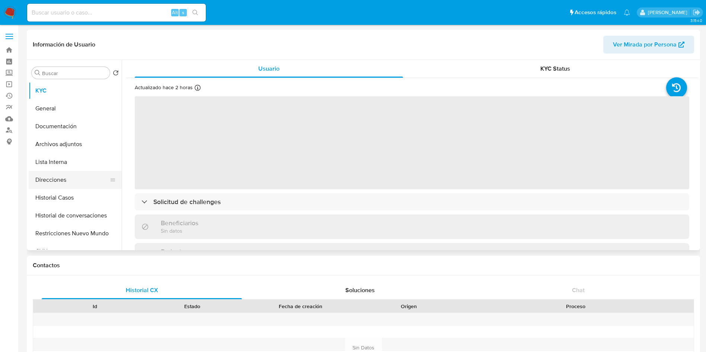
click at [66, 182] on button "Direcciones" at bounding box center [72, 180] width 87 height 18
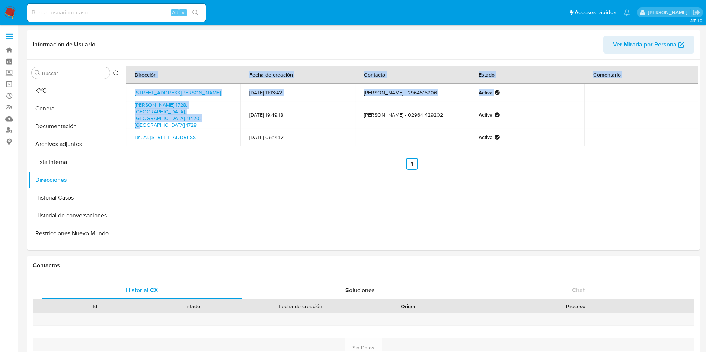
drag, startPoint x: 198, startPoint y: 114, endPoint x: 125, endPoint y: 107, distance: 72.9
click at [125, 107] on div "Dirección Fecha de creación Contacto Estado Comentario Calle Pavon 2780, Santa …" at bounding box center [410, 155] width 577 height 191
click at [207, 166] on div "Dirección Fecha de creación Contacto Estado Comentario Calle Pavon 2780, Santa …" at bounding box center [410, 155] width 577 height 191
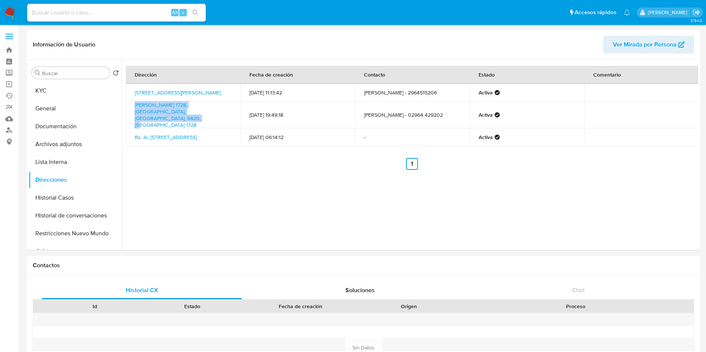
drag, startPoint x: 204, startPoint y: 113, endPoint x: 132, endPoint y: 108, distance: 72.7
click at [132, 108] on td "Luis Sica 1728, Río Grande, Tierra Del Fuego, 9420, Argentina 1728" at bounding box center [183, 115] width 115 height 27
copy link "Luis Sica 1728, Río Grande, Tierra Del Fuego, 9420, Argentina 1728"
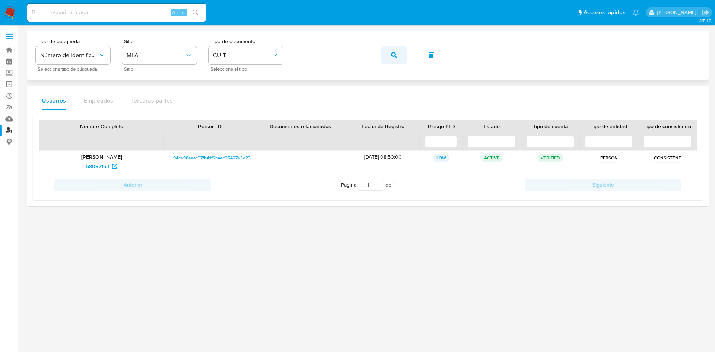
click at [401, 54] on button "button" at bounding box center [393, 55] width 25 height 18
click at [93, 164] on span "1435001402" at bounding box center [97, 166] width 29 height 12
click at [402, 55] on button "button" at bounding box center [393, 55] width 25 height 18
click at [109, 163] on span "238902044" at bounding box center [98, 166] width 28 height 12
click at [391, 53] on icon "button" at bounding box center [394, 55] width 6 height 6
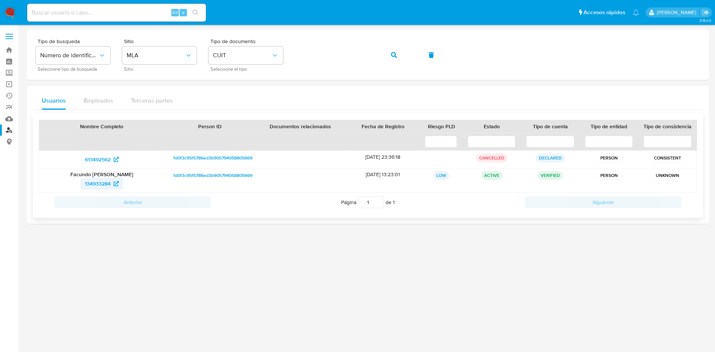
click at [95, 184] on span "134933284" at bounding box center [98, 184] width 26 height 12
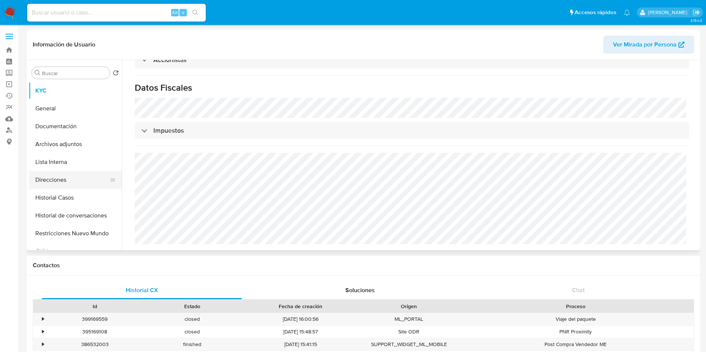
scroll to position [504, 0]
click at [97, 172] on button "Direcciones" at bounding box center [72, 180] width 87 height 18
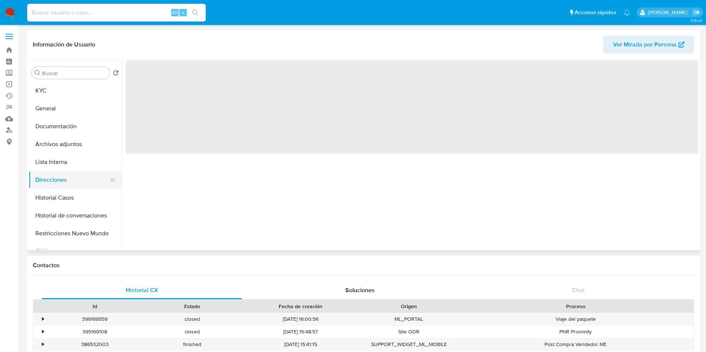
scroll to position [0, 0]
select select "10"
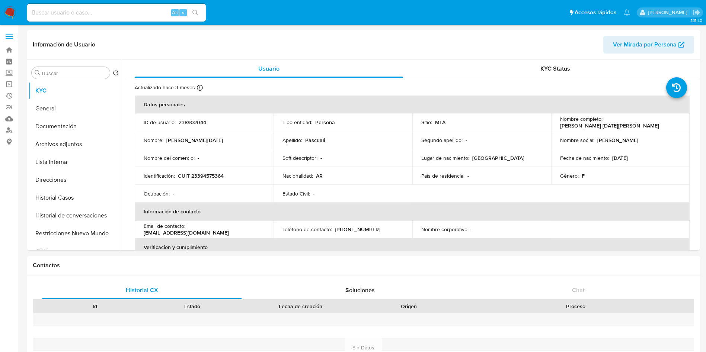
select select "10"
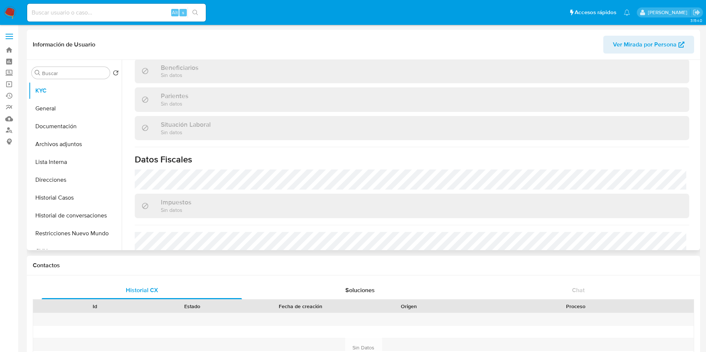
scroll to position [385, 0]
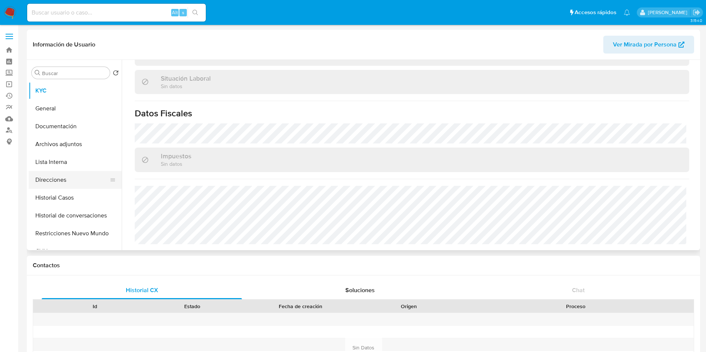
click at [53, 178] on button "Direcciones" at bounding box center [72, 180] width 87 height 18
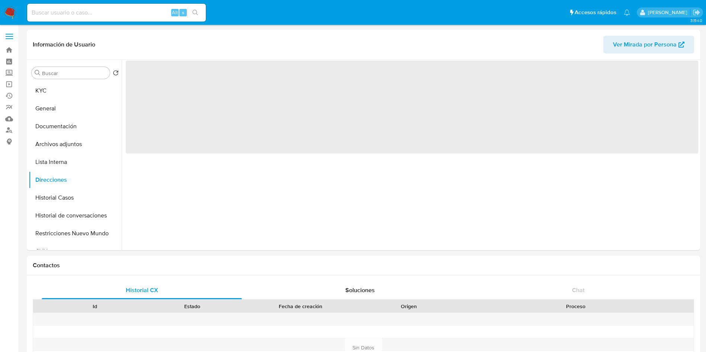
scroll to position [0, 0]
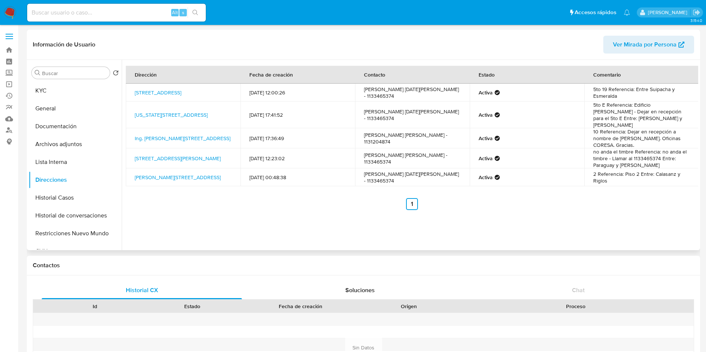
drag, startPoint x: 191, startPoint y: 97, endPoint x: 133, endPoint y: 88, distance: 58.8
click at [133, 88] on td "[STREET_ADDRESS]" at bounding box center [183, 93] width 115 height 18
copy link "[STREET_ADDRESS]"
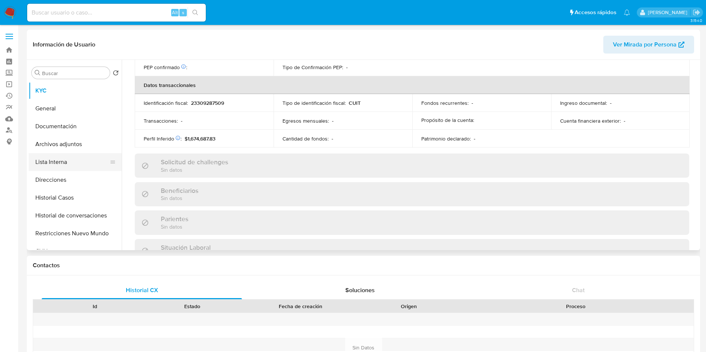
scroll to position [385, 0]
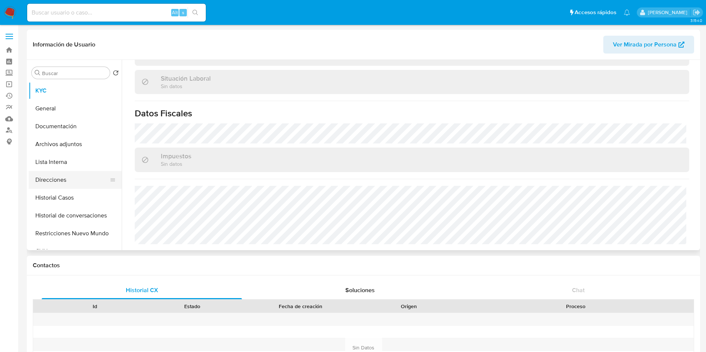
click at [73, 179] on button "Direcciones" at bounding box center [72, 180] width 87 height 18
select select "10"
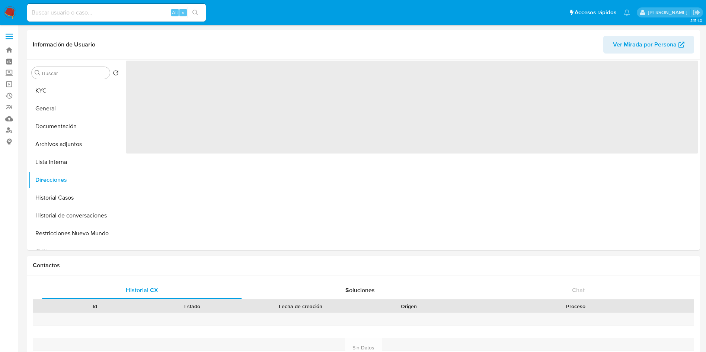
scroll to position [0, 0]
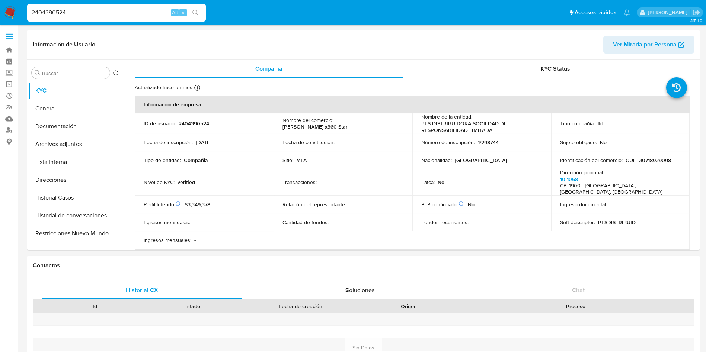
select select "10"
click at [214, 121] on div "ID de usuario : 2404390524" at bounding box center [204, 123] width 121 height 7
click at [197, 122] on p "2404390524" at bounding box center [194, 123] width 31 height 7
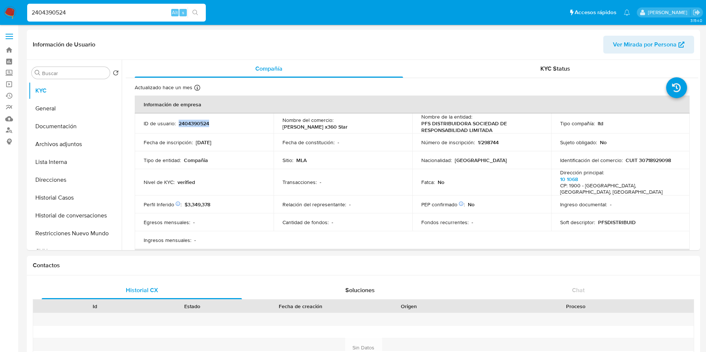
copy p "2404390524"
click at [77, 196] on button "Historial Casos" at bounding box center [72, 198] width 87 height 18
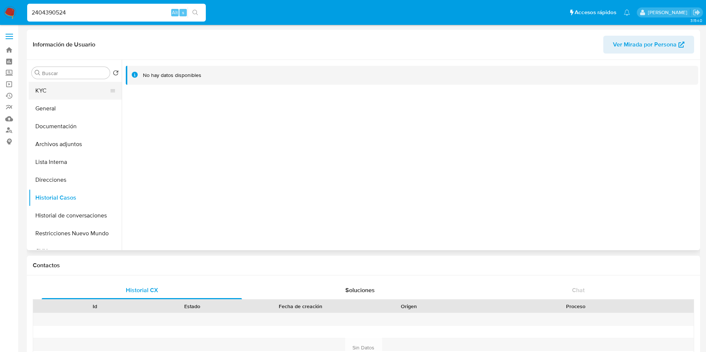
click at [104, 90] on button "KYC" at bounding box center [72, 91] width 87 height 18
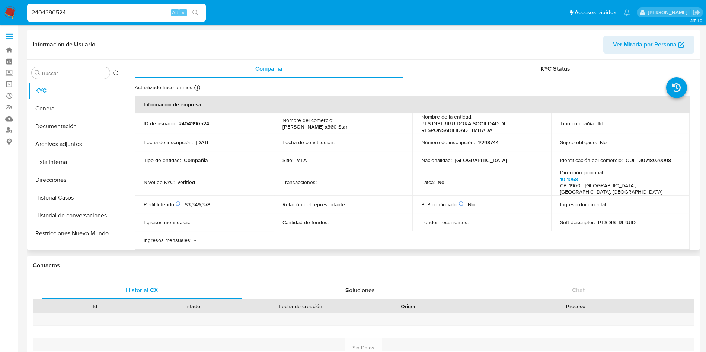
click at [644, 161] on p "CUIT 30718929098" at bounding box center [648, 160] width 45 height 7
copy p "30718929098"
click at [74, 204] on button "Historial Casos" at bounding box center [72, 198] width 87 height 18
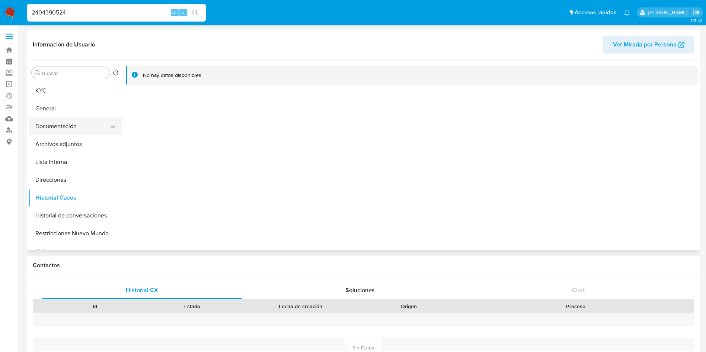
click at [100, 129] on button "Documentación" at bounding box center [72, 127] width 87 height 18
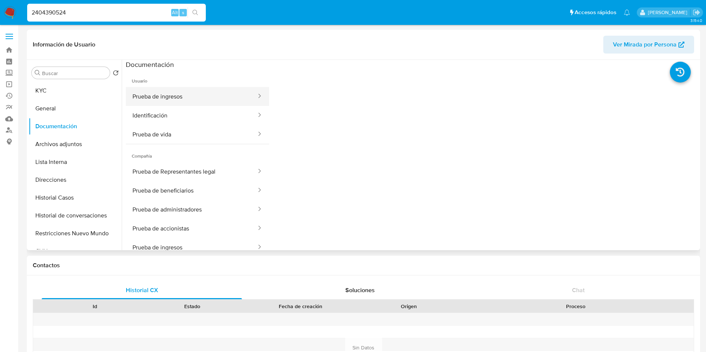
click at [204, 94] on button "Prueba de ingresos" at bounding box center [191, 96] width 131 height 19
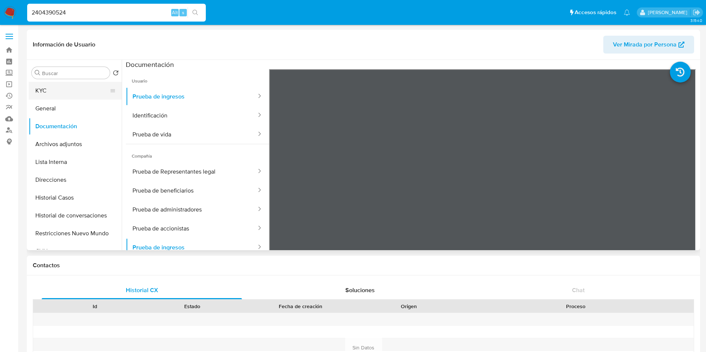
click at [84, 87] on button "KYC" at bounding box center [72, 91] width 87 height 18
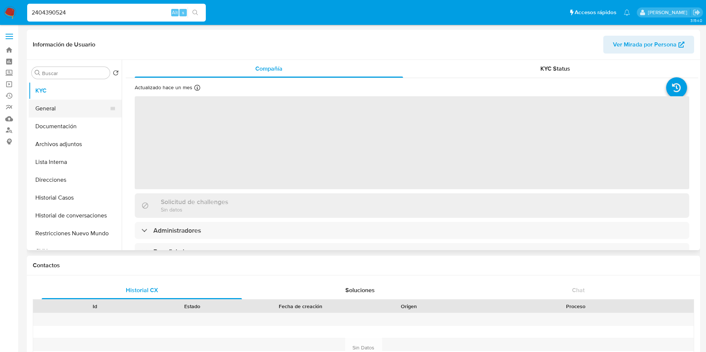
click at [73, 102] on button "General" at bounding box center [72, 109] width 87 height 18
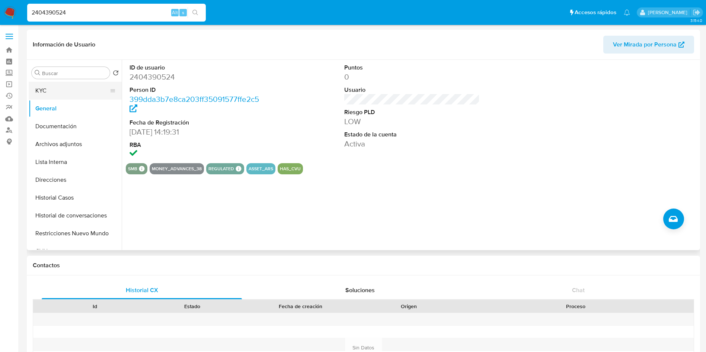
click at [44, 87] on button "KYC" at bounding box center [72, 91] width 87 height 18
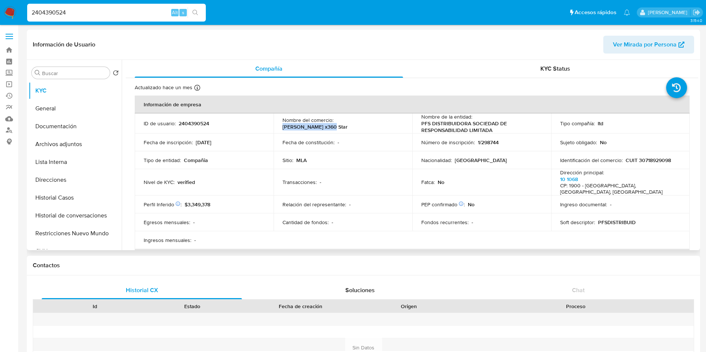
drag, startPoint x: 335, startPoint y: 126, endPoint x: 385, endPoint y: 125, distance: 50.3
click at [385, 125] on div "Nombre del comercio : Colageno x360 Star" at bounding box center [343, 123] width 121 height 13
copy p "Colageno x360 Star"
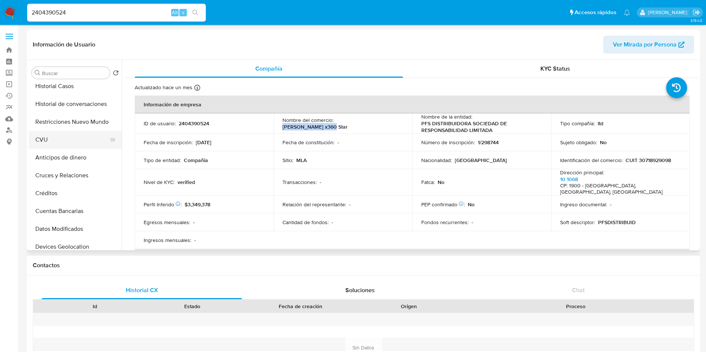
click at [58, 138] on button "CVU" at bounding box center [72, 140] width 87 height 18
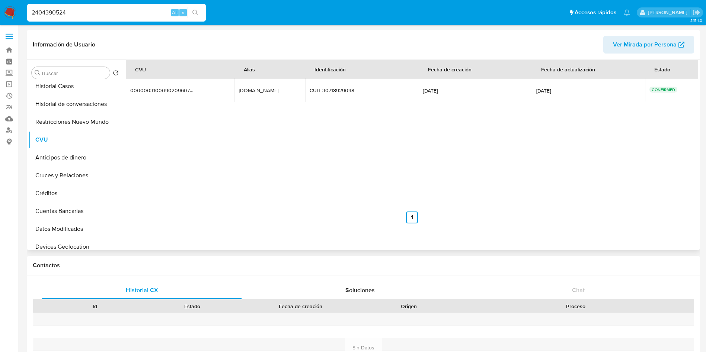
click at [239, 97] on td "PFSDISTRIBUIDORA.srl PFSDISTRIBUIDORA.srl" at bounding box center [270, 91] width 71 height 24
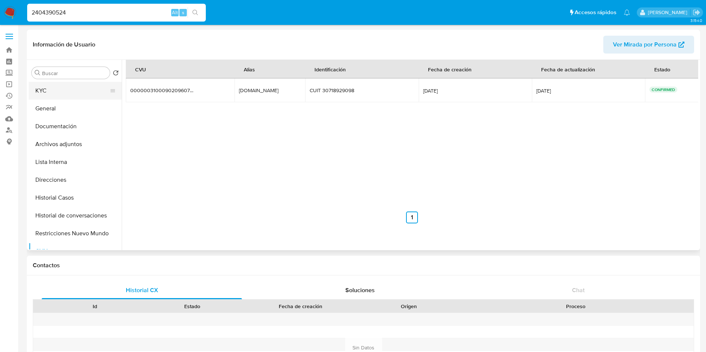
click at [89, 94] on button "KYC" at bounding box center [72, 91] width 87 height 18
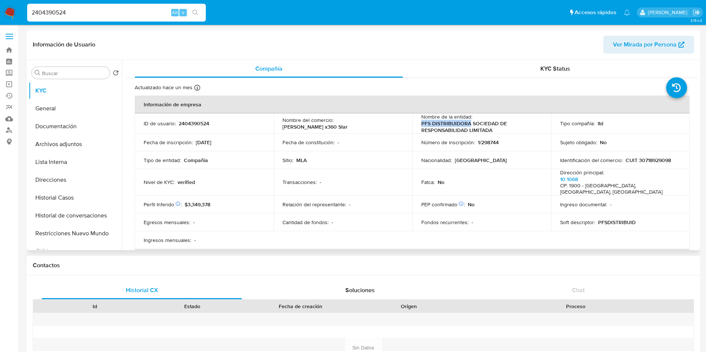
drag, startPoint x: 469, startPoint y: 126, endPoint x: 414, endPoint y: 125, distance: 55.1
click at [414, 125] on td "Nombre de la entidad : PFS DISTRIBUIDORA SOCIEDAD DE RESPONSABILIDAD LIMITADA" at bounding box center [481, 124] width 139 height 20
copy p "PFS DISTRIBUIDORA"
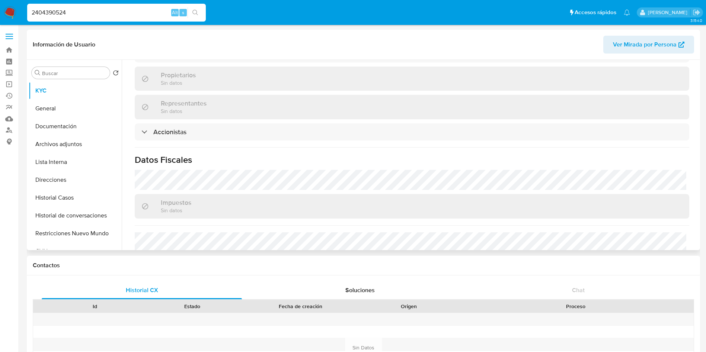
scroll to position [472, 0]
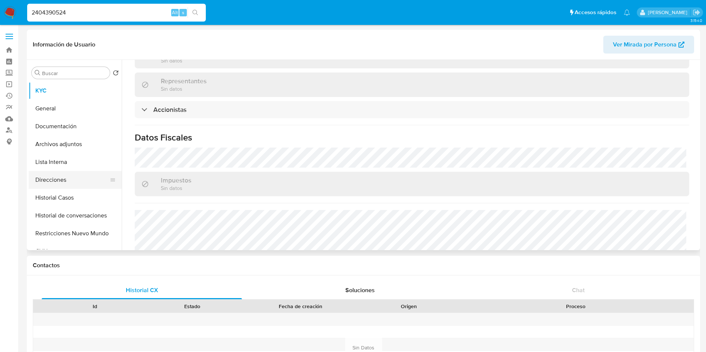
click at [96, 184] on button "Direcciones" at bounding box center [72, 180] width 87 height 18
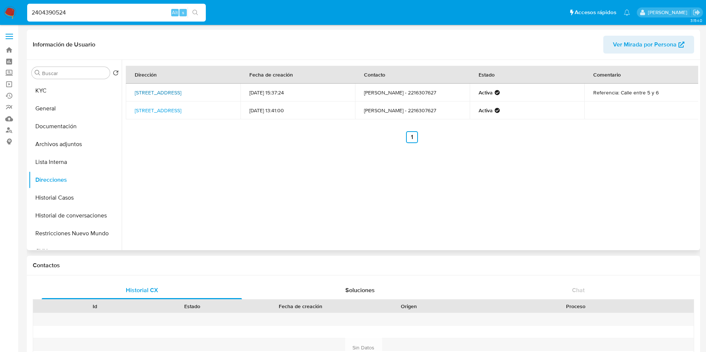
click at [163, 96] on link "Calle 61 545, La Plata, Buenos Aires, 1900, Argentina 545" at bounding box center [158, 92] width 47 height 7
click at [160, 119] on td "Calle 10 1068, La Plata, Buenos Aires, 1900, Argentina 1068" at bounding box center [183, 111] width 115 height 18
click at [163, 113] on link "Calle 10 1068, La Plata, Buenos Aires, 1900, Argentina 1068" at bounding box center [158, 110] width 47 height 7
click at [392, 209] on div "Dirección Fecha de creación Contacto Estado Comentario Calle 61 545, La Plata, …" at bounding box center [410, 155] width 577 height 191
click at [87, 84] on button "KYC" at bounding box center [72, 91] width 87 height 18
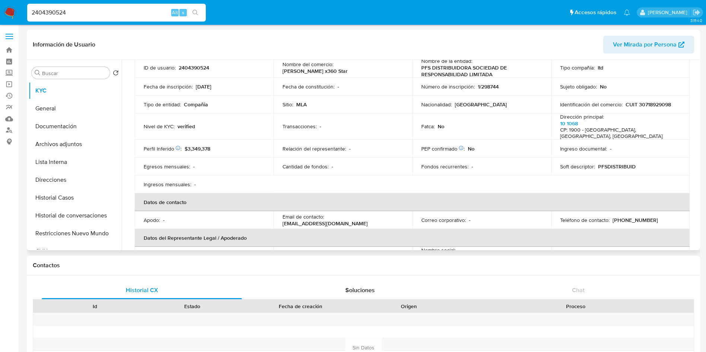
scroll to position [112, 0]
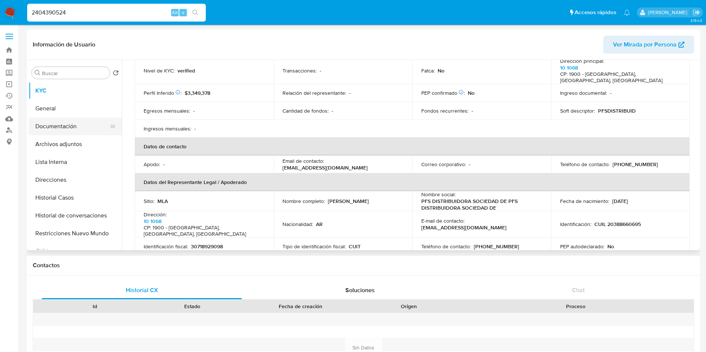
click at [79, 126] on button "Documentación" at bounding box center [72, 127] width 87 height 18
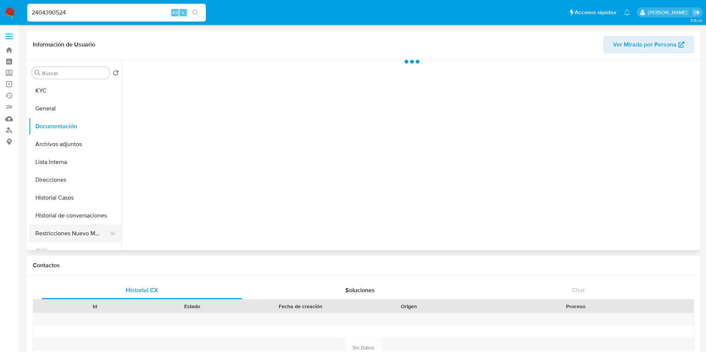
scroll to position [0, 0]
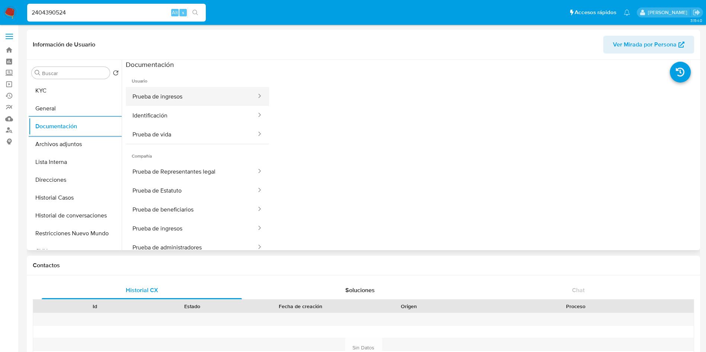
click at [185, 98] on button "Prueba de ingresos" at bounding box center [191, 96] width 131 height 19
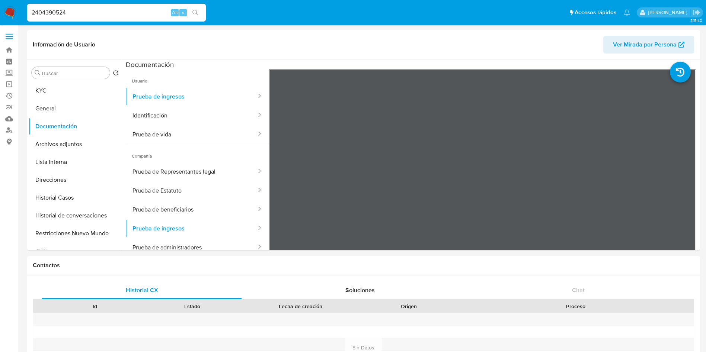
click at [121, 12] on input "2404390524" at bounding box center [116, 13] width 179 height 10
paste input "142731041"
type input "142731041"
click at [196, 10] on icon "search-icon" at bounding box center [195, 13] width 6 height 6
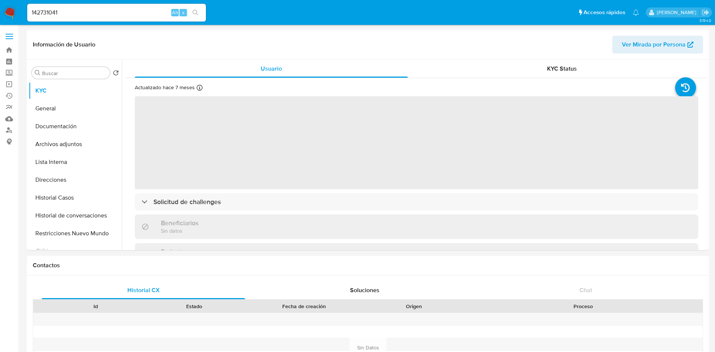
select select "10"
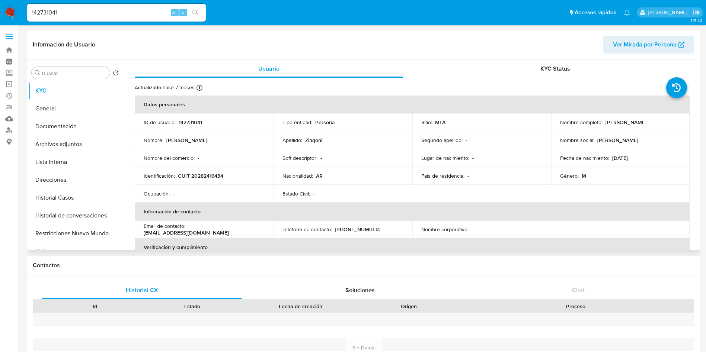
drag, startPoint x: 604, startPoint y: 122, endPoint x: 668, endPoint y: 125, distance: 63.7
click at [668, 125] on div "Nombre completo : Juan Pablo Zingoni" at bounding box center [620, 122] width 121 height 7
click at [180, 119] on p "142731041" at bounding box center [190, 122] width 23 height 7
copy p "142731041"
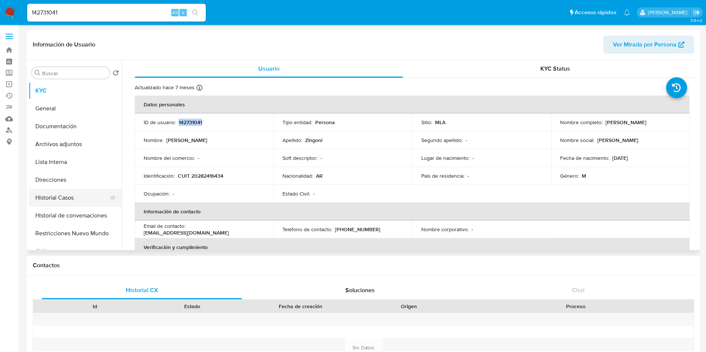
click at [90, 195] on button "Historial Casos" at bounding box center [72, 198] width 87 height 18
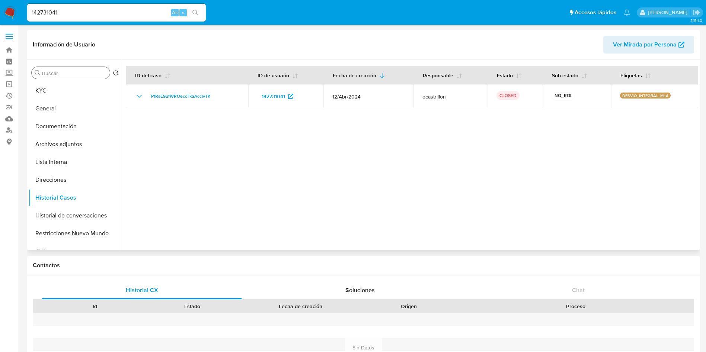
click at [55, 78] on div "Buscar" at bounding box center [71, 73] width 78 height 12
click at [59, 86] on button "KYC" at bounding box center [72, 91] width 87 height 18
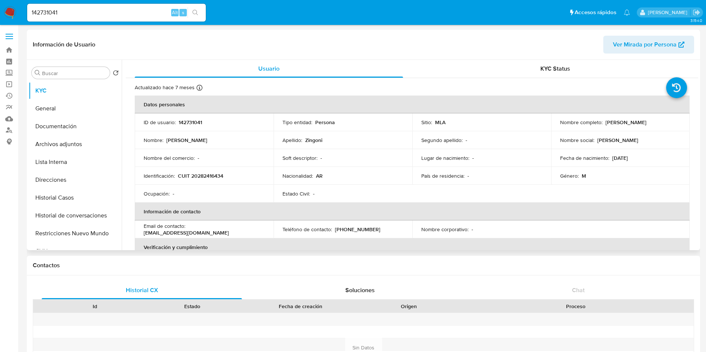
click at [227, 178] on div "Identificación : CUIT 20282416434" at bounding box center [204, 176] width 121 height 7
click at [210, 176] on p "CUIT 20282416434" at bounding box center [200, 176] width 45 height 7
copy p "20282416434"
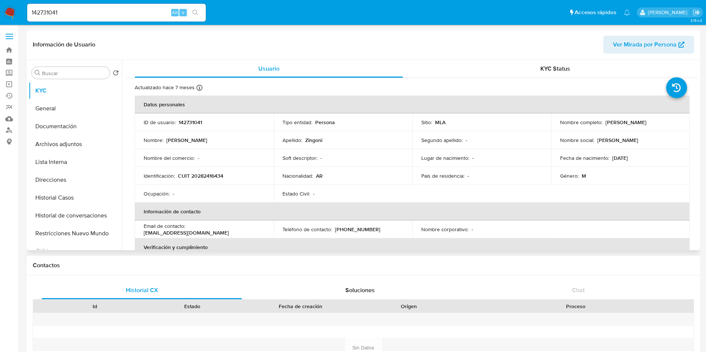
click at [325, 160] on div "Soft descriptor : -" at bounding box center [343, 158] width 121 height 7
click at [194, 173] on p "CUIT 20282416434" at bounding box center [200, 176] width 45 height 7
copy p "20282416434"
click at [419, 141] on td "Segundo apellido : -" at bounding box center [481, 140] width 139 height 18
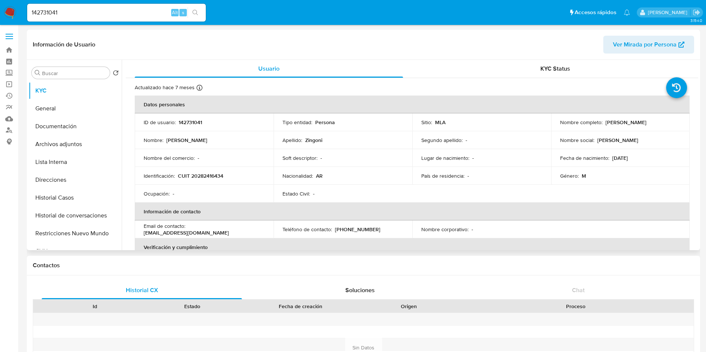
scroll to position [382, 0]
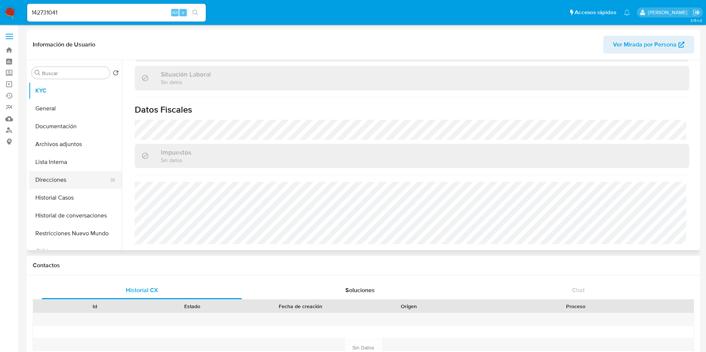
click at [75, 184] on button "Direcciones" at bounding box center [72, 180] width 87 height 18
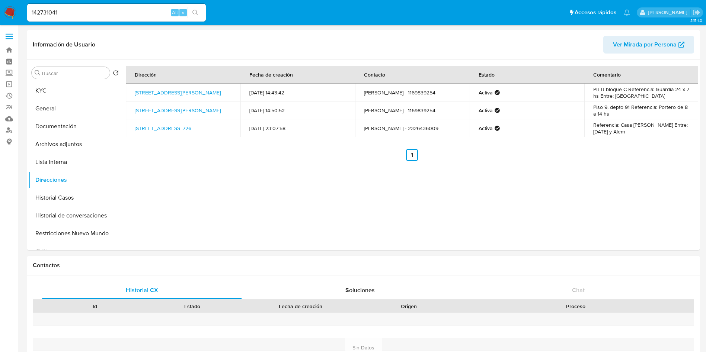
click at [99, 10] on input "142731041" at bounding box center [116, 13] width 179 height 10
paste input "33108454"
type input "133108454"
click at [186, 15] on div "s" at bounding box center [182, 12] width 7 height 7
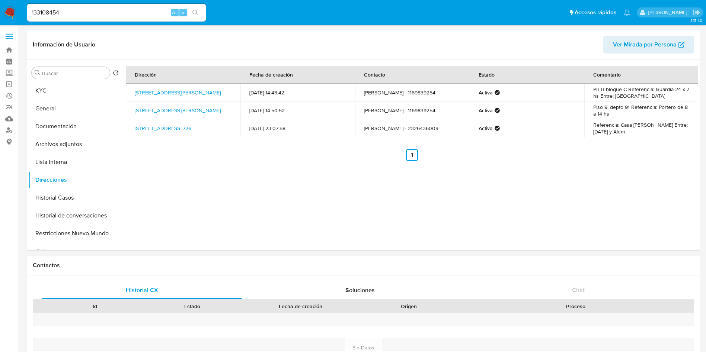
click at [194, 15] on icon "search-icon" at bounding box center [195, 13] width 6 height 6
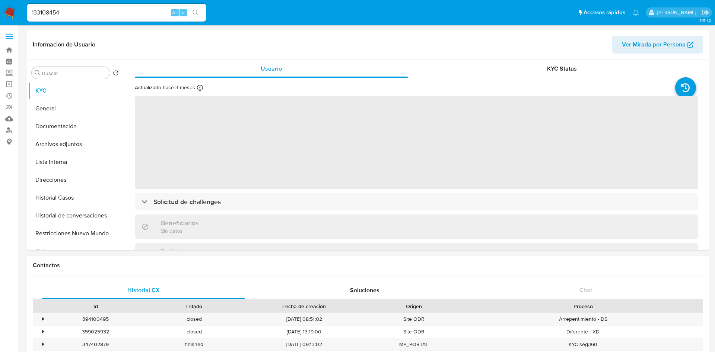
select select "10"
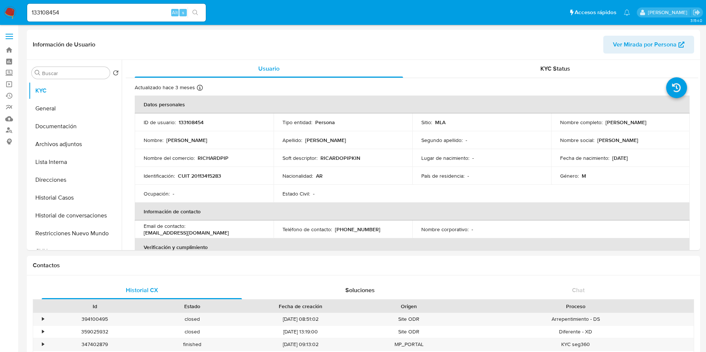
click at [102, 17] on input "133108454" at bounding box center [116, 13] width 179 height 10
drag, startPoint x: 102, startPoint y: 17, endPoint x: 173, endPoint y: 5, distance: 72.5
click at [102, 17] on input "133108454" at bounding box center [116, 13] width 179 height 10
paste input "42731041"
type input "142731041"
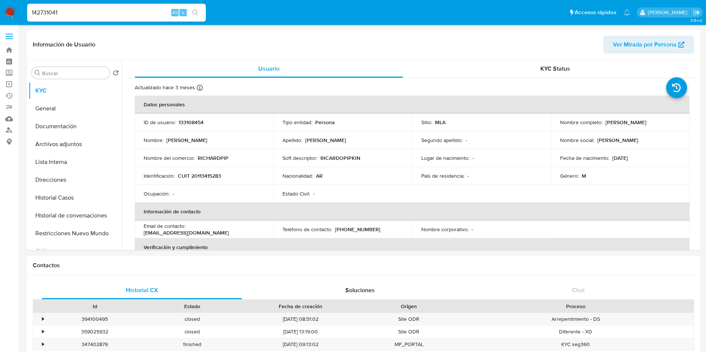
click at [202, 10] on button "search-icon" at bounding box center [195, 12] width 15 height 10
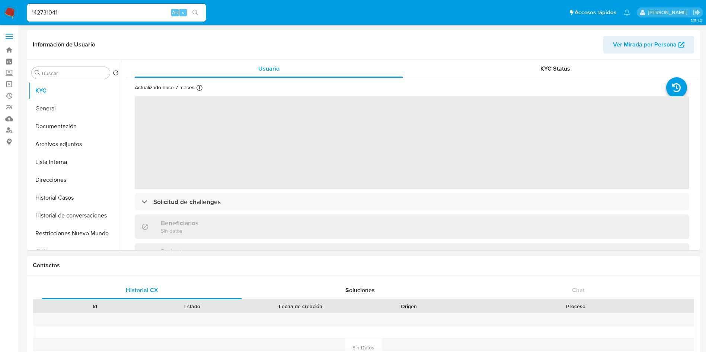
select select "10"
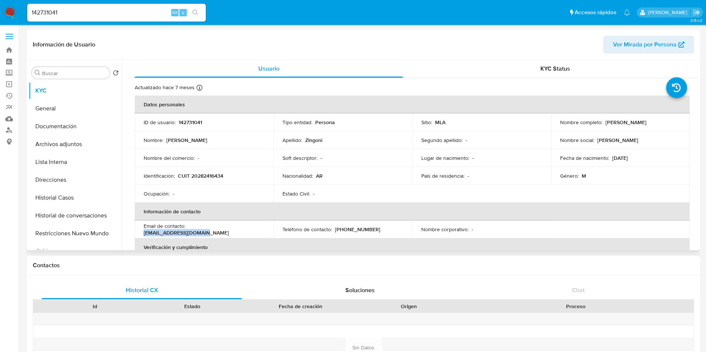
drag, startPoint x: 188, startPoint y: 231, endPoint x: 263, endPoint y: 228, distance: 74.5
click at [263, 228] on div "Email de contacto : juanpzingoni@gmail.com" at bounding box center [204, 229] width 121 height 13
copy p "juanpzingoni@gmail.com"
click at [127, 13] on input "142731041" at bounding box center [116, 13] width 179 height 10
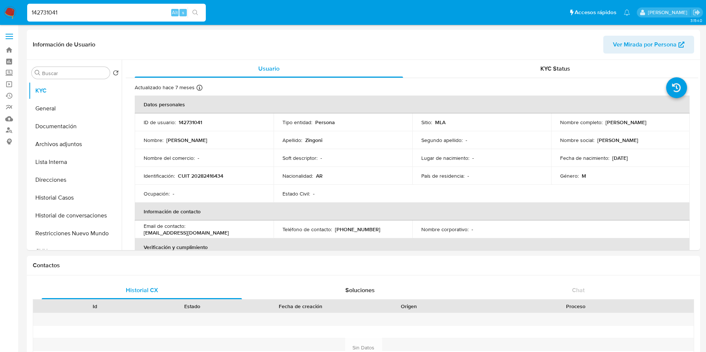
paste input "33108454"
type input "133108454"
click at [201, 16] on button "search-icon" at bounding box center [195, 12] width 15 height 10
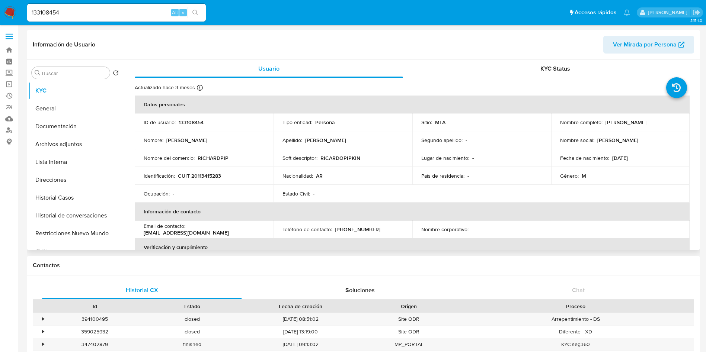
select select "10"
drag, startPoint x: 603, startPoint y: 122, endPoint x: 662, endPoint y: 123, distance: 59.2
click at [662, 123] on div "Nombre completo : Ricardo Luis Pipkin" at bounding box center [620, 122] width 121 height 7
copy p "[PERSON_NAME]"
drag, startPoint x: 83, startPoint y: 201, endPoint x: 315, endPoint y: 240, distance: 235.5
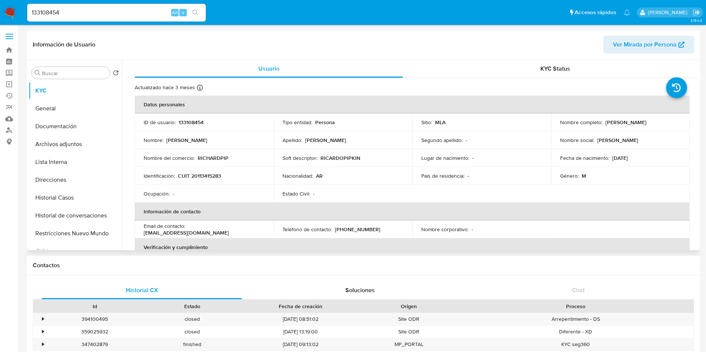
click at [83, 202] on button "Historial Casos" at bounding box center [75, 198] width 93 height 18
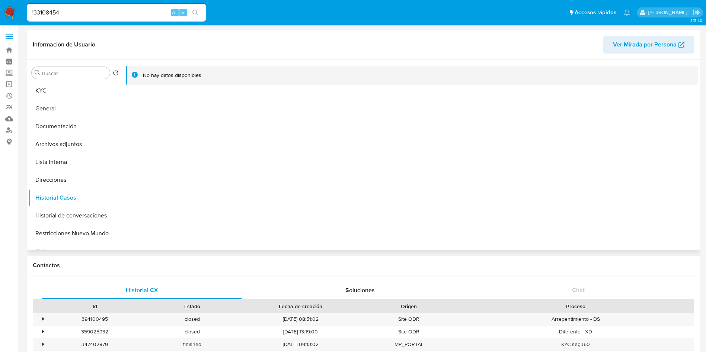
click at [205, 241] on div at bounding box center [410, 155] width 577 height 191
click at [54, 86] on button "KYC" at bounding box center [72, 91] width 87 height 18
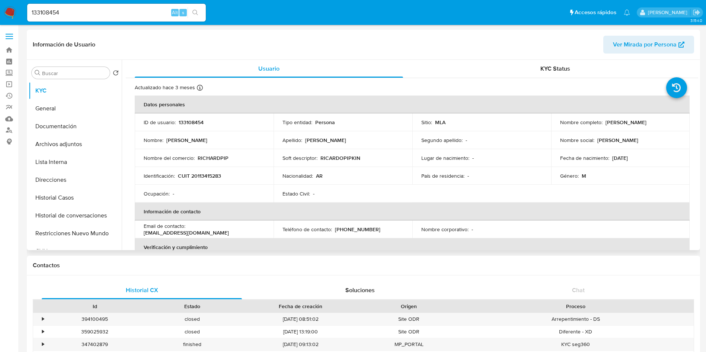
click at [205, 123] on div "ID de usuario : 133108454" at bounding box center [204, 122] width 121 height 7
click at [198, 122] on p "133108454" at bounding box center [191, 122] width 25 height 7
copy p "133108454"
click at [200, 179] on p "CUIT 20113415283" at bounding box center [199, 176] width 43 height 7
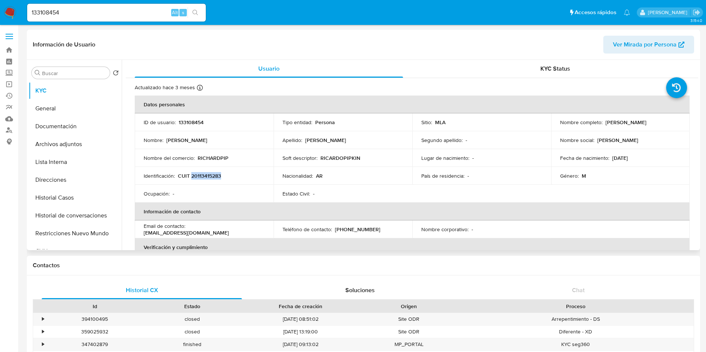
click at [200, 179] on p "CUIT 20113415283" at bounding box center [199, 176] width 43 height 7
click at [375, 208] on th "Información de contacto" at bounding box center [412, 212] width 555 height 18
click at [72, 195] on button "Historial Casos" at bounding box center [72, 198] width 87 height 18
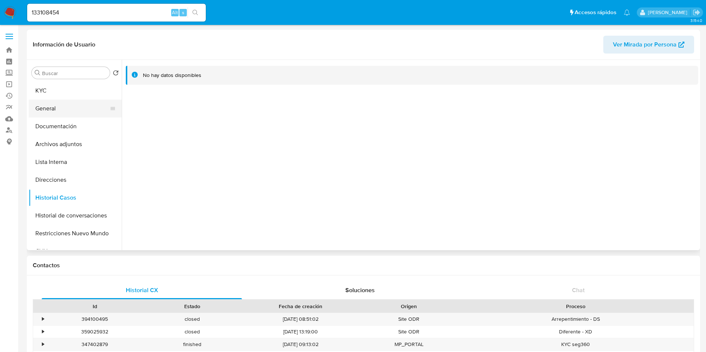
click at [89, 117] on ul "KYC General Documentación Archivos adjuntos Lista Interna Direcciones Historial…" at bounding box center [75, 166] width 93 height 168
click at [89, 119] on button "Documentación" at bounding box center [72, 127] width 87 height 18
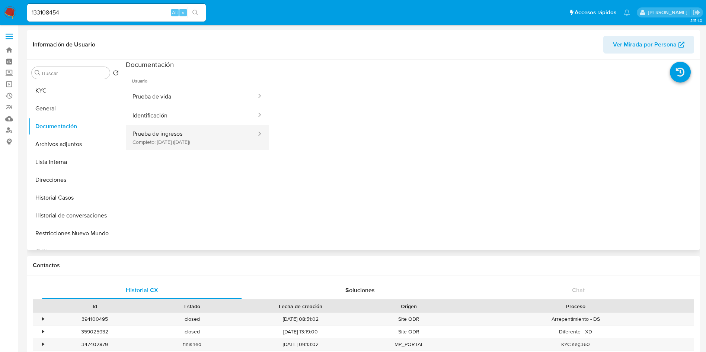
click at [178, 134] on button "Prueba de ingresos Completo: 17/10/2024 (hace 10 meses)" at bounding box center [191, 137] width 131 height 25
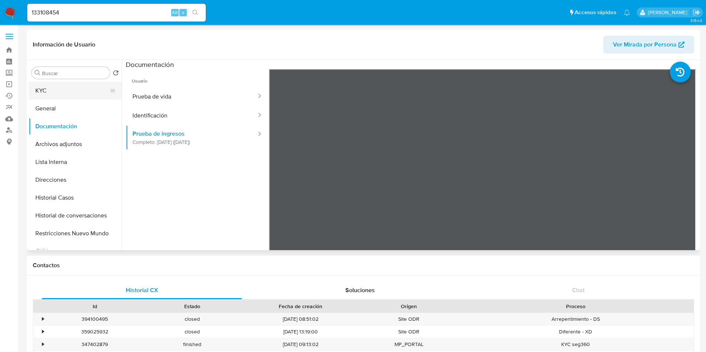
click at [110, 93] on icon at bounding box center [113, 91] width 6 height 6
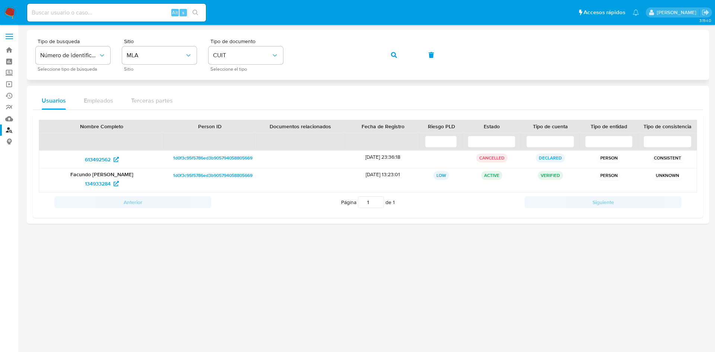
click at [408, 57] on div "Tipo de busqueda Número de identificación Seleccione tipo de búsqueda Sitio MLA…" at bounding box center [368, 55] width 664 height 32
click at [401, 46] on button "button" at bounding box center [393, 55] width 25 height 18
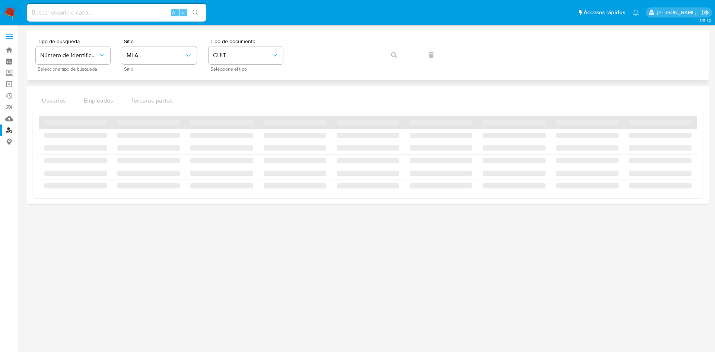
click at [393, 55] on div "Tipo de busqueda Número de identificación Seleccione tipo de búsqueda Sitio MLA…" at bounding box center [368, 55] width 664 height 32
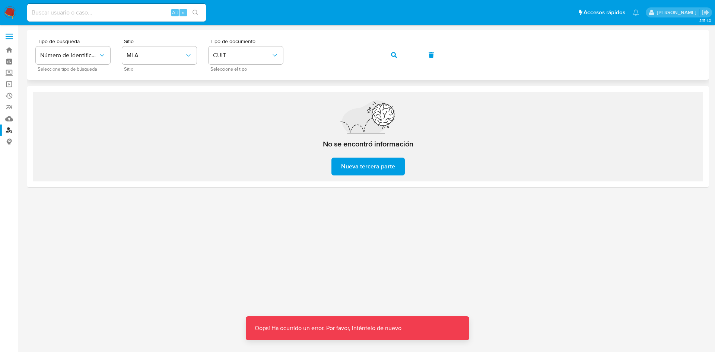
click at [392, 54] on icon "button" at bounding box center [394, 55] width 6 height 6
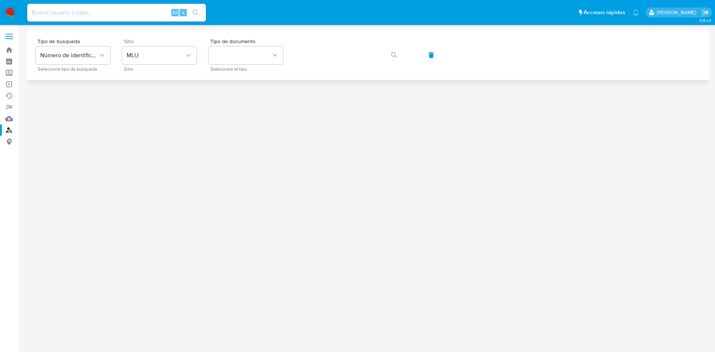
click at [160, 66] on div "Sitio MLU Sitio" at bounding box center [159, 55] width 74 height 32
click at [163, 61] on button "MLU" at bounding box center [159, 56] width 74 height 18
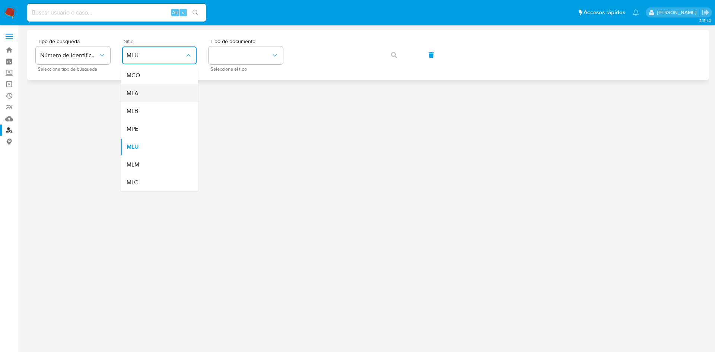
click at [157, 98] on div "MLA" at bounding box center [157, 93] width 61 height 18
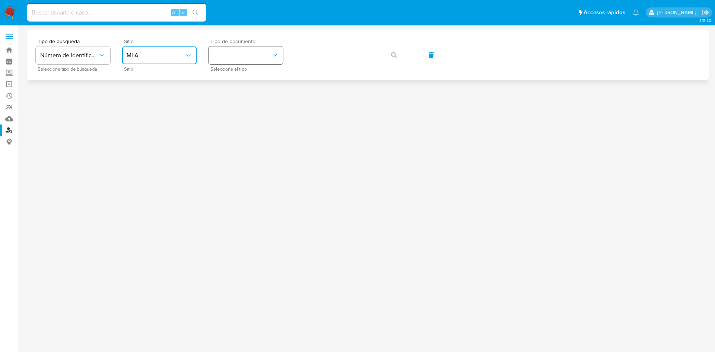
click at [237, 57] on button "identificationType" at bounding box center [245, 56] width 74 height 18
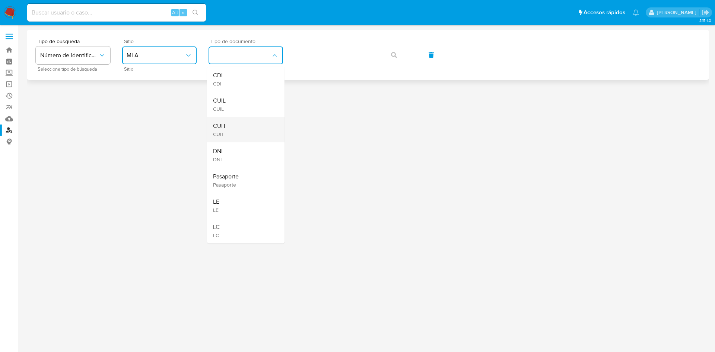
click at [243, 128] on div "CUIT CUIT" at bounding box center [243, 129] width 61 height 25
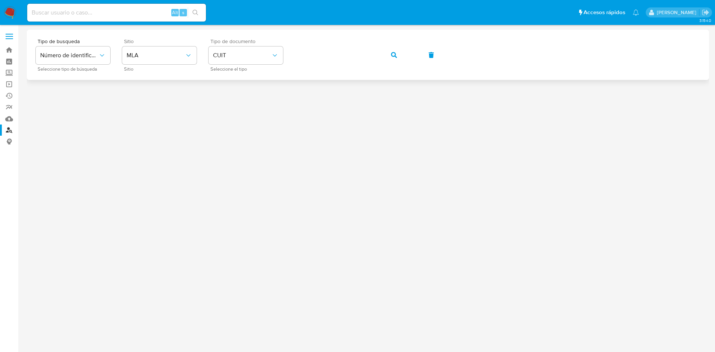
click at [396, 51] on span "button" at bounding box center [394, 55] width 6 height 16
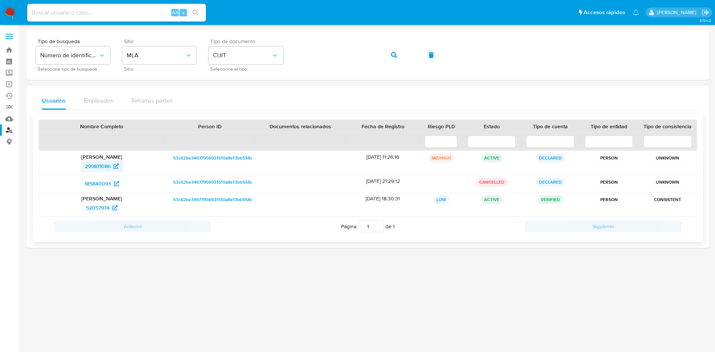
click at [95, 162] on span "299871086" at bounding box center [98, 166] width 26 height 12
click at [98, 210] on span "52057974" at bounding box center [97, 208] width 23 height 12
click at [380, 55] on div "Tipo de busqueda Número de identificación Seleccione tipo de búsqueda Sitio MLA…" at bounding box center [368, 55] width 664 height 32
click at [397, 53] on button "button" at bounding box center [393, 55] width 25 height 18
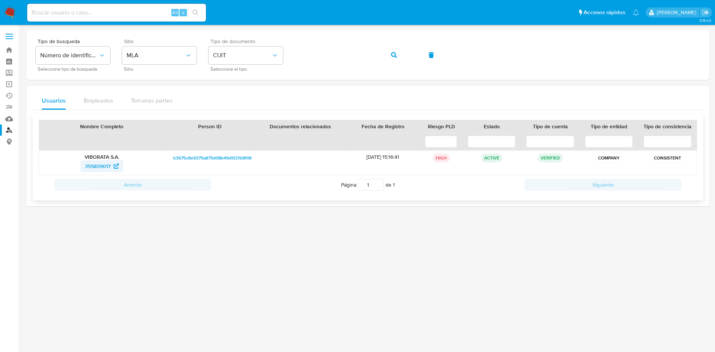
click at [91, 164] on span "355839017" at bounding box center [98, 166] width 26 height 12
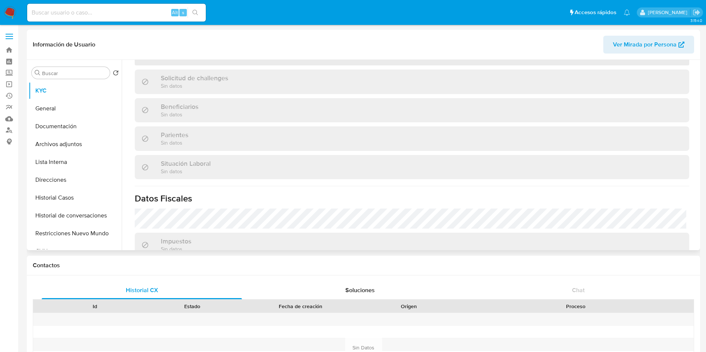
scroll to position [191, 0]
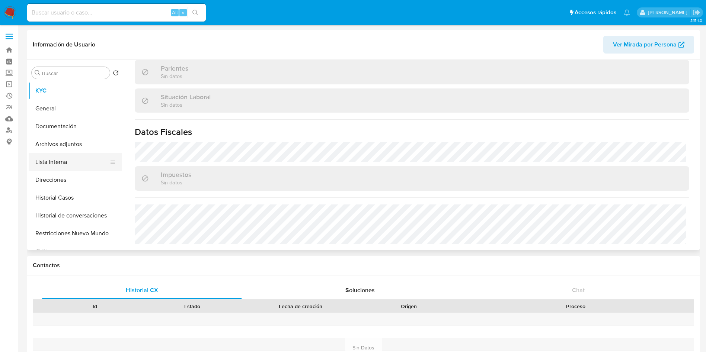
click at [80, 166] on button "Lista Interna" at bounding box center [72, 162] width 87 height 18
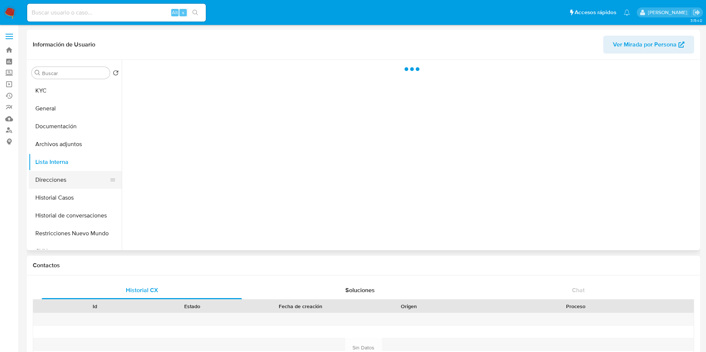
scroll to position [0, 0]
click at [75, 175] on button "Direcciones" at bounding box center [72, 180] width 87 height 18
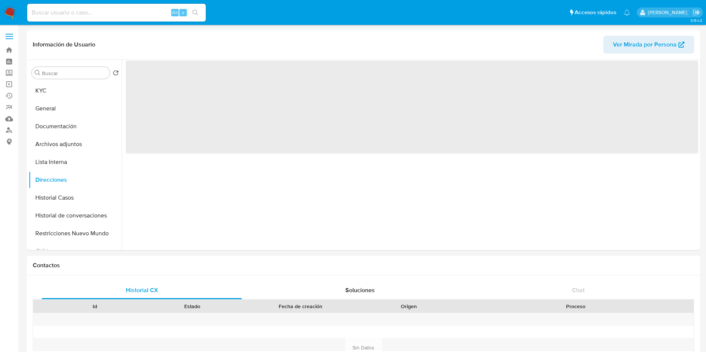
select select "10"
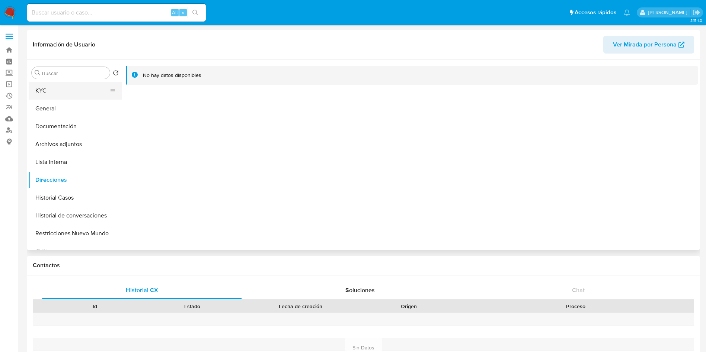
click at [80, 97] on button "KYC" at bounding box center [72, 91] width 87 height 18
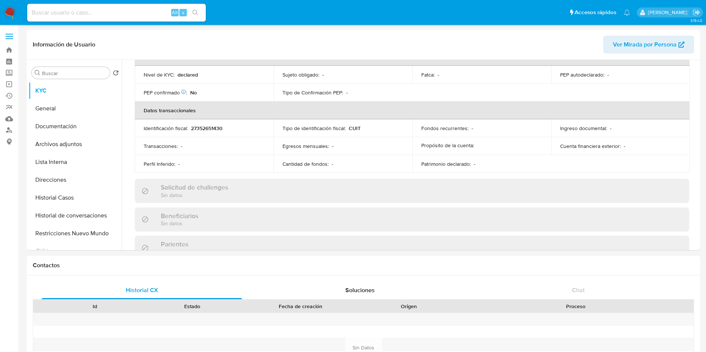
scroll to position [360, 0]
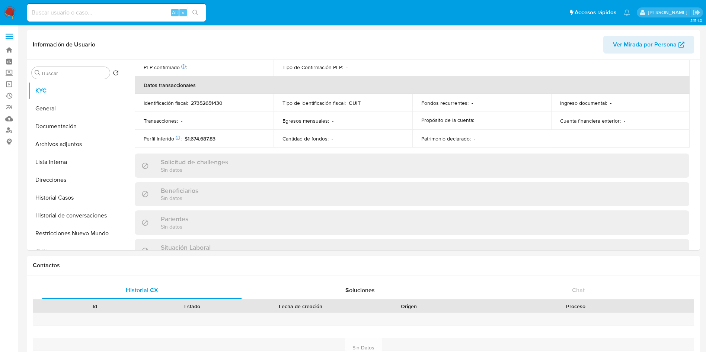
scroll to position [385, 0]
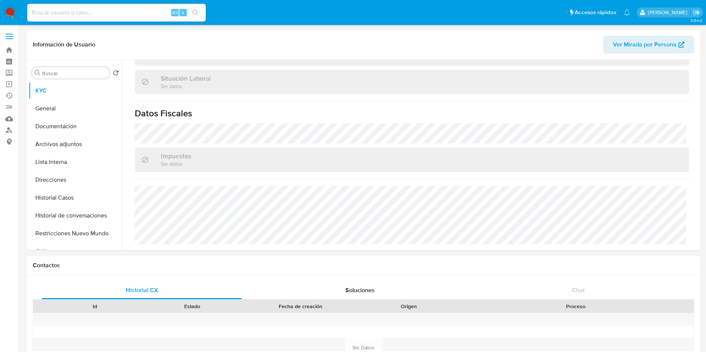
select select "10"
click at [91, 176] on button "Direcciones" at bounding box center [72, 180] width 87 height 18
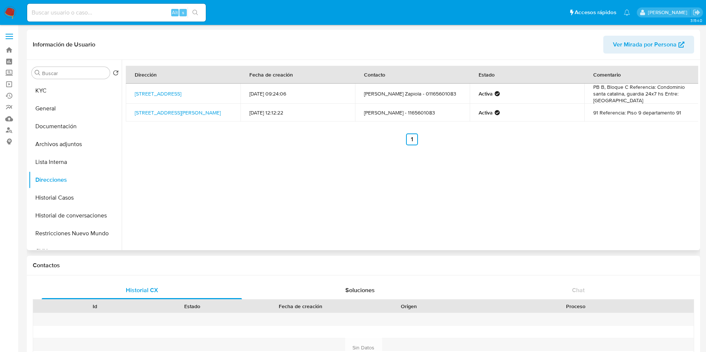
drag, startPoint x: 215, startPoint y: 99, endPoint x: 133, endPoint y: 89, distance: 82.9
click at [133, 89] on td "[STREET_ADDRESS]" at bounding box center [183, 94] width 115 height 20
copy link "[STREET_ADDRESS]"
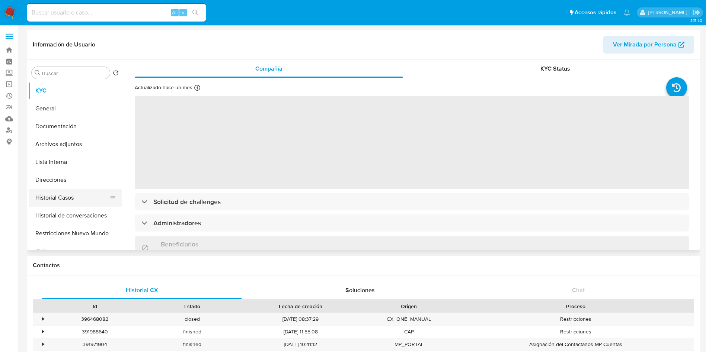
click at [59, 194] on button "Historial Casos" at bounding box center [72, 198] width 87 height 18
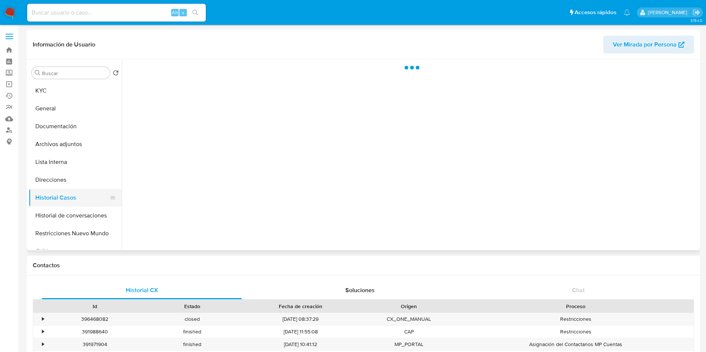
select select "10"
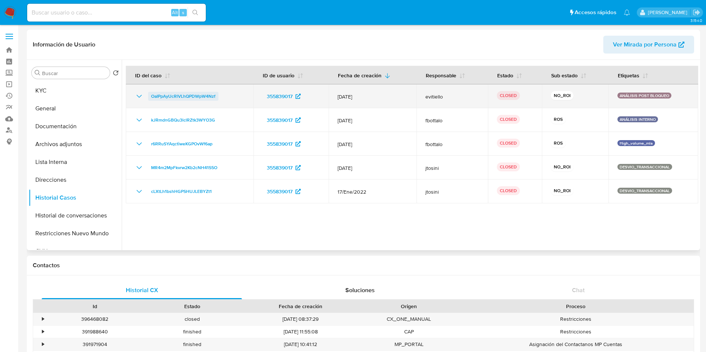
click at [163, 95] on span "OaIPpAyUcRlVLhQPDWpW4Nzf" at bounding box center [183, 96] width 64 height 9
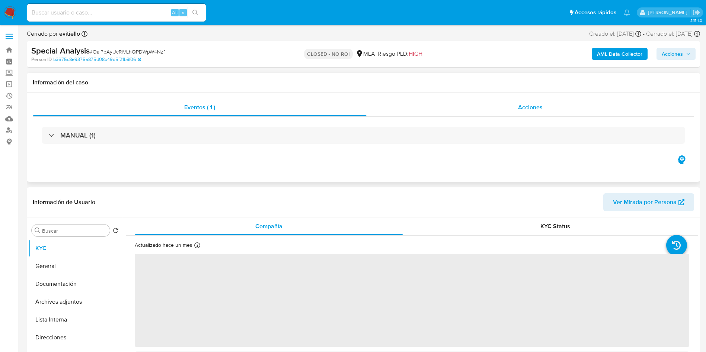
click at [550, 108] on div "Acciones" at bounding box center [531, 108] width 328 height 18
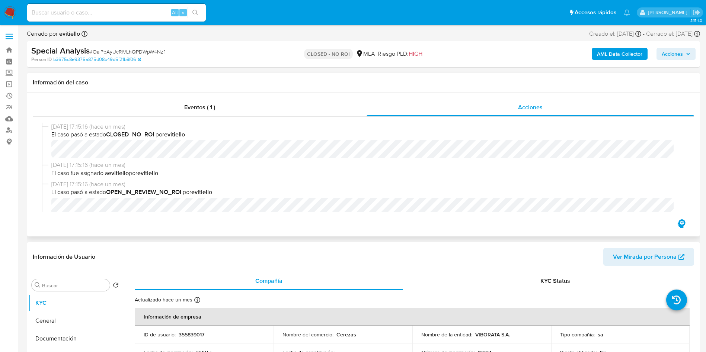
scroll to position [112, 0]
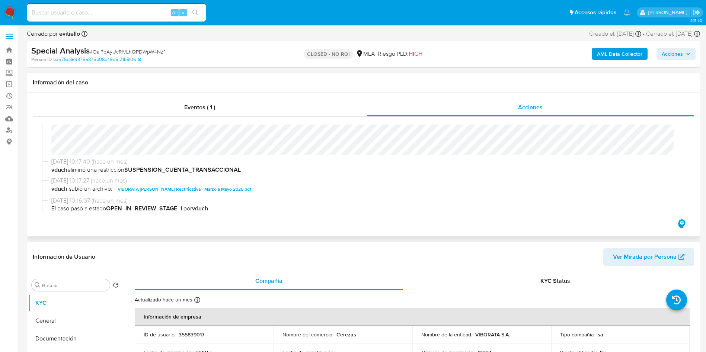
select select "10"
click at [0, 135] on link "Buscador de personas" at bounding box center [44, 131] width 89 height 12
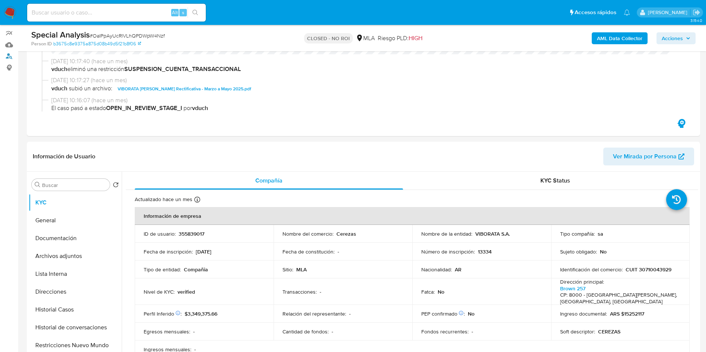
scroll to position [168, 0]
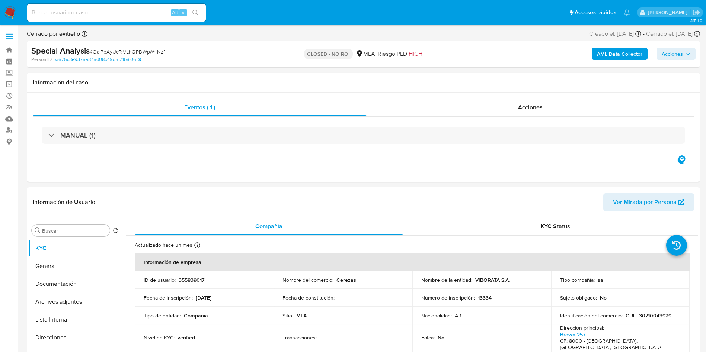
click at [93, 285] on button "Documentación" at bounding box center [75, 284] width 93 height 18
select select "10"
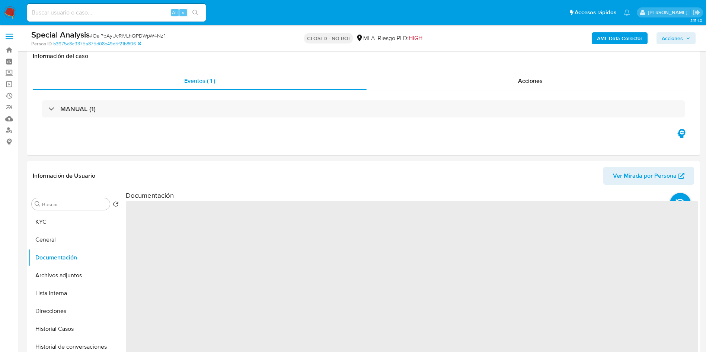
scroll to position [112, 0]
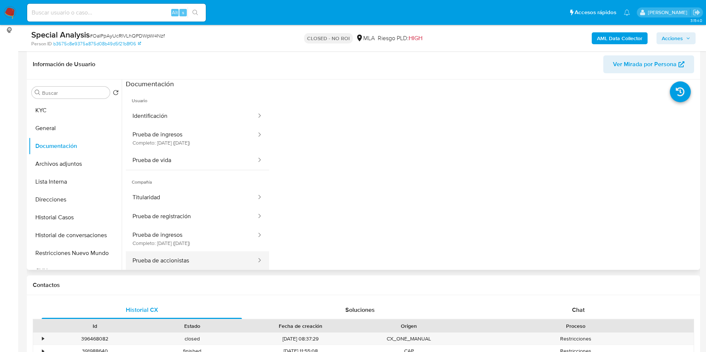
click at [185, 269] on button "Prueba de accionistas" at bounding box center [191, 261] width 131 height 19
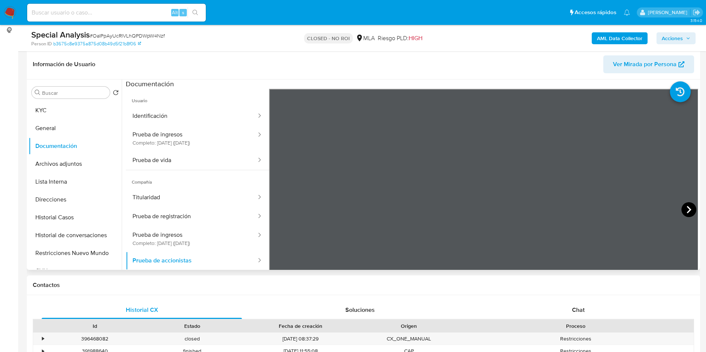
click at [684, 214] on icon at bounding box center [689, 209] width 15 height 15
click at [296, 198] on div at bounding box center [484, 211] width 430 height 244
click at [273, 208] on icon at bounding box center [278, 209] width 15 height 15
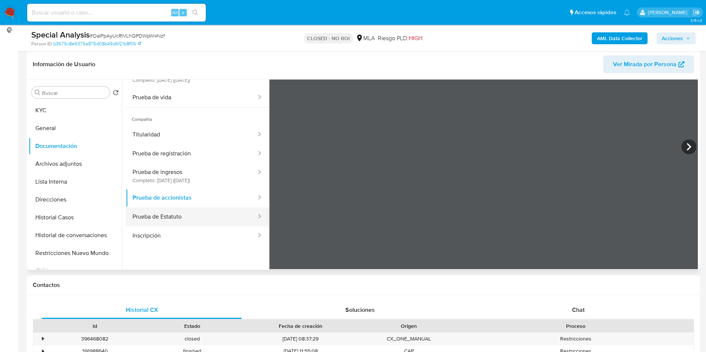
click at [188, 221] on button "Prueba de Estatuto" at bounding box center [191, 217] width 131 height 19
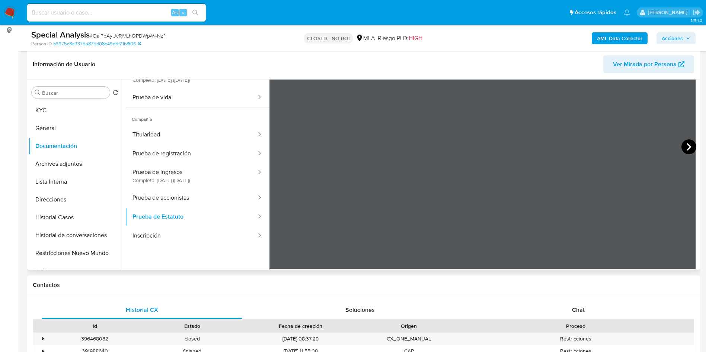
click at [690, 147] on icon at bounding box center [689, 147] width 15 height 15
click at [690, 145] on icon at bounding box center [689, 147] width 15 height 15
click at [591, 79] on div "Información de Usuario Ver Mirada por Persona Buscar Volver al orden por defect…" at bounding box center [363, 160] width 673 height 221
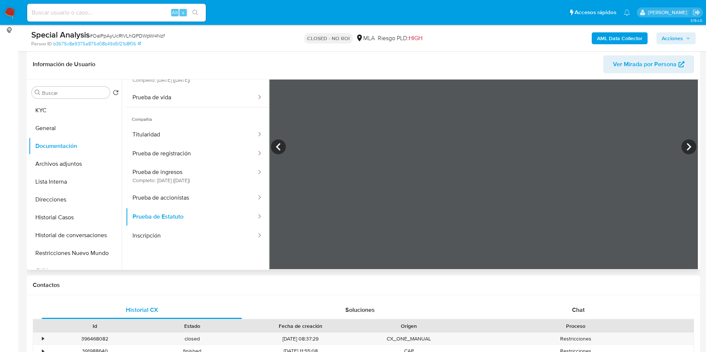
click at [517, 68] on div "Información de Usuario Ver Mirada por Persona Buscar Volver al orden por defect…" at bounding box center [363, 160] width 673 height 221
click at [688, 149] on icon at bounding box center [689, 147] width 15 height 15
click at [530, 62] on div "Información de Usuario Ver Mirada por Persona Buscar Volver al orden por defect…" at bounding box center [363, 160] width 673 height 221
click at [552, 28] on div "Special Analysis # OaIPpAyUcRlVLhQPDWpW4Nzf Person ID b3675c8e9375a875d08b49d5f…" at bounding box center [363, 38] width 673 height 26
click at [550, 77] on div "Información de Usuario Ver Mirada por Persona Buscar Volver al orden por defect…" at bounding box center [363, 160] width 673 height 221
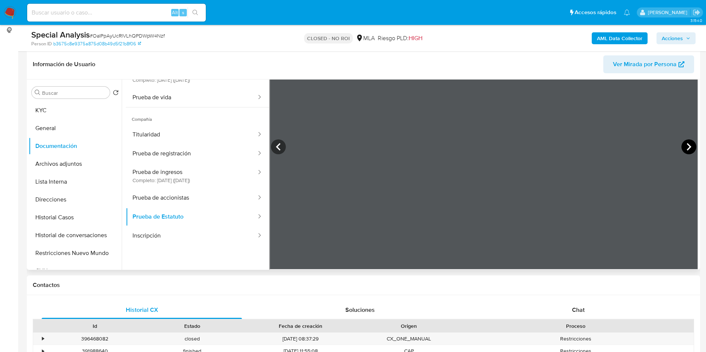
click at [691, 147] on icon at bounding box center [689, 147] width 15 height 15
click at [512, 71] on div "Información de Usuario Ver Mirada por Persona Buscar Volver al orden por defect…" at bounding box center [363, 160] width 673 height 221
click at [79, 107] on button "KYC" at bounding box center [72, 111] width 87 height 18
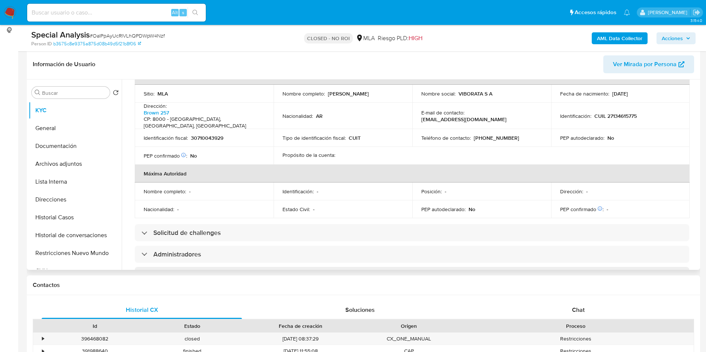
scroll to position [279, 0]
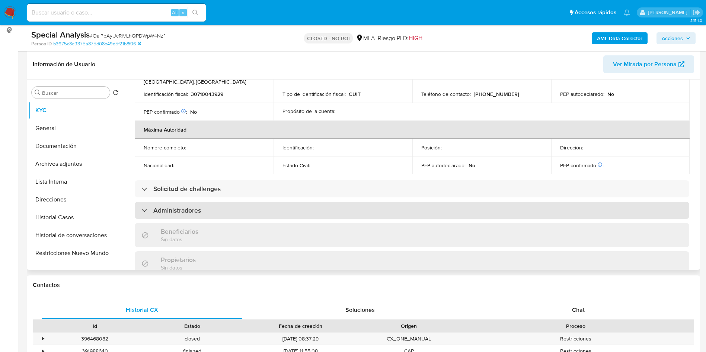
click at [287, 202] on div "Administradores" at bounding box center [412, 210] width 555 height 17
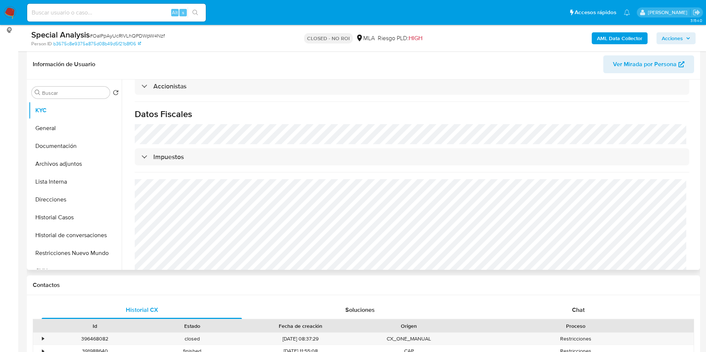
scroll to position [549, 0]
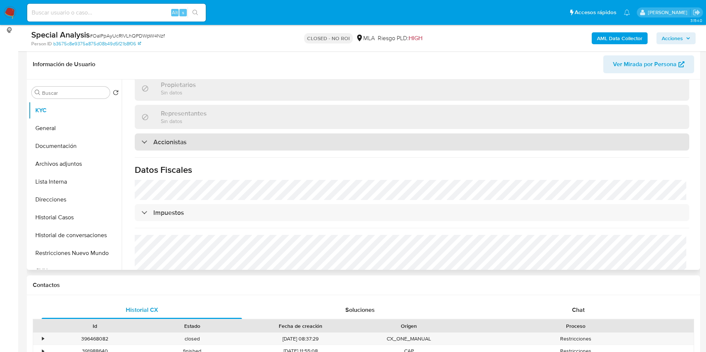
click at [270, 139] on div "Accionistas" at bounding box center [412, 142] width 555 height 17
